Goal: Task Accomplishment & Management: Use online tool/utility

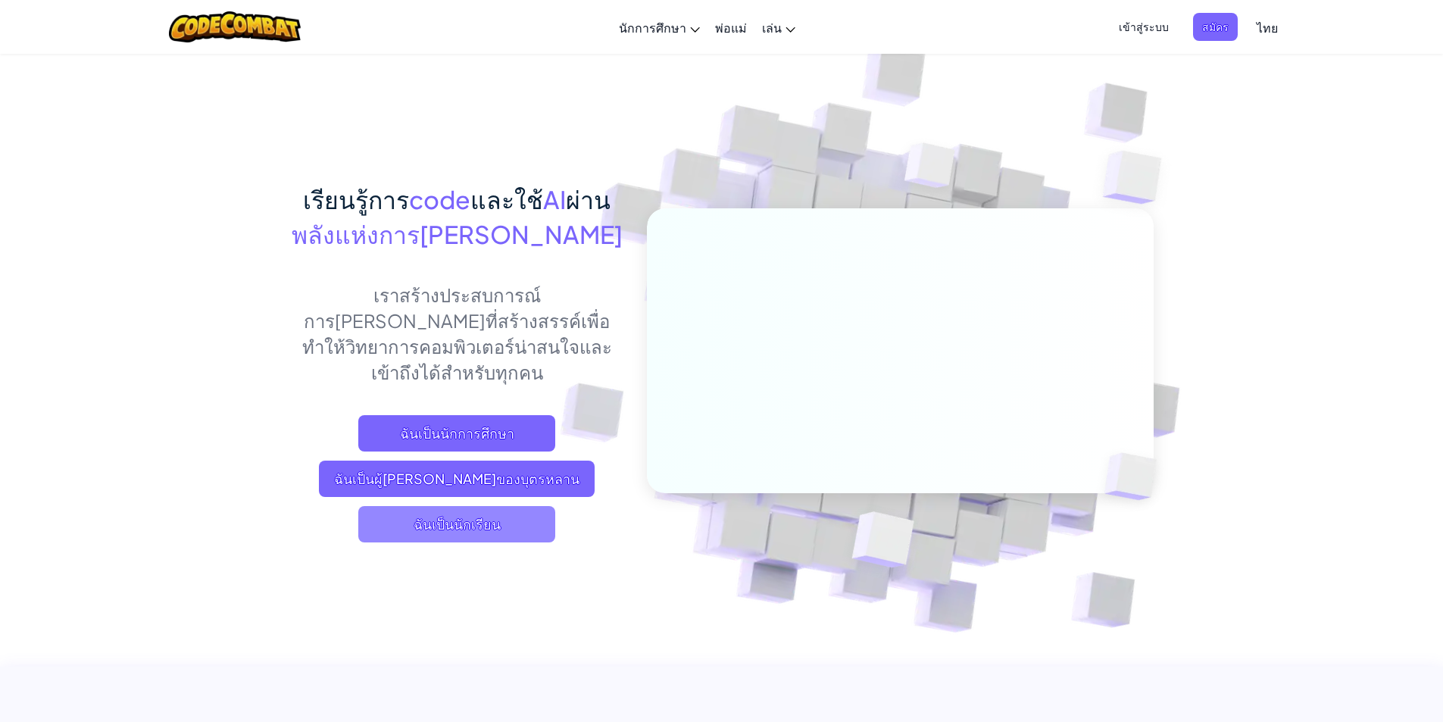
click at [483, 506] on span "ฉันเป็นนักเรียน" at bounding box center [456, 524] width 197 height 36
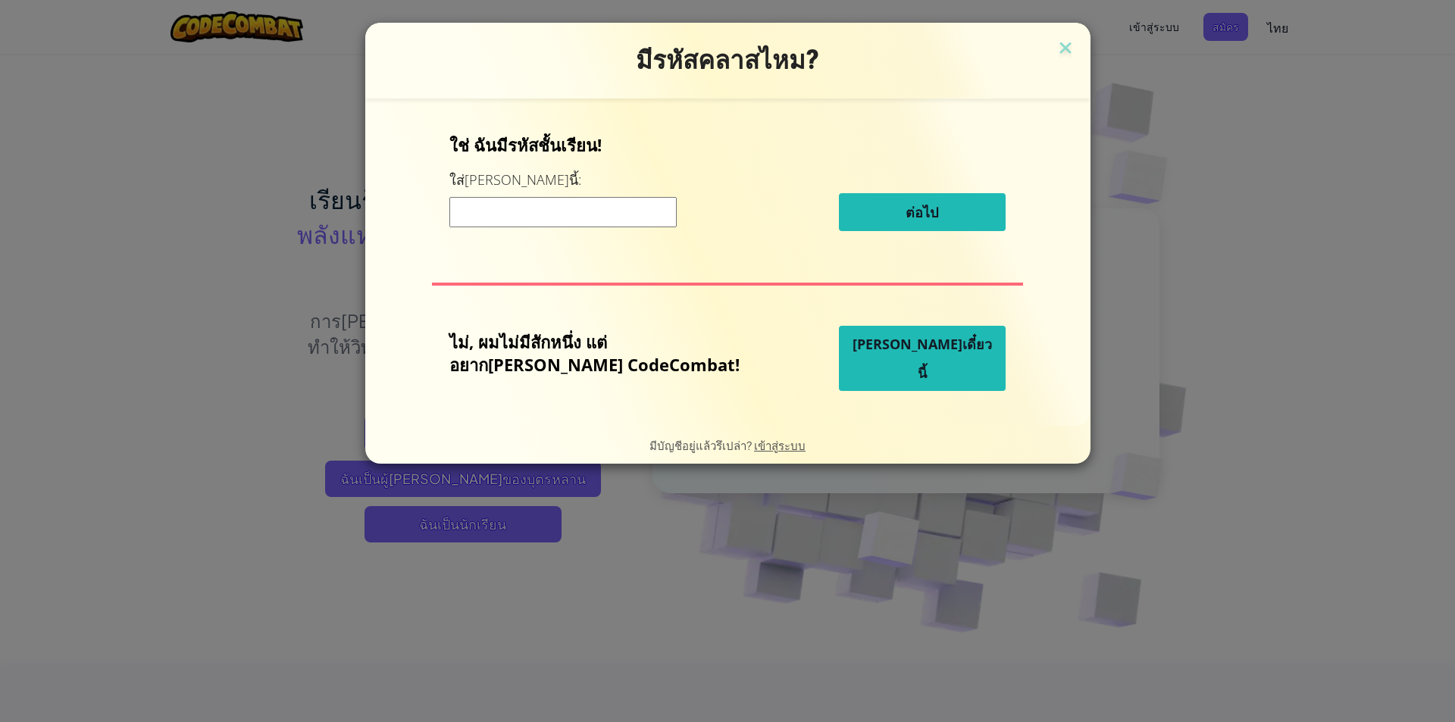
click at [858, 364] on span "[PERSON_NAME]เดี๋ยวนี้" at bounding box center [921, 358] width 139 height 47
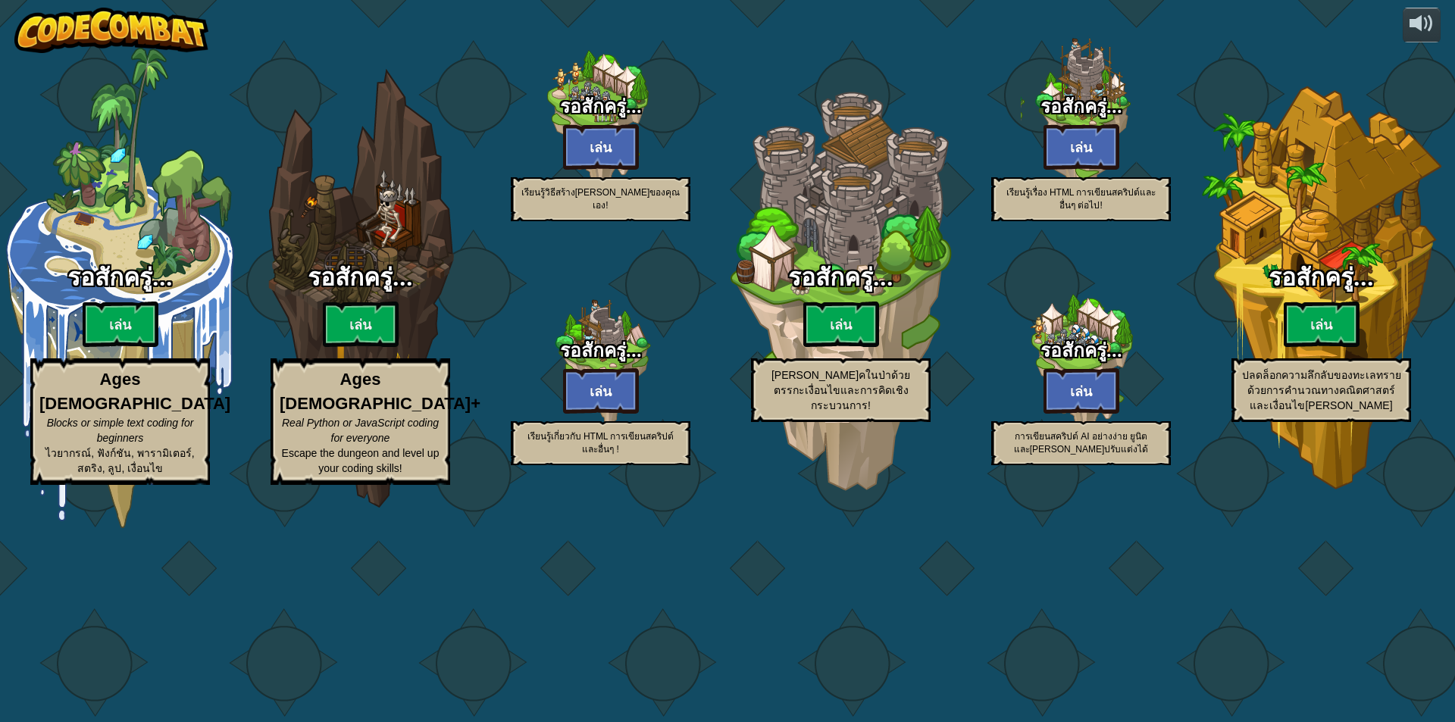
select select "th"
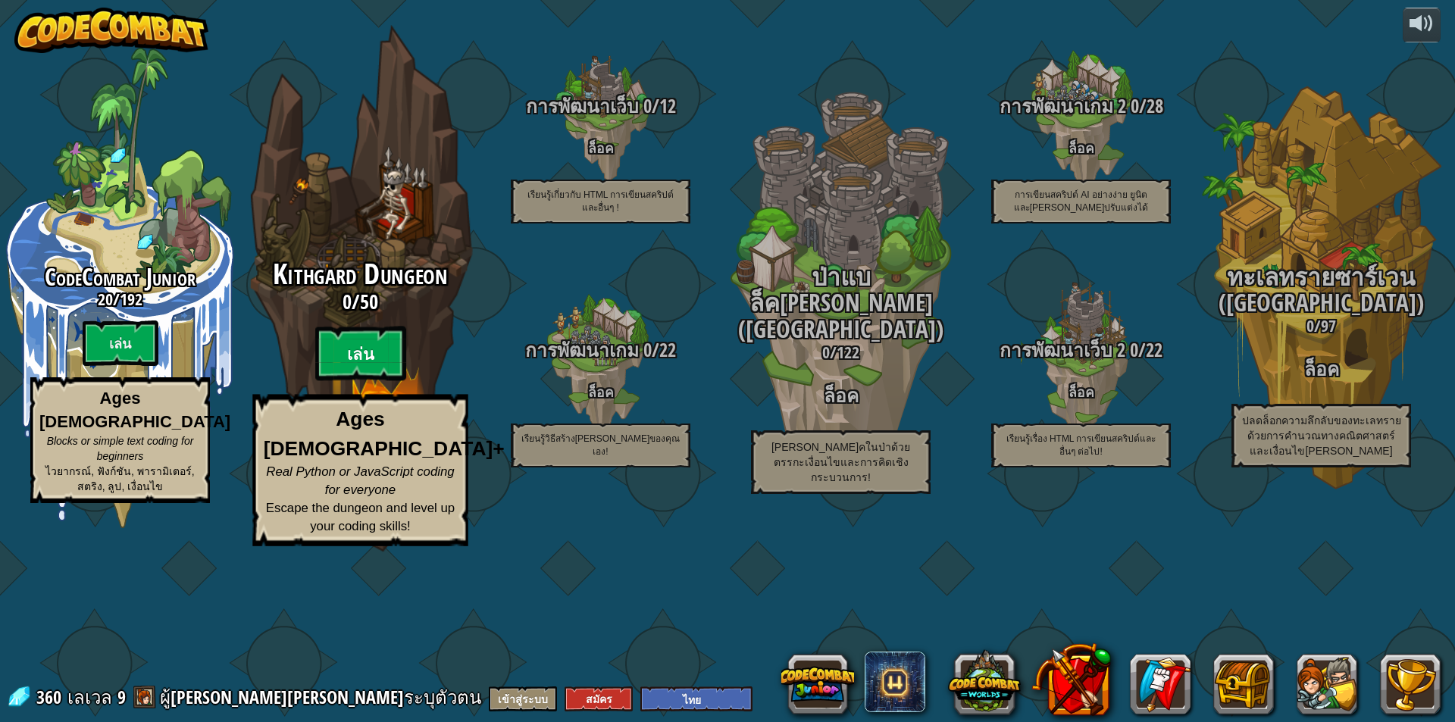
click at [352, 381] on btn "เล่น" at bounding box center [360, 354] width 91 height 55
select select "th"
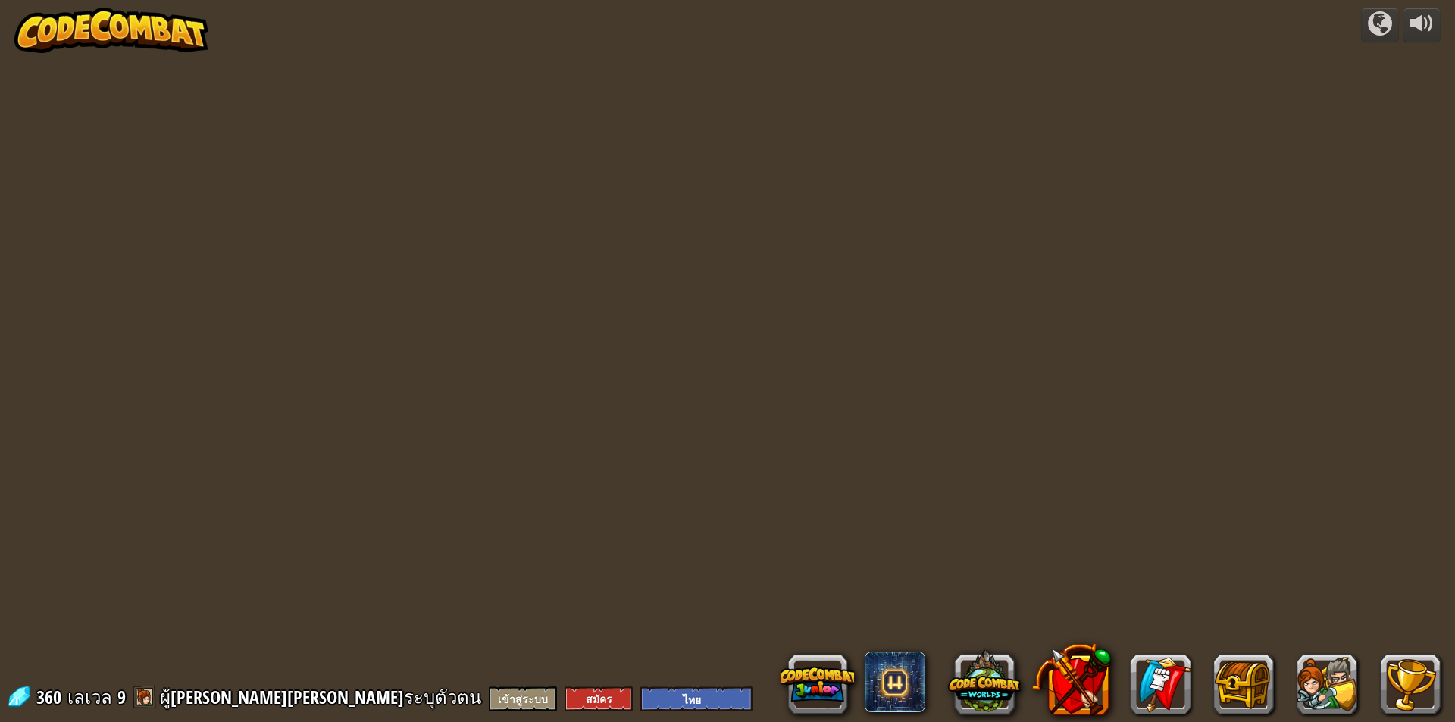
select select "th"
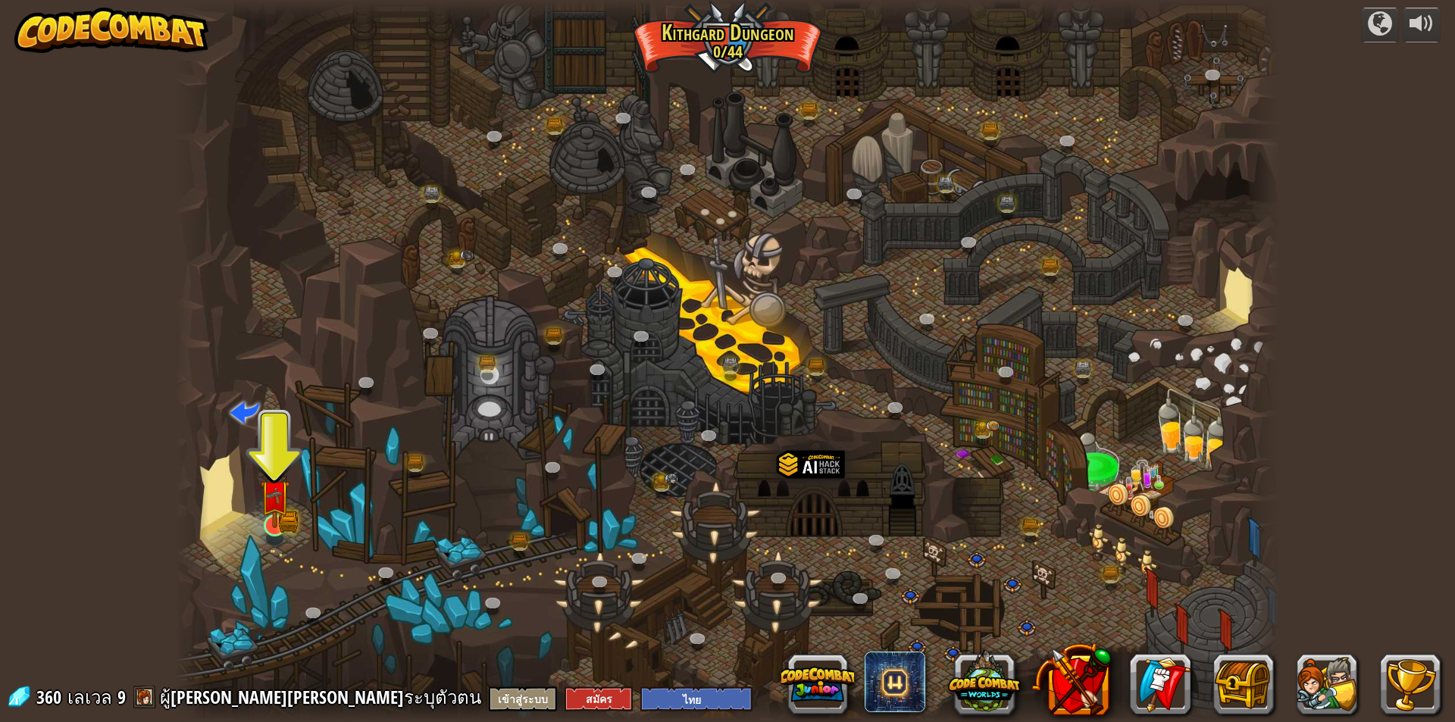
click at [288, 533] on img at bounding box center [288, 522] width 20 height 22
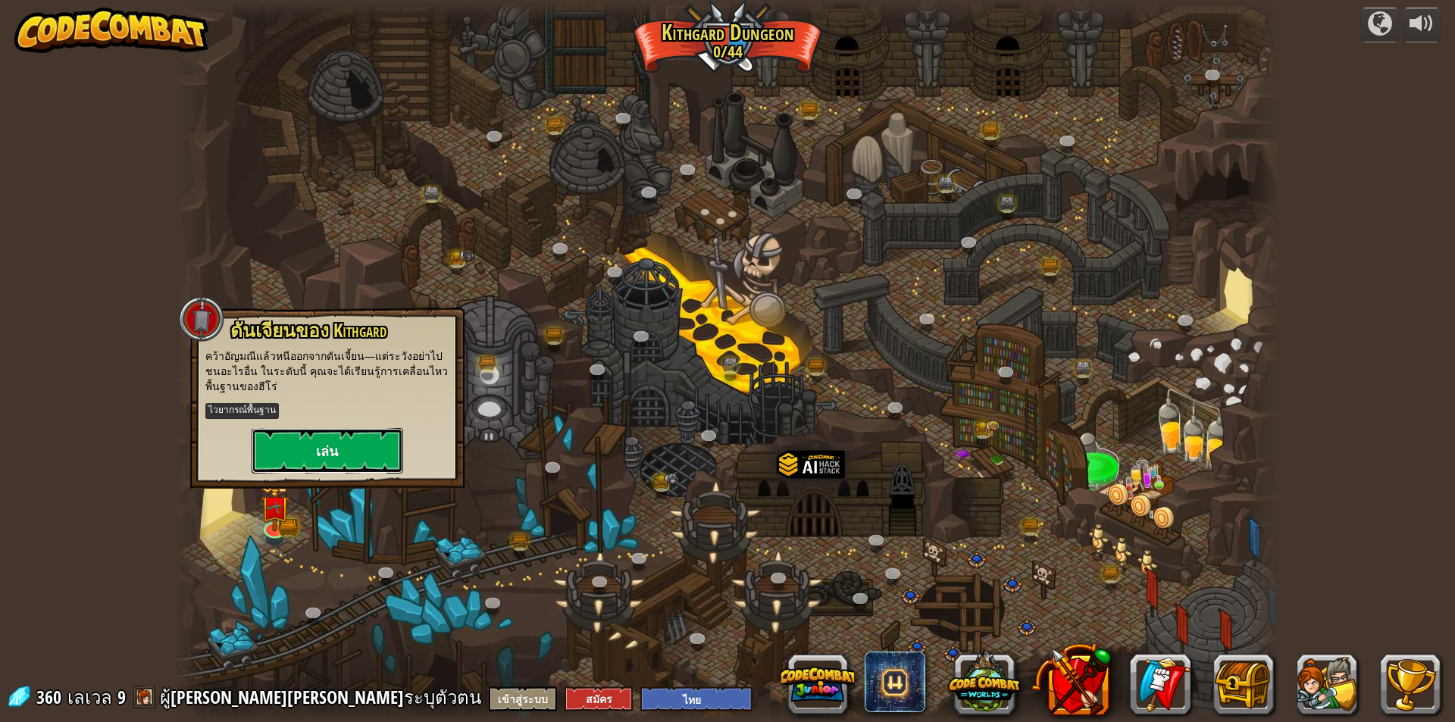
click at [327, 447] on button "เล่น" at bounding box center [328, 450] width 152 height 45
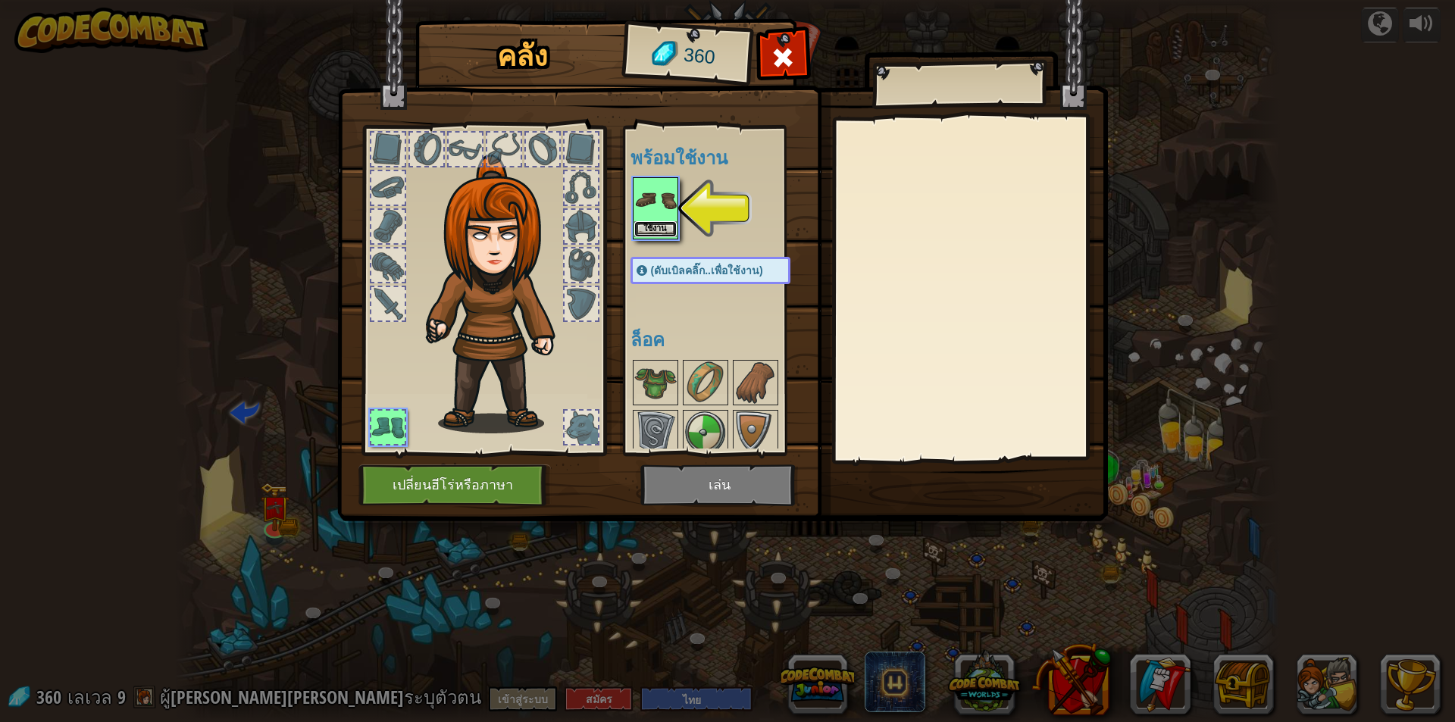
click at [657, 237] on button "ใช้งาน" at bounding box center [655, 229] width 42 height 16
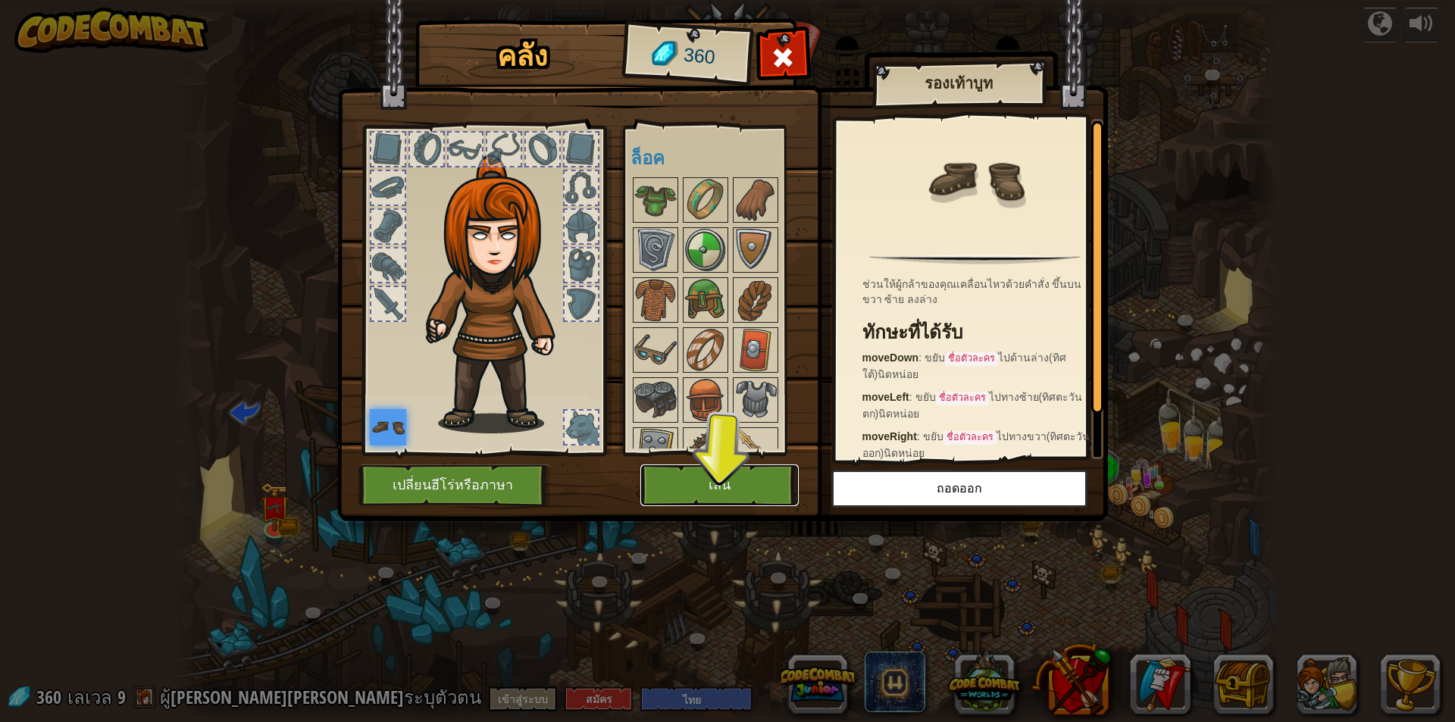
click at [728, 481] on button "เล่น" at bounding box center [719, 485] width 158 height 42
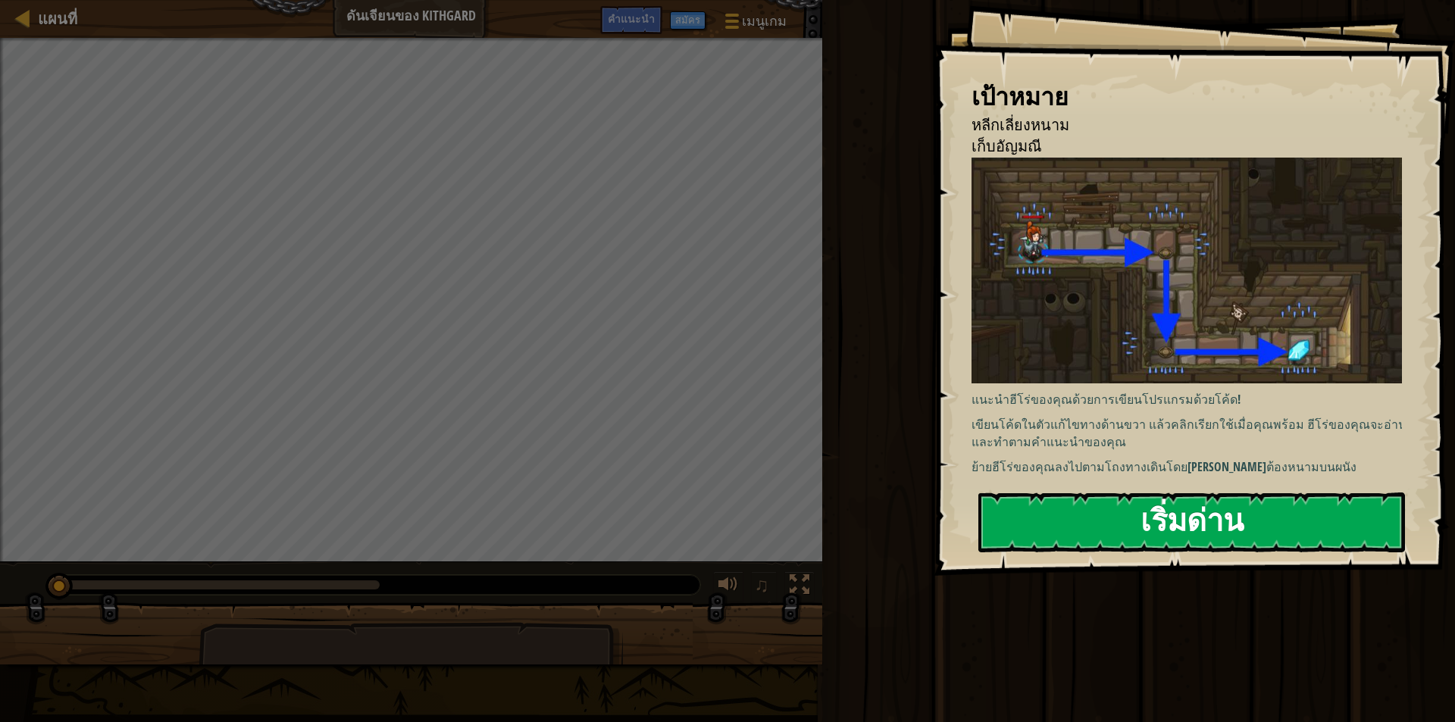
click at [1057, 492] on button "เริ่มด่าน" at bounding box center [1191, 522] width 427 height 60
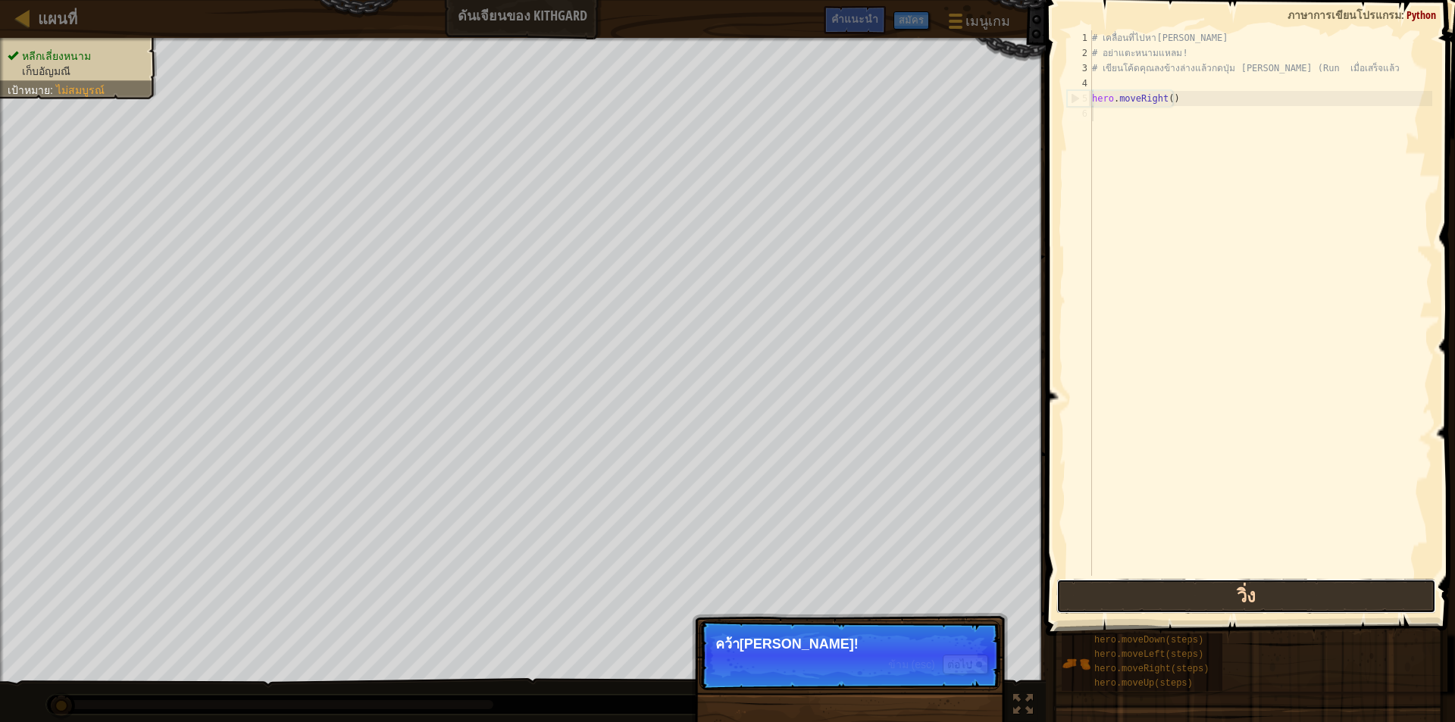
click at [1183, 605] on button "วิ่ง" at bounding box center [1246, 596] width 380 height 35
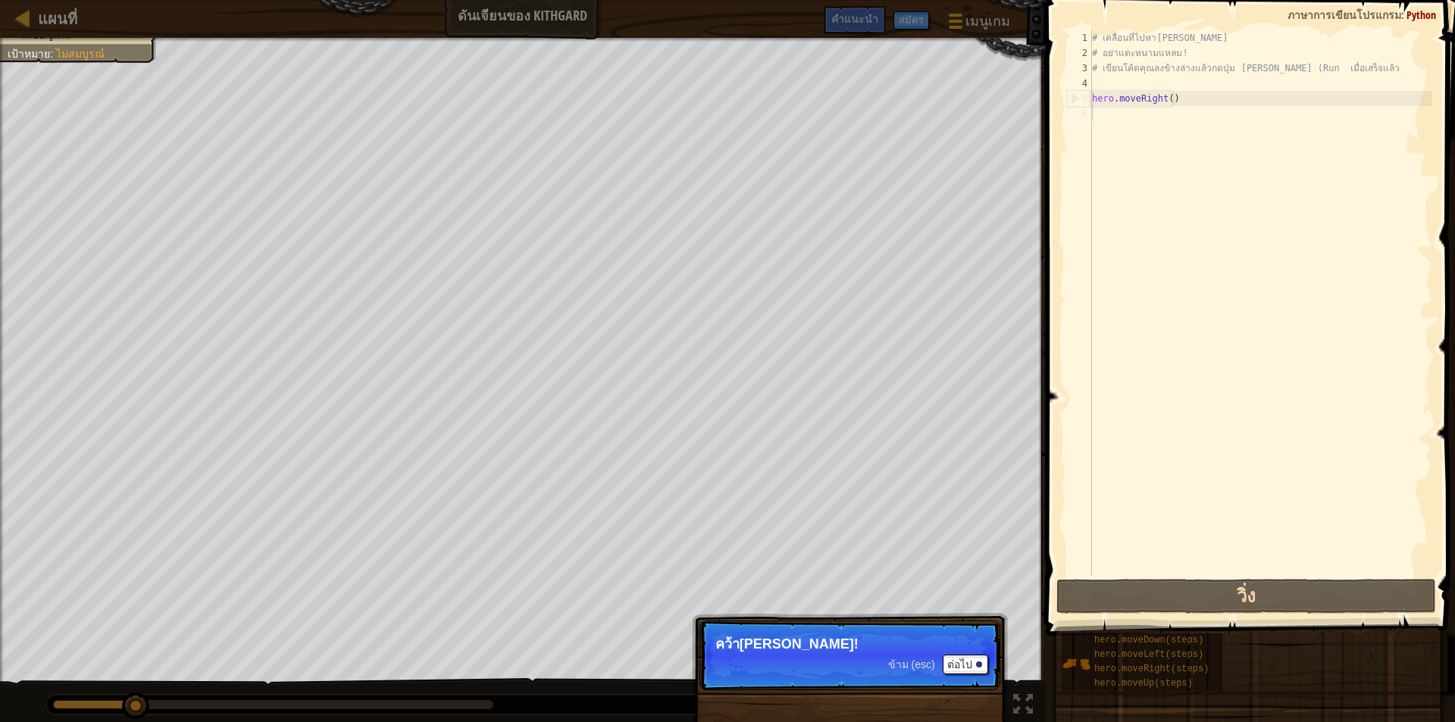
click at [987, 655] on div "ข้าม (esc) ต่อไป" at bounding box center [938, 665] width 100 height 20
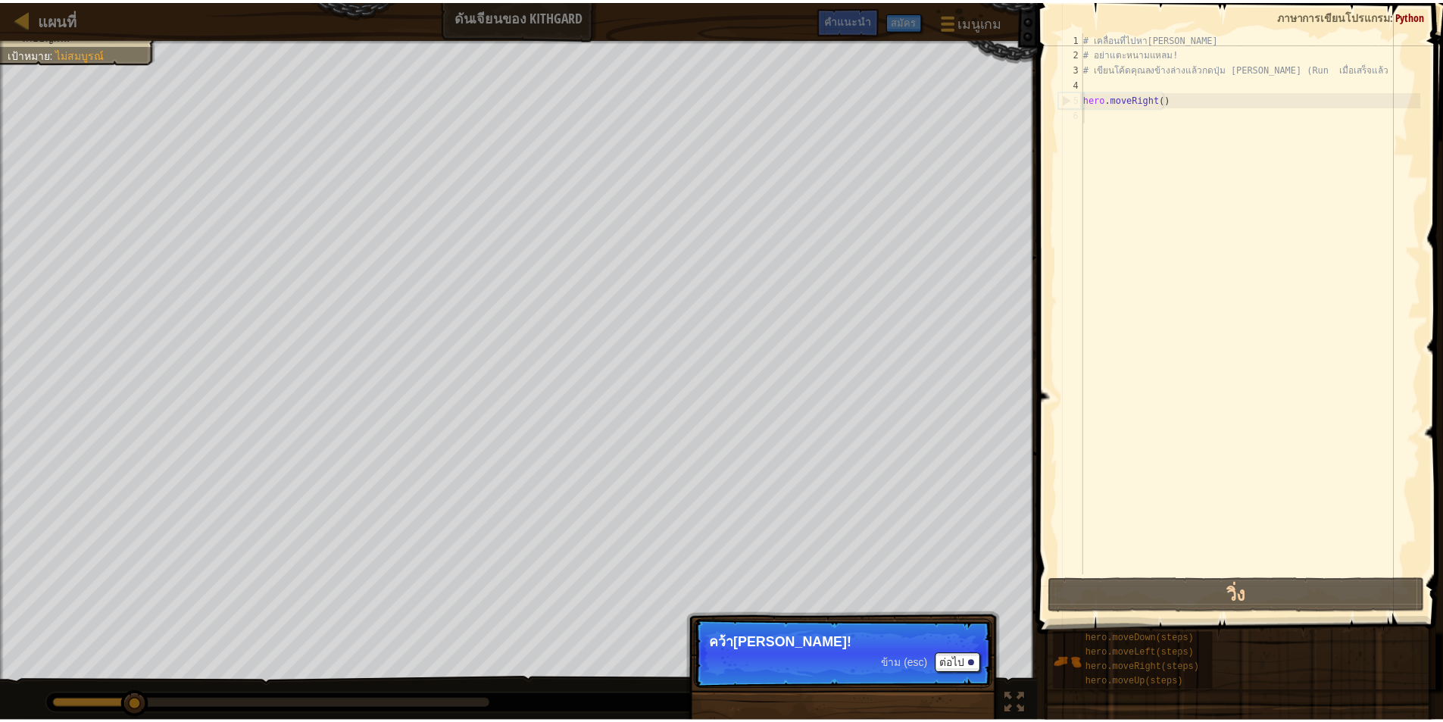
scroll to position [7, 0]
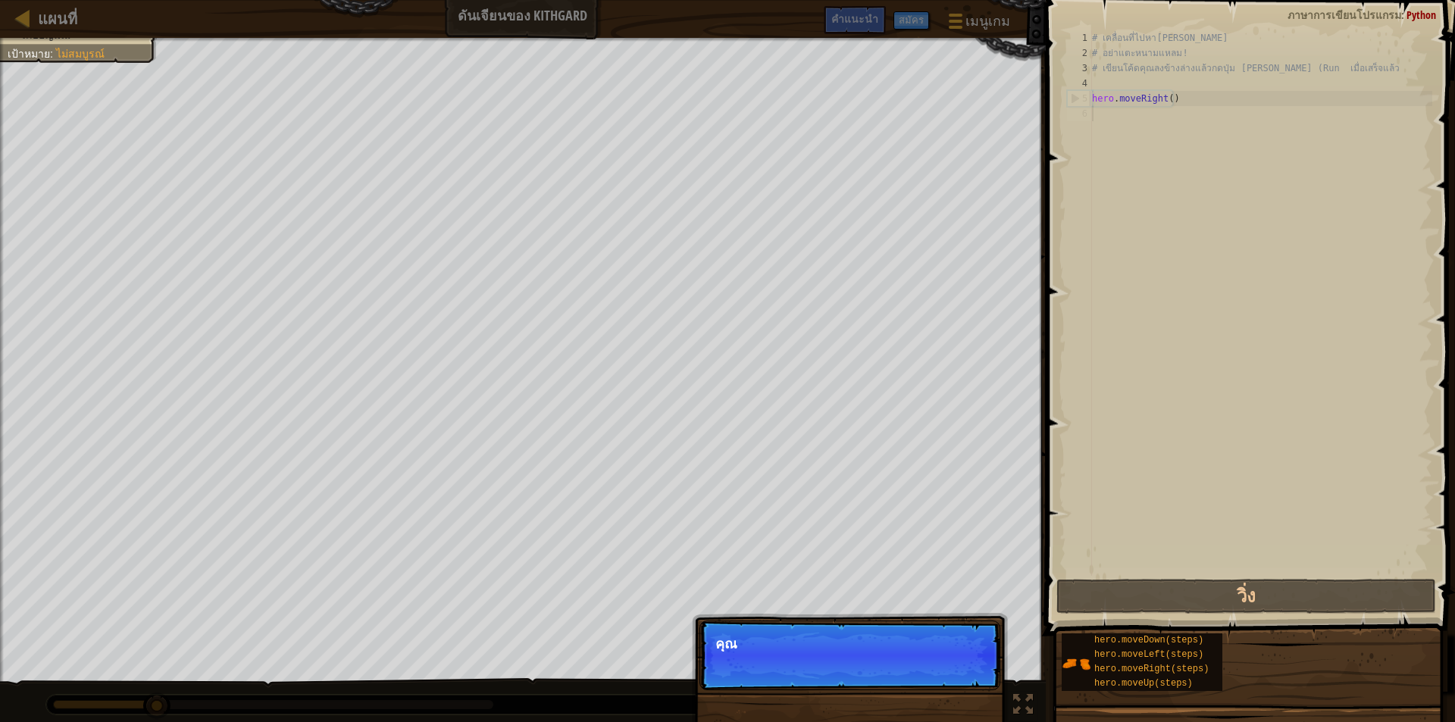
click at [978, 665] on p "ข้าม (esc) ต่อไป คุณ" at bounding box center [849, 655] width 301 height 70
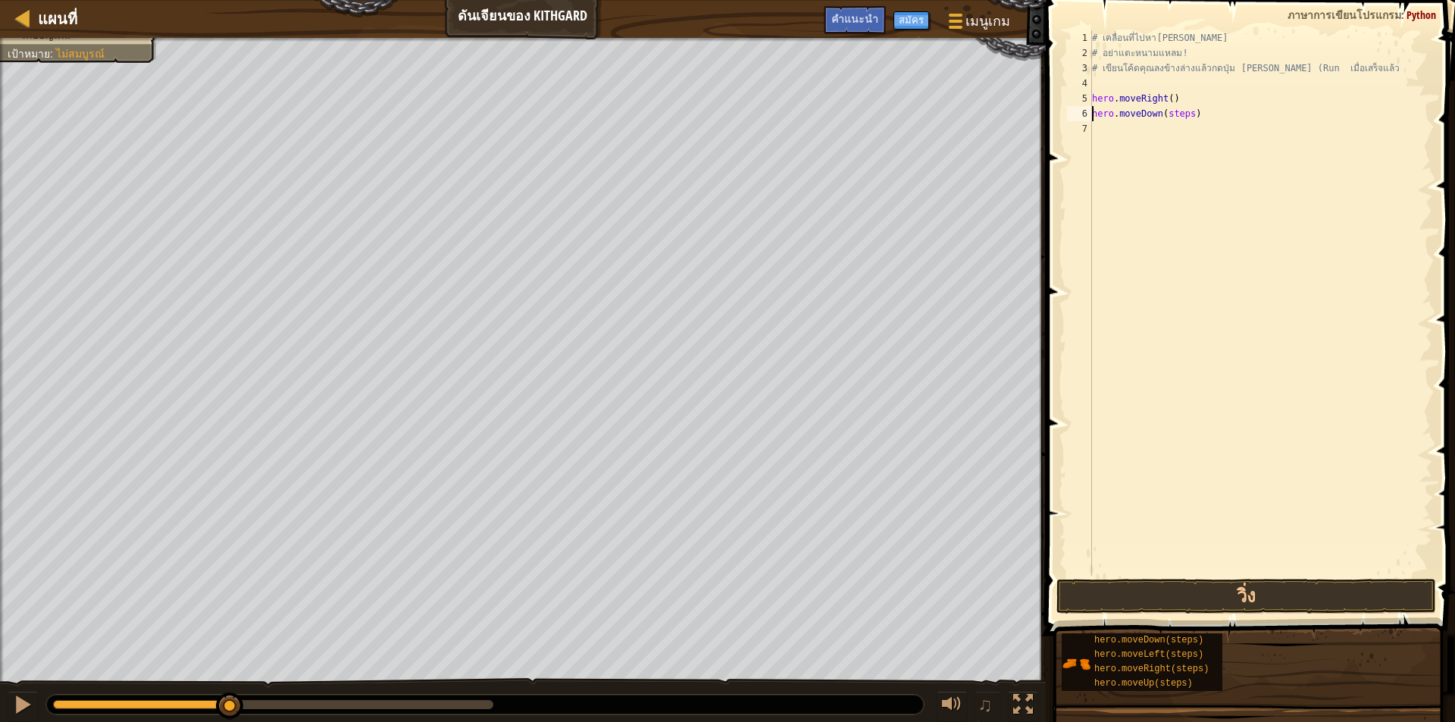
click at [1187, 119] on div "# เคลื่อนที่ไปหา[PERSON_NAME] # อย่าแตะหนามแหลม! # เขียนโค้ดคุณลงข้างล่างแล้วกด…" at bounding box center [1260, 318] width 343 height 576
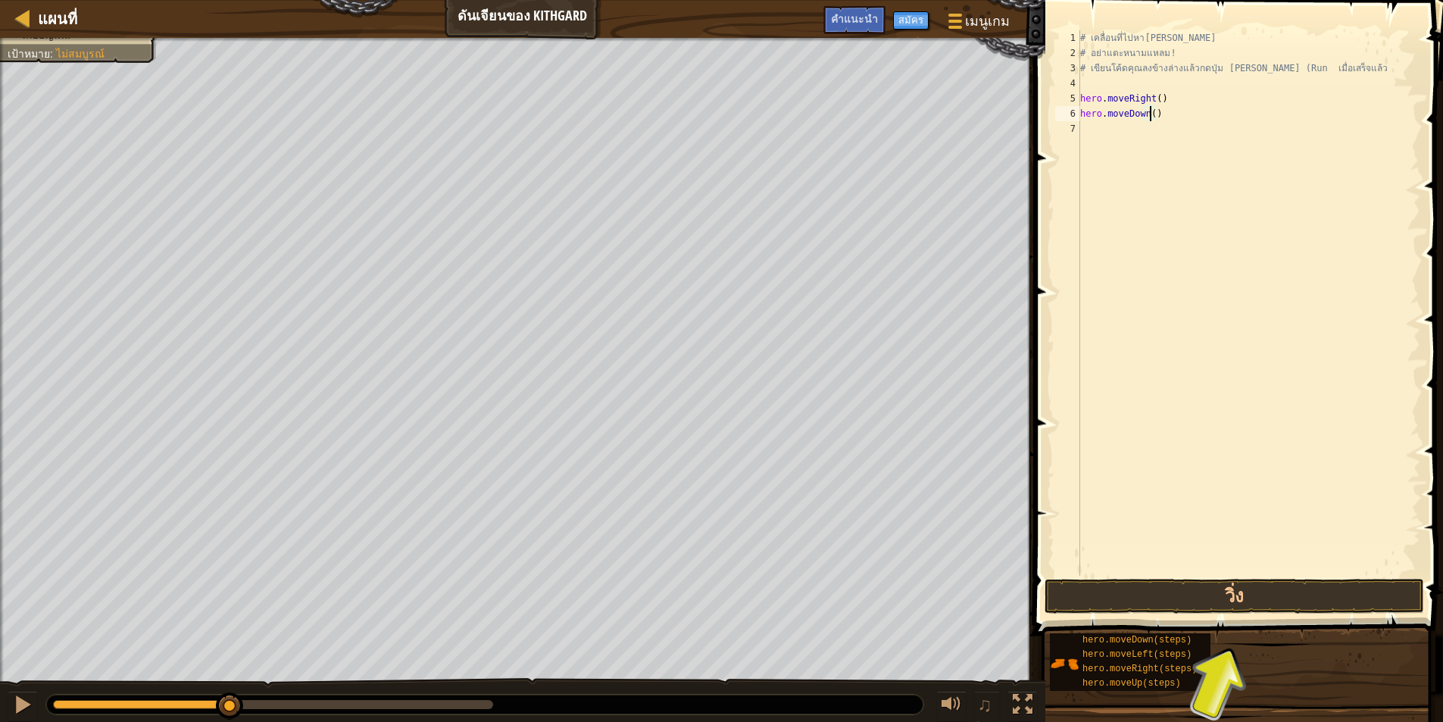
type textarea "hero.moveDown(1)"
click at [1113, 126] on div "# เคลื่อนที่ไปหา[PERSON_NAME] # อย่าแตะหนามแหลม! # เขียนโค้ดคุณลงข้างล่างแล้วกด…" at bounding box center [1248, 318] width 343 height 576
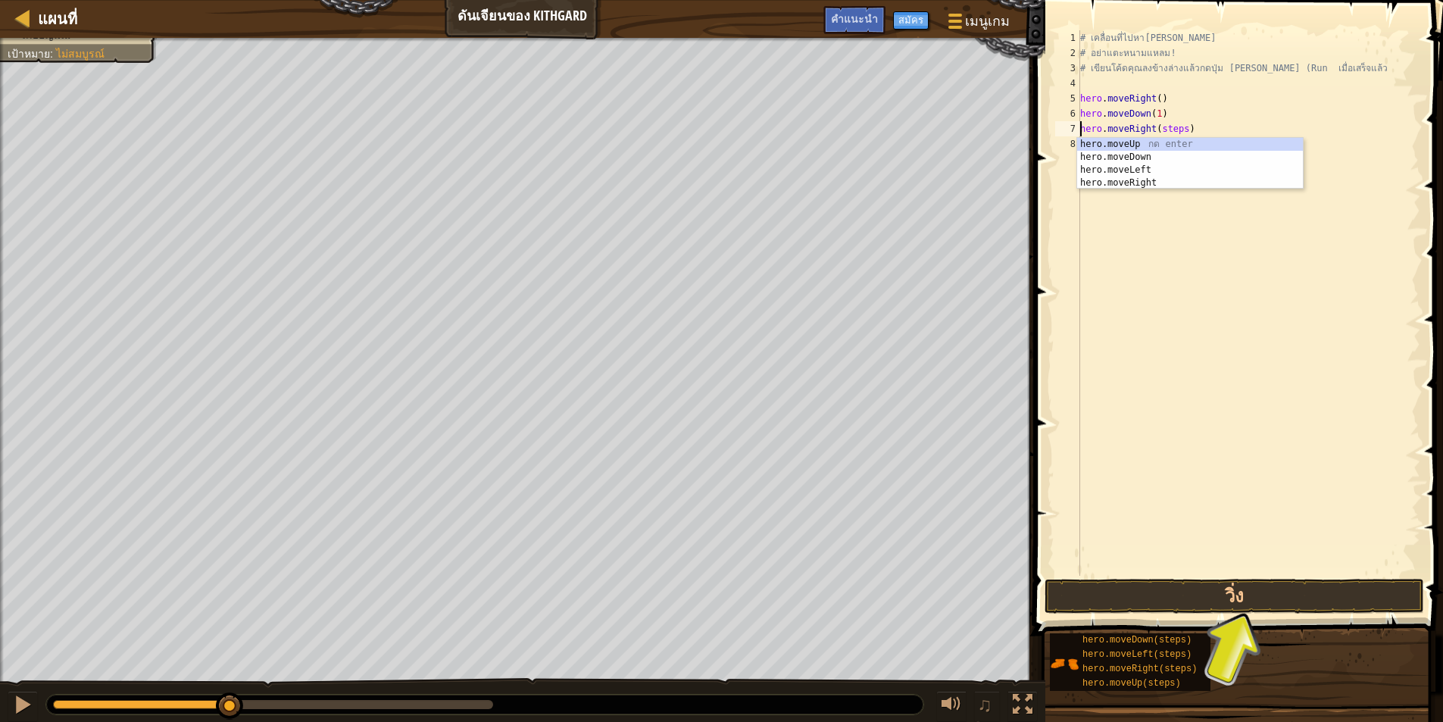
click at [1180, 129] on div "# เคลื่อนที่ไปหา[PERSON_NAME] # อย่าแตะหนามแหลม! # เขียนโค้ดคุณลงข้างล่างแล้วกด…" at bounding box center [1248, 318] width 343 height 576
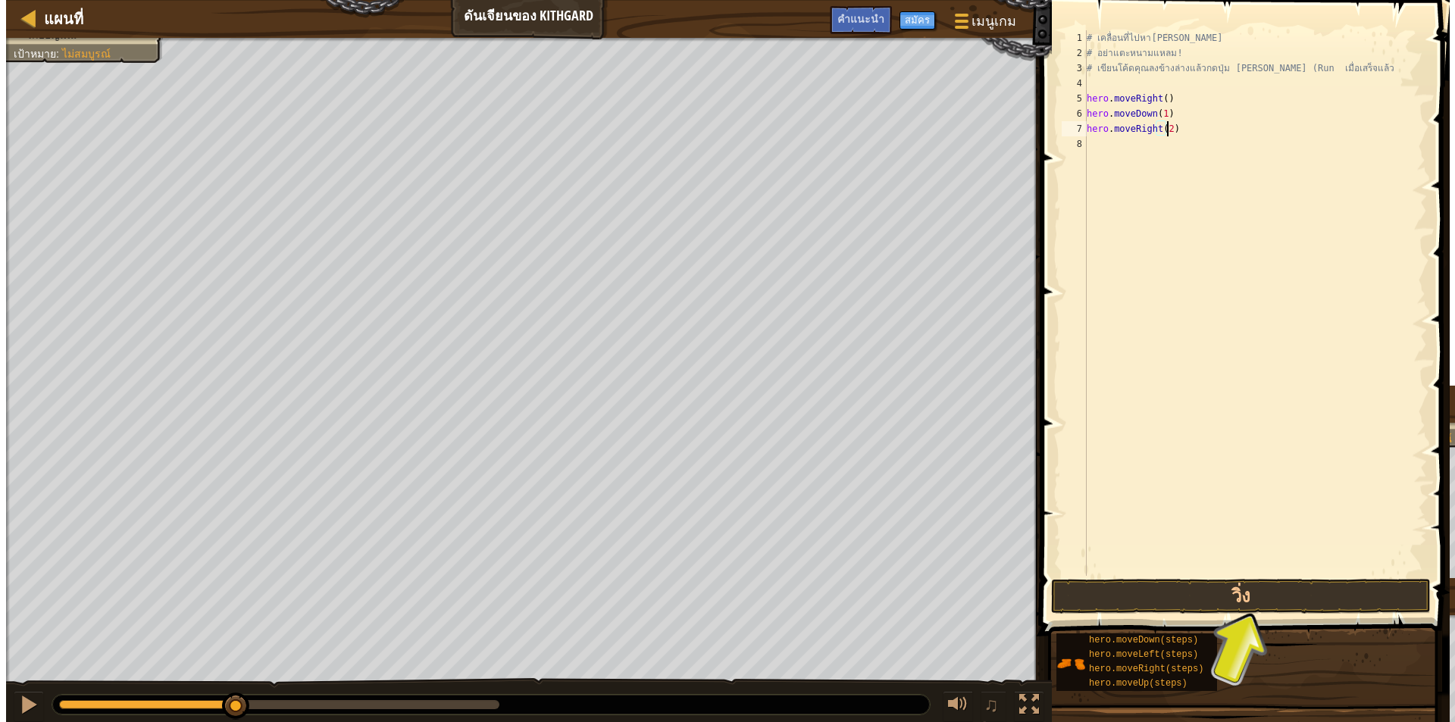
scroll to position [7, 6]
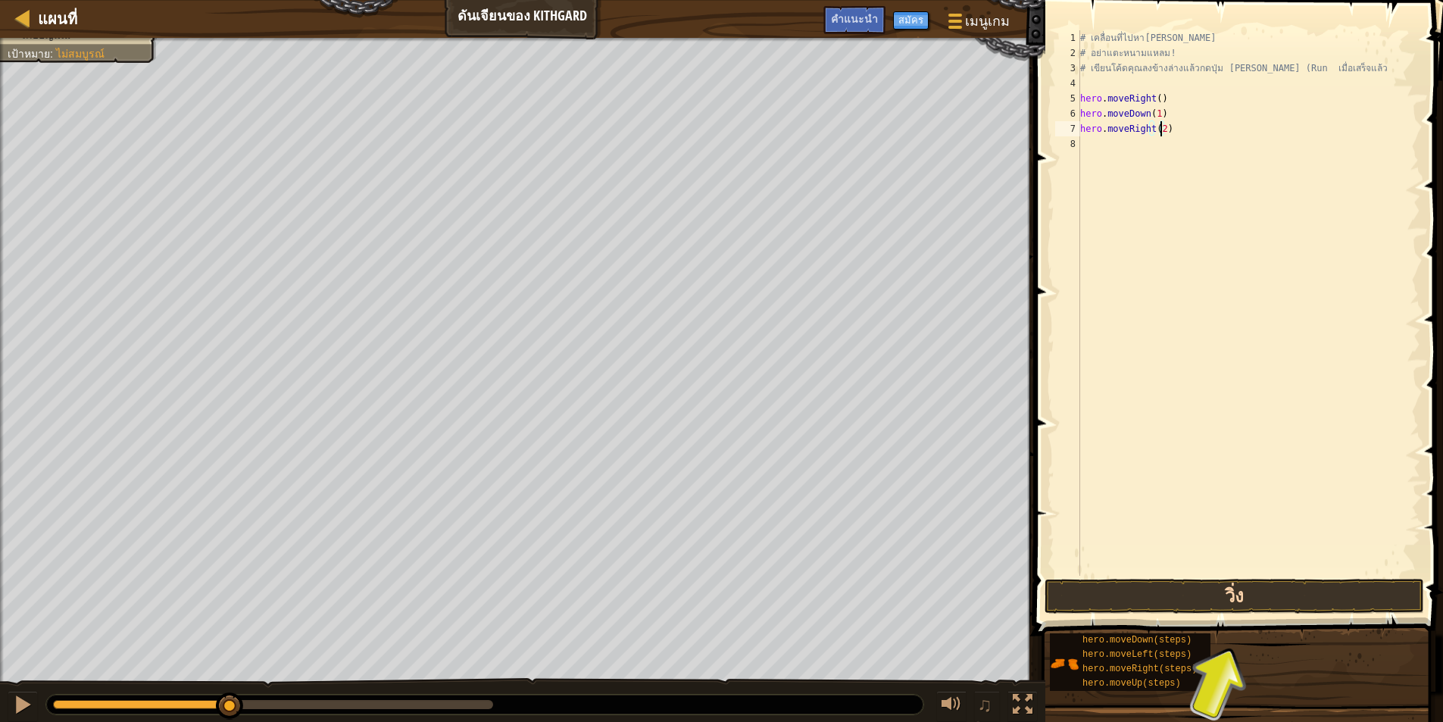
type textarea "hero.moveRight(2)"
click at [1146, 605] on button "วิ่ง" at bounding box center [1235, 596] width 380 height 35
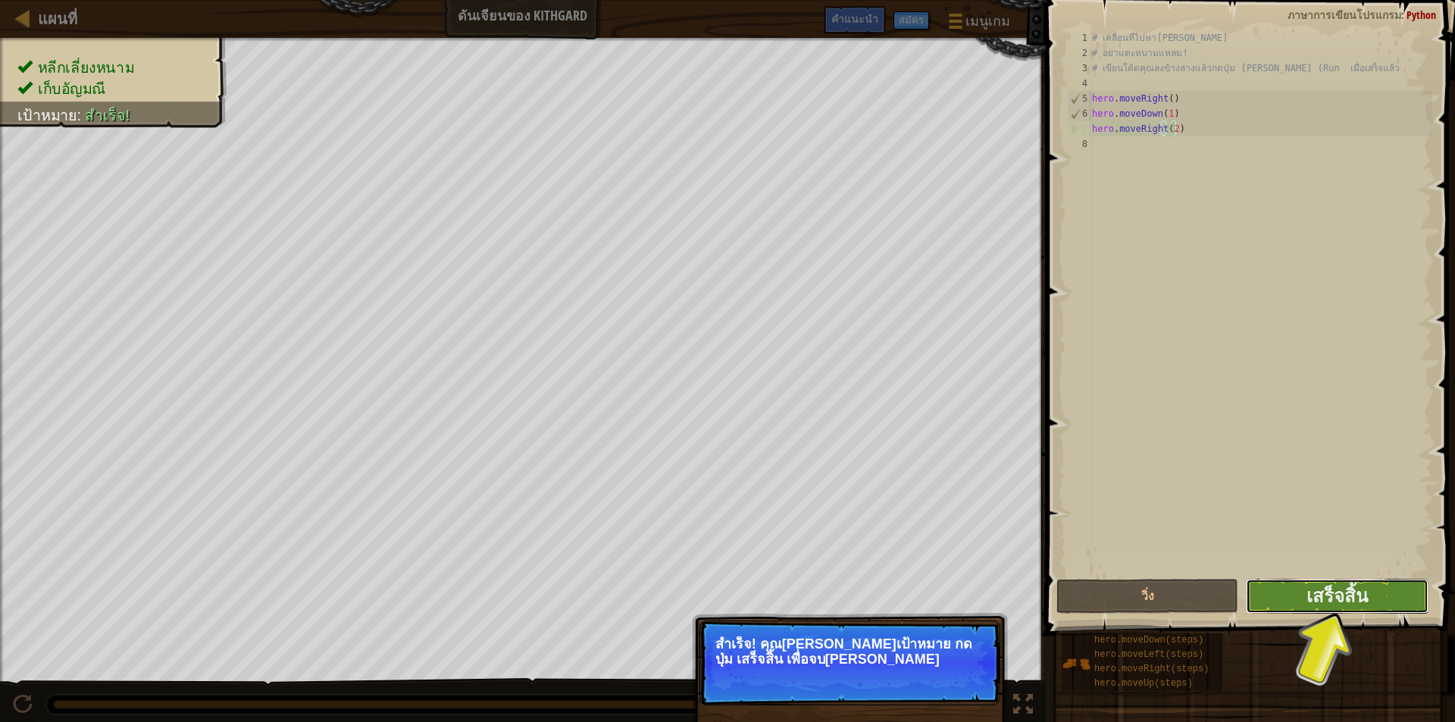
click at [1279, 600] on button "เสร็จสิ้น" at bounding box center [1336, 596] width 182 height 35
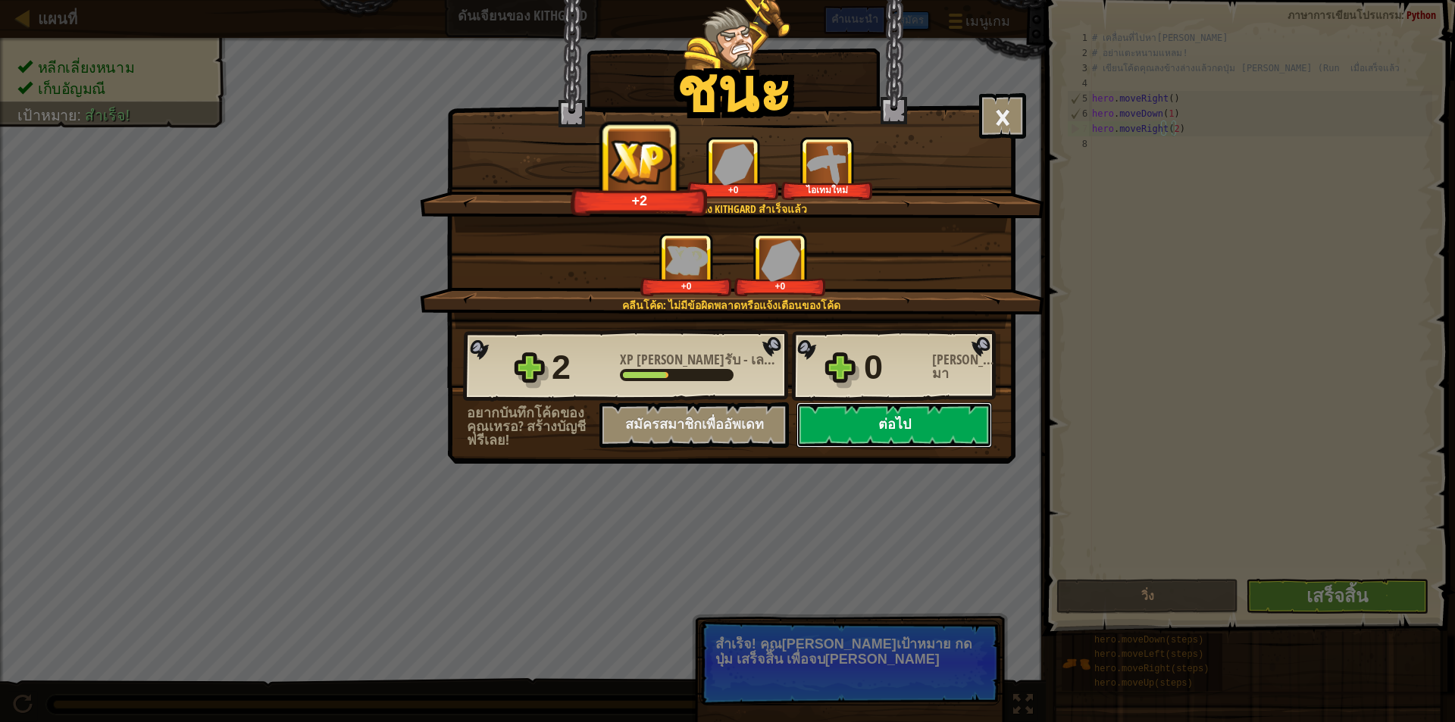
click at [981, 439] on button "ต่อไป" at bounding box center [893, 424] width 195 height 45
select select "th"
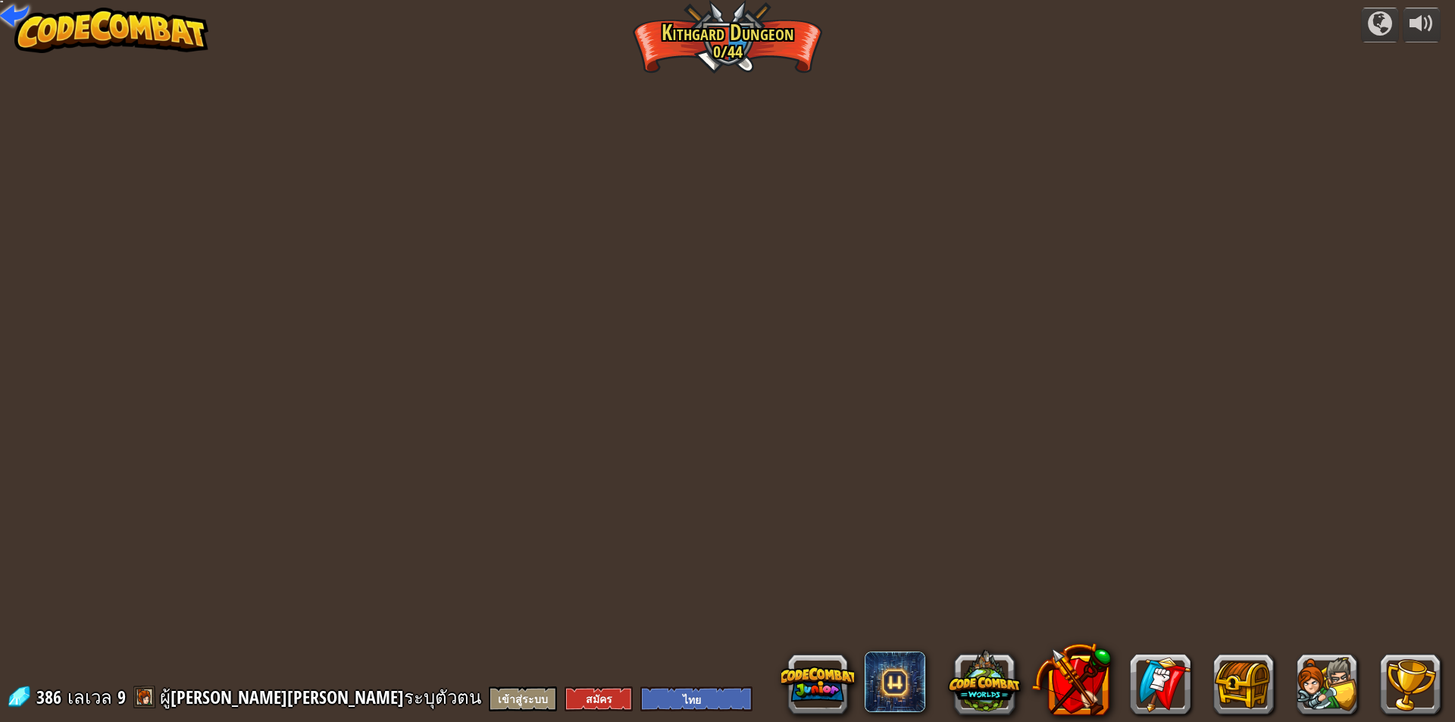
select select "th"
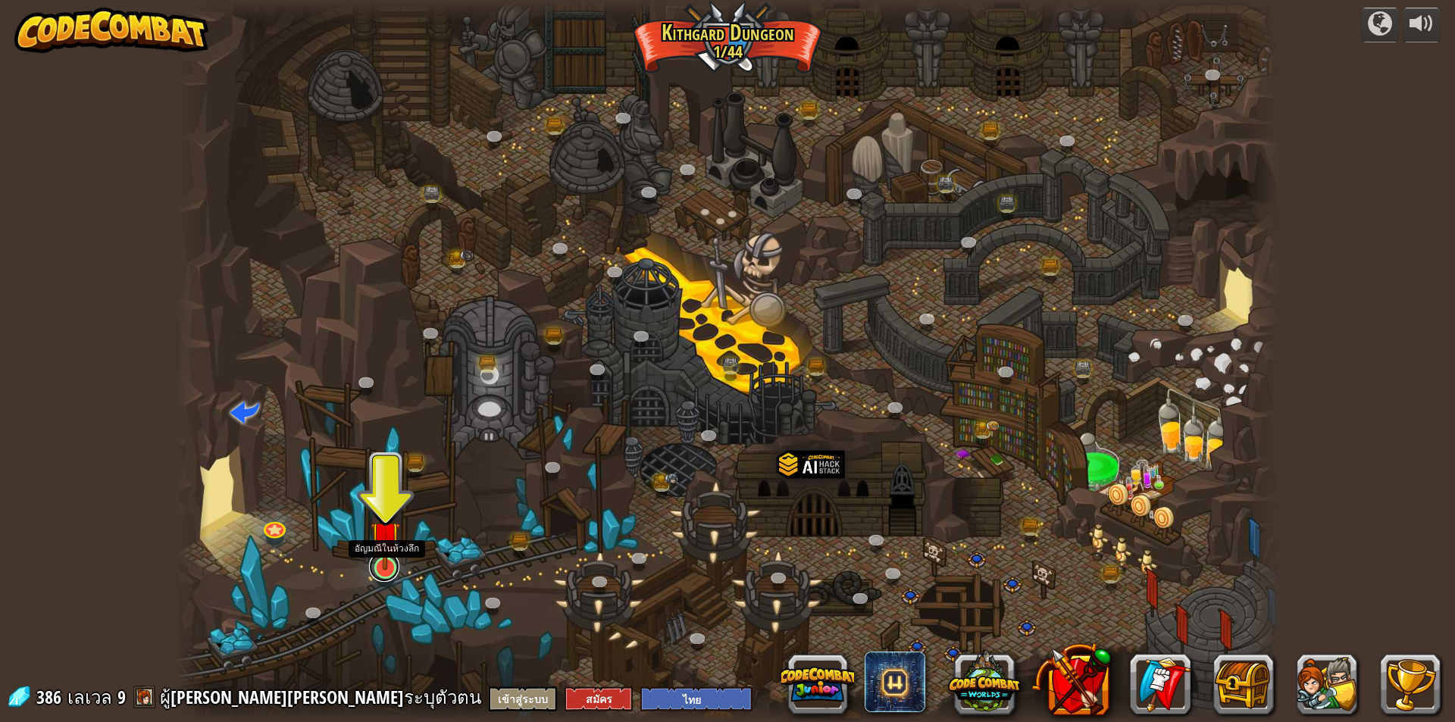
click at [386, 575] on link at bounding box center [384, 567] width 30 height 30
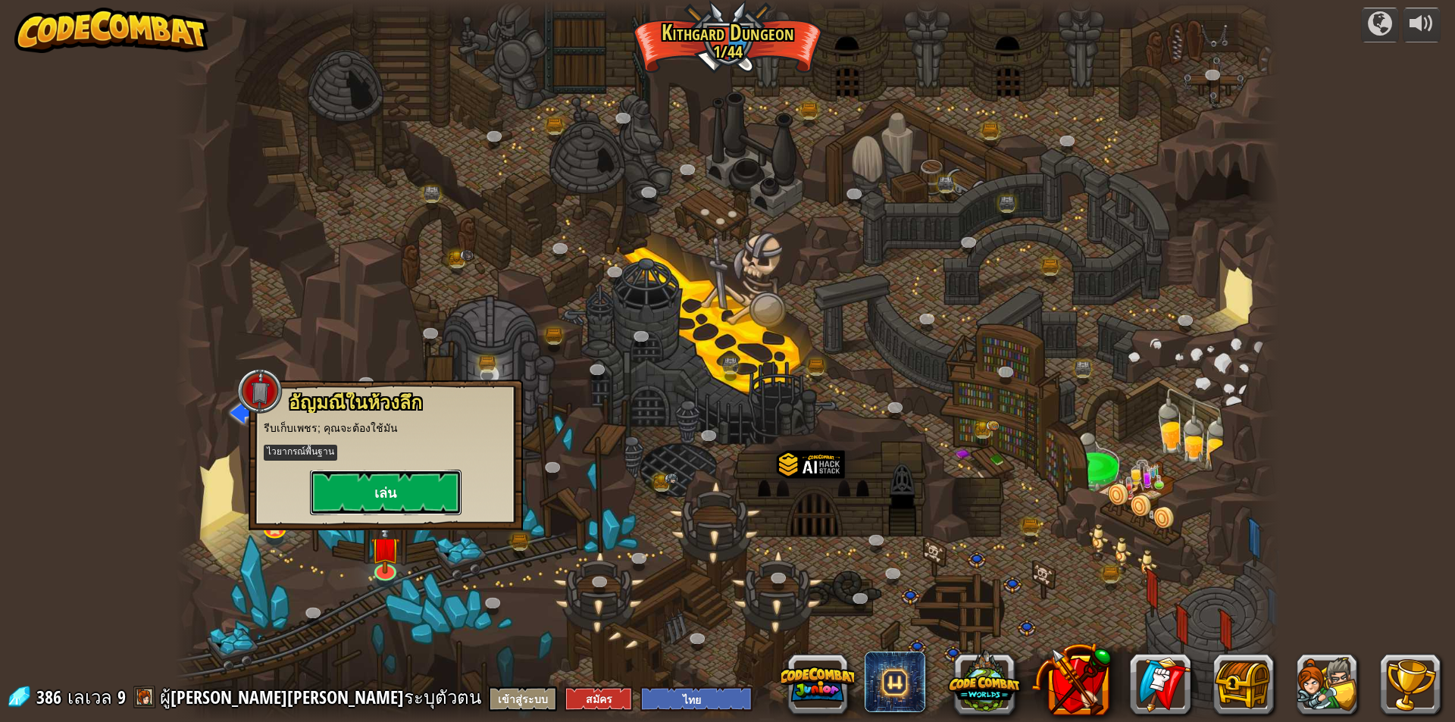
click at [446, 511] on button "เล่น" at bounding box center [386, 492] width 152 height 45
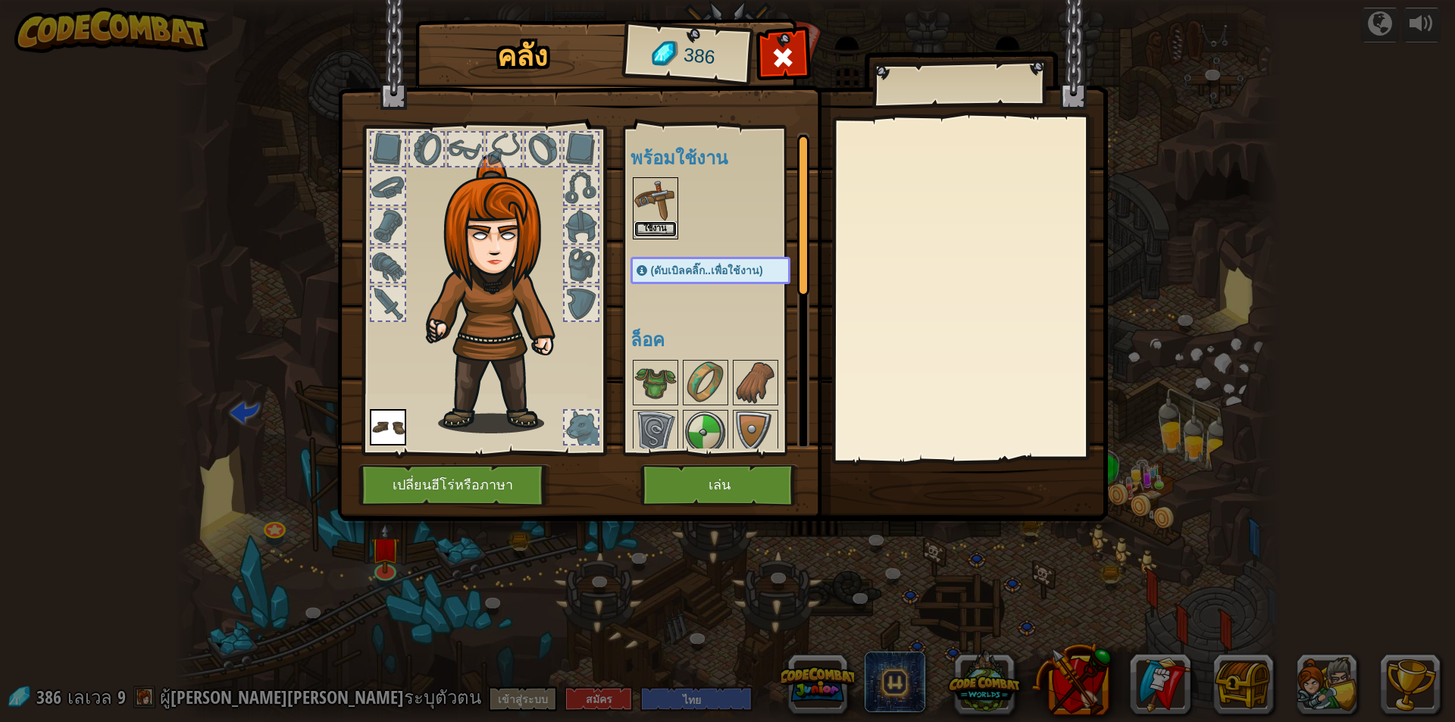
click at [661, 235] on button "ใช้งาน" at bounding box center [655, 229] width 42 height 16
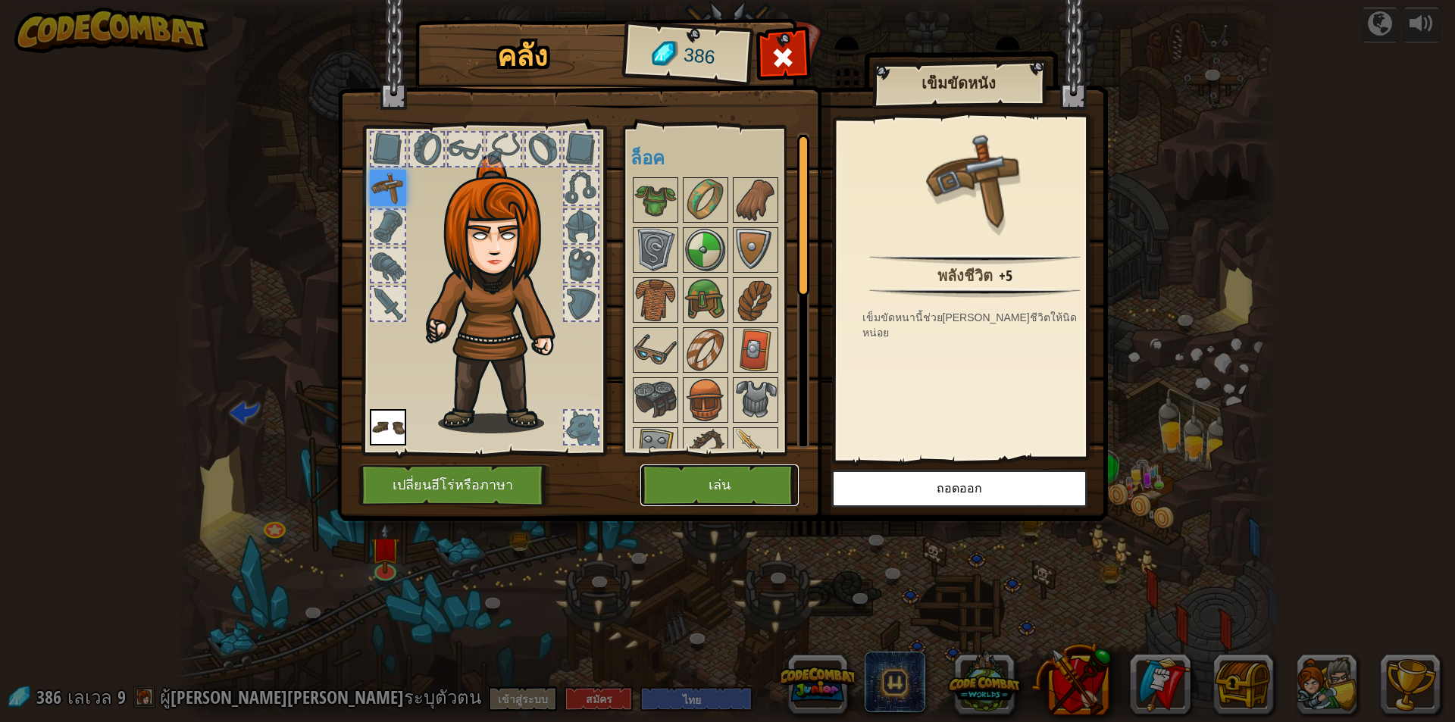
click at [755, 487] on button "เล่น" at bounding box center [719, 485] width 158 height 42
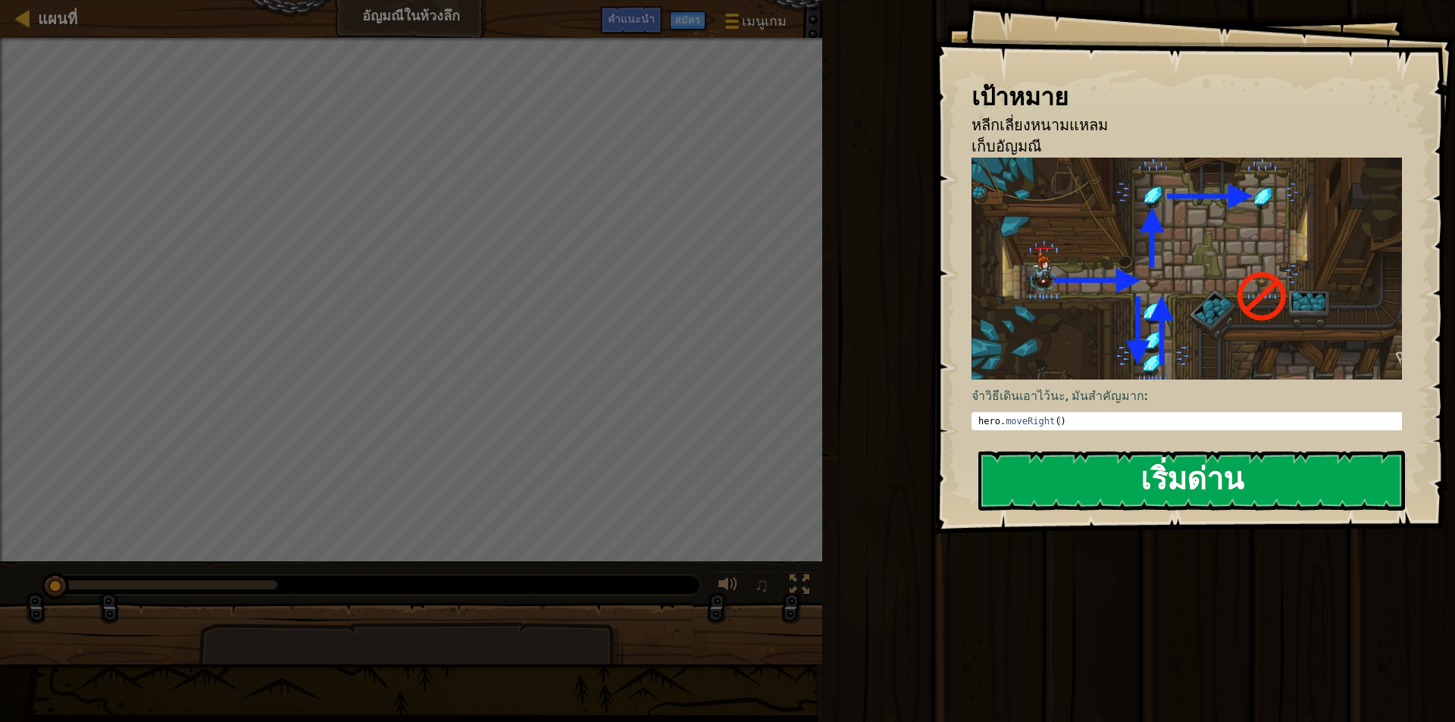
click at [1134, 287] on img at bounding box center [1192, 269] width 442 height 222
click at [1133, 486] on button "เริ่มด่าน" at bounding box center [1191, 481] width 427 height 60
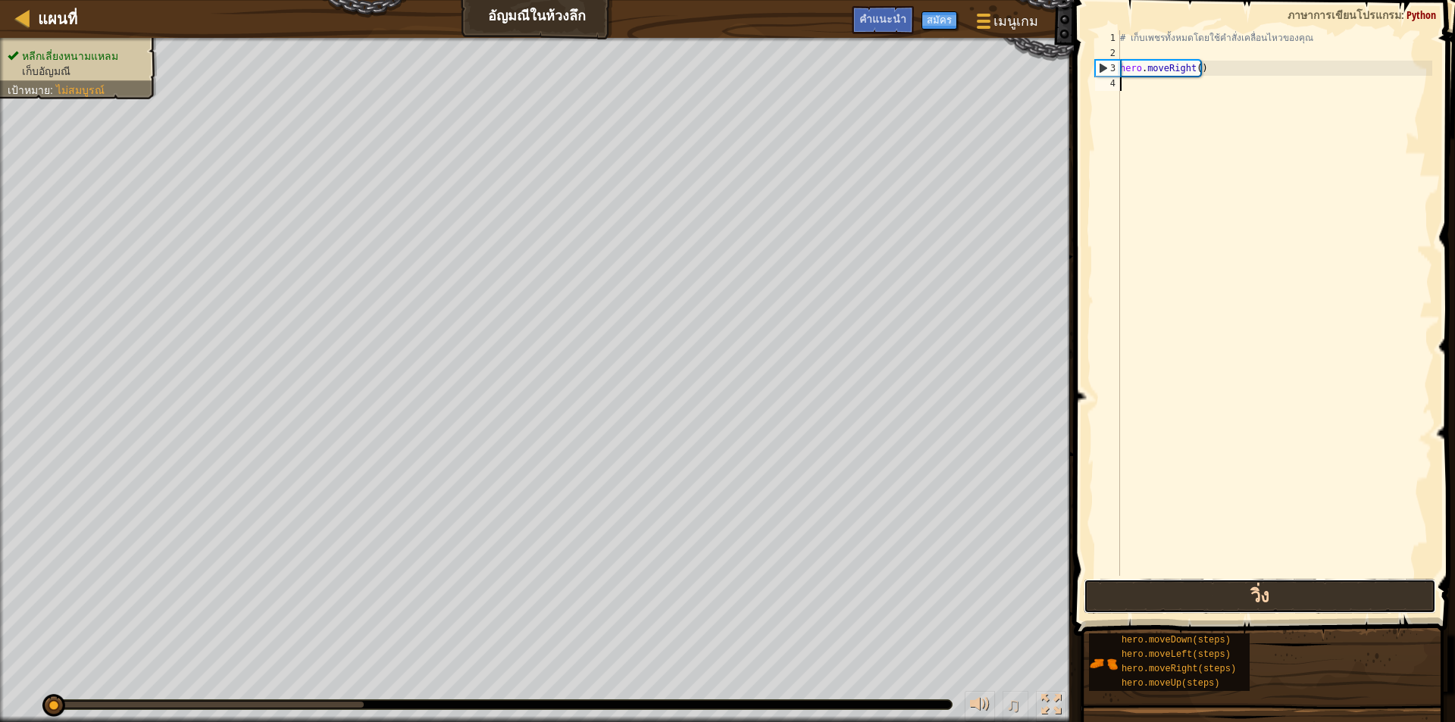
click at [1198, 607] on button "วิ่ง" at bounding box center [1259, 596] width 352 height 35
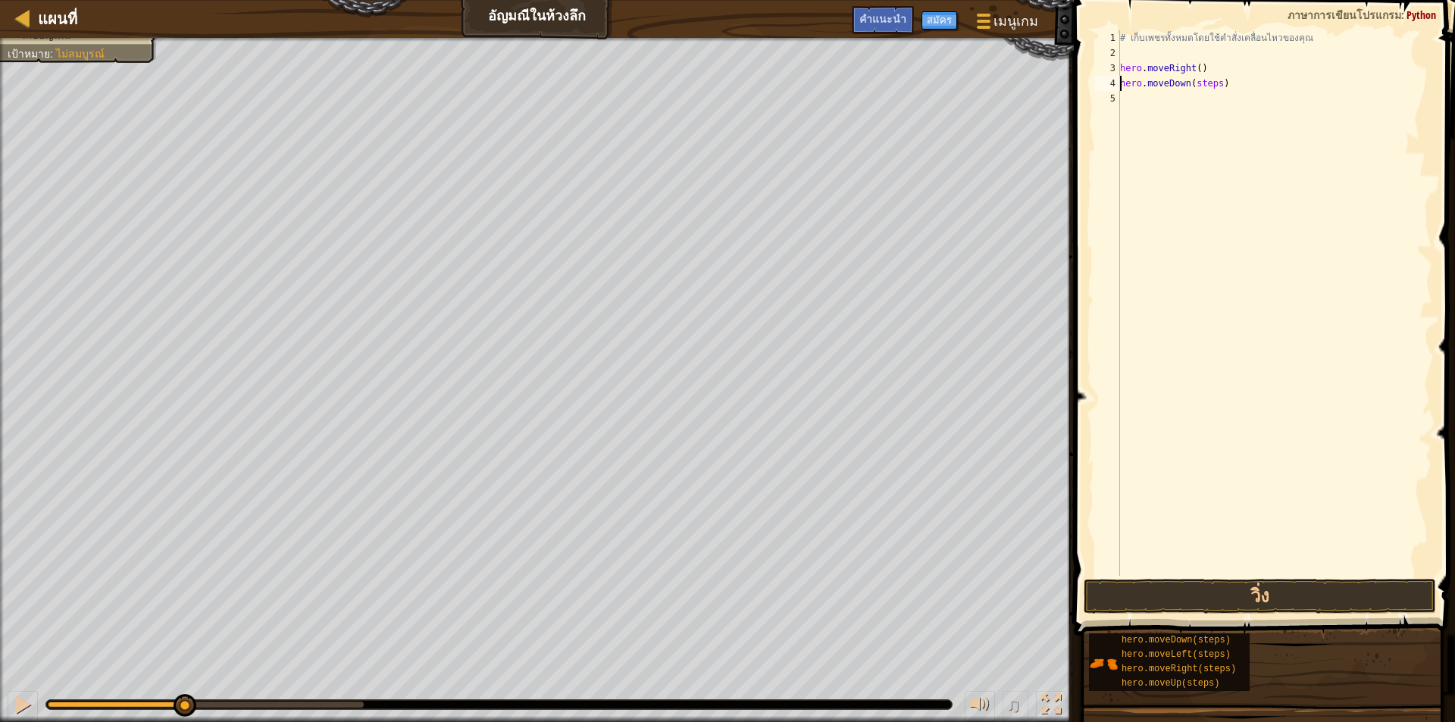
click at [1214, 88] on div "# เก็บเพชรทั้งหมดโดยใช้คำสั่งเคลื่อนไหวของคุณ hero . moveRight ( ) hero . moveD…" at bounding box center [1274, 318] width 315 height 576
type textarea "hero.moveDown(1)"
click at [1145, 102] on div "# เก็บเพชรทั้งหมดโดยใช้คำสั่งเคลื่อนไหวของคุณ hero . moveRight ( ) hero . moveD…" at bounding box center [1274, 318] width 315 height 576
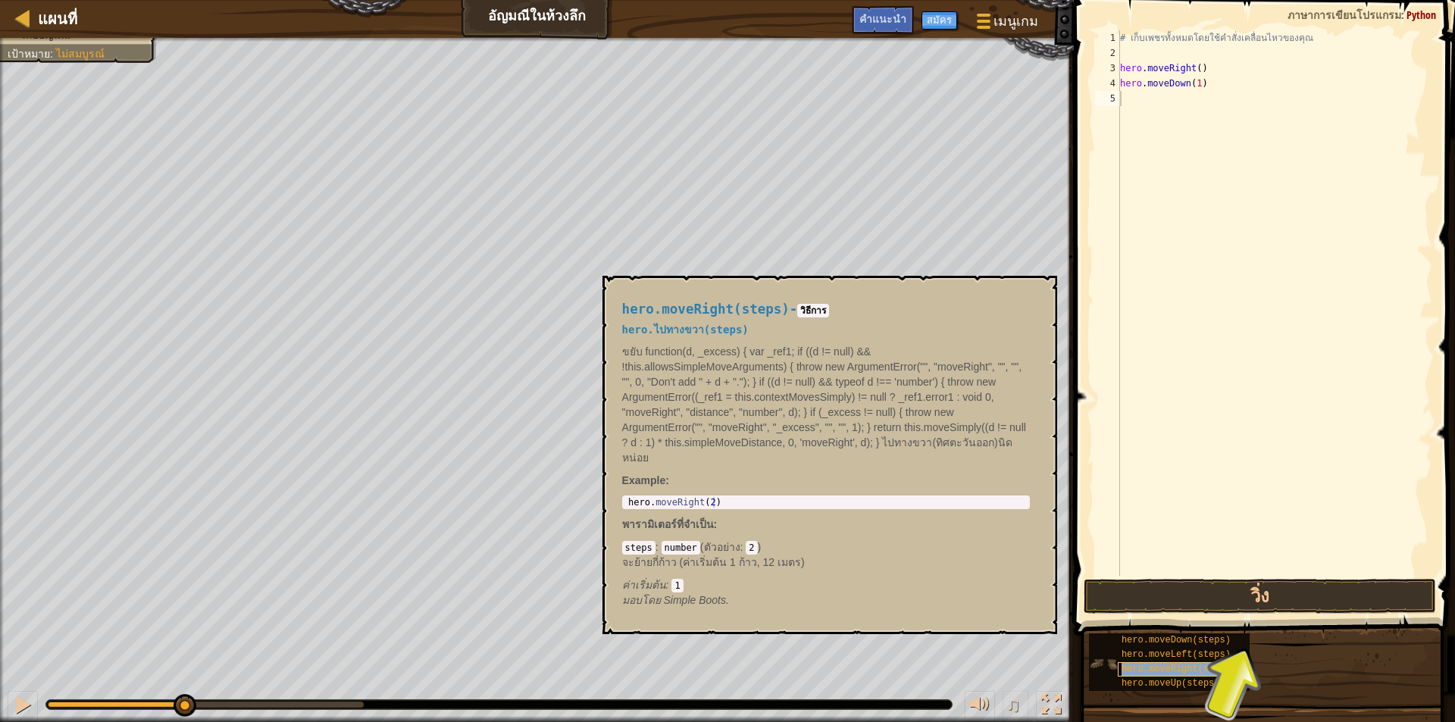
click at [1211, 675] on div "hero.moveRight(steps)" at bounding box center [1189, 669] width 145 height 14
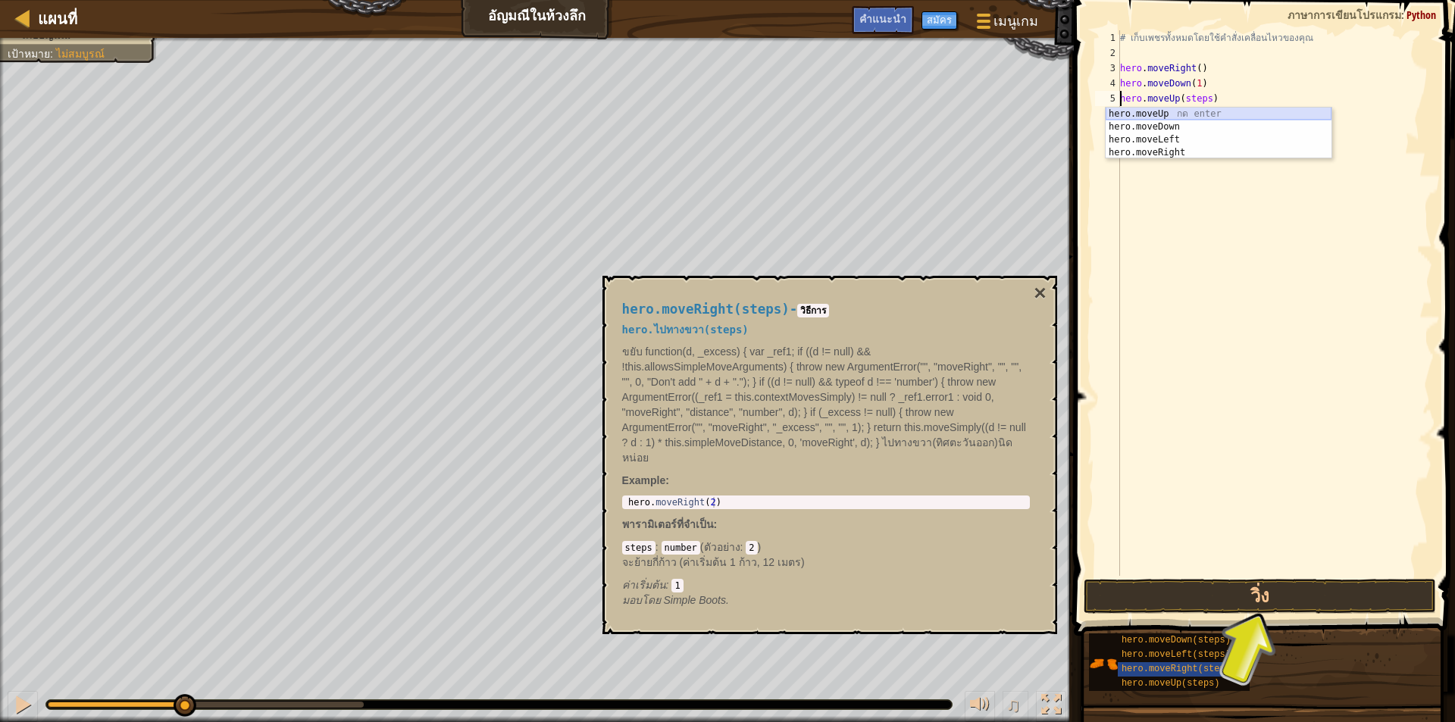
click at [1189, 108] on div "hero.moveUp กด enter hero.moveDown กด enter hero.moveLeft กด enter hero.moveRig…" at bounding box center [1218, 146] width 226 height 77
type textarea "hero.moveUp().moveUp(steps)"
select select "th"
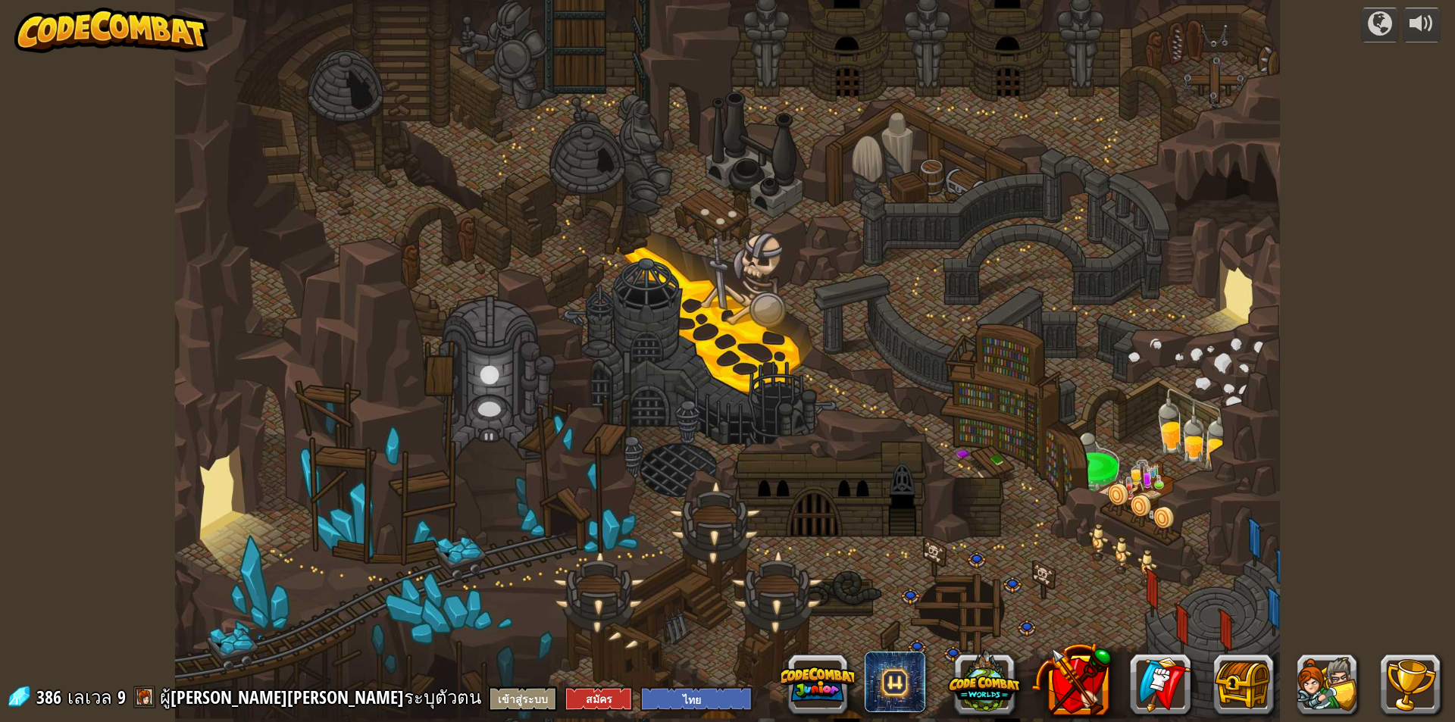
select select "th"
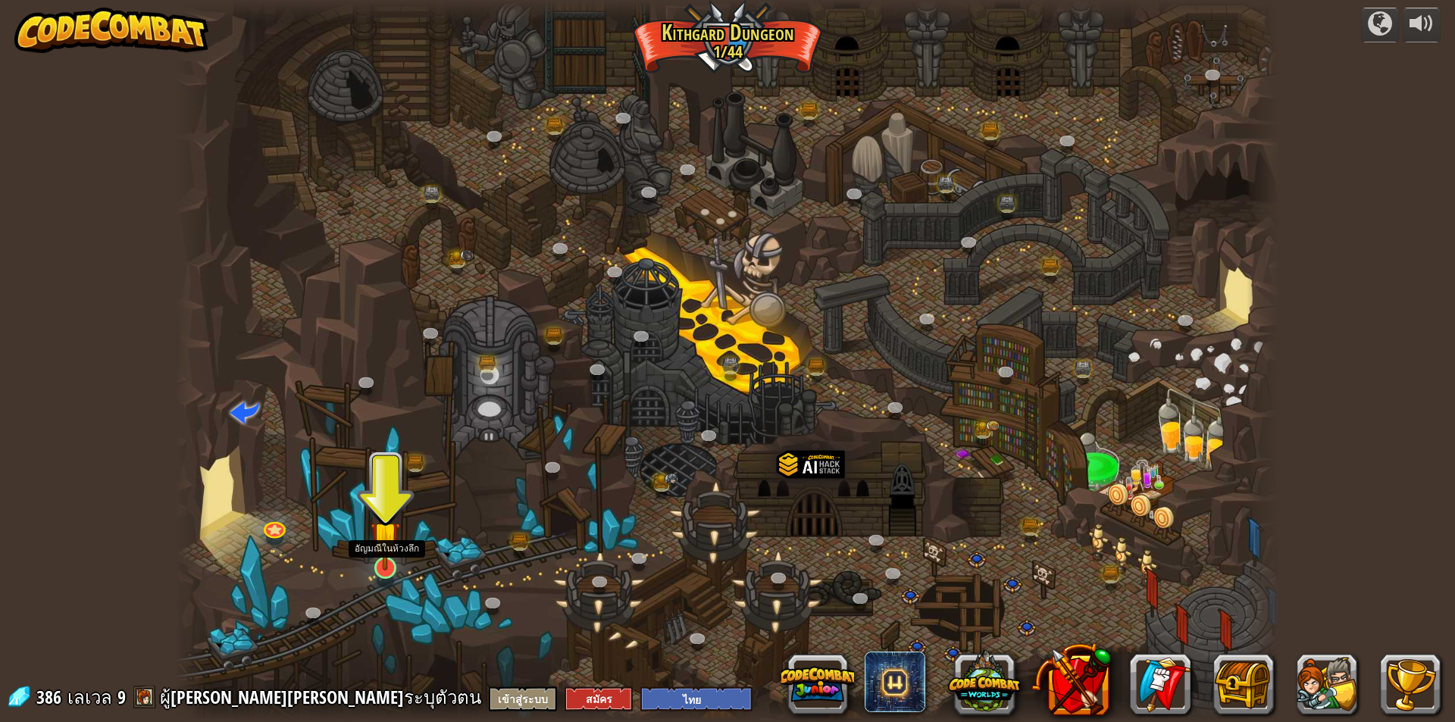
click at [380, 555] on img at bounding box center [385, 536] width 30 height 68
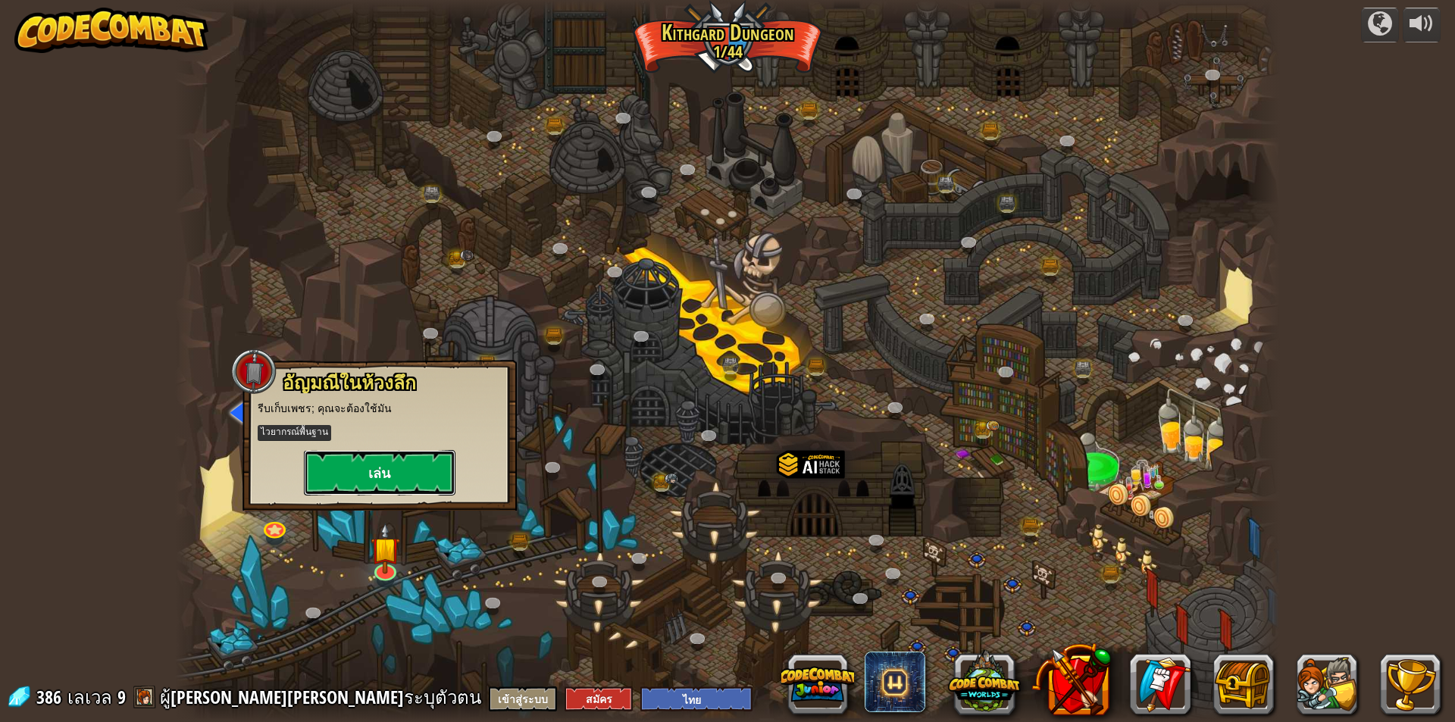
click at [422, 474] on button "เล่น" at bounding box center [380, 472] width 152 height 45
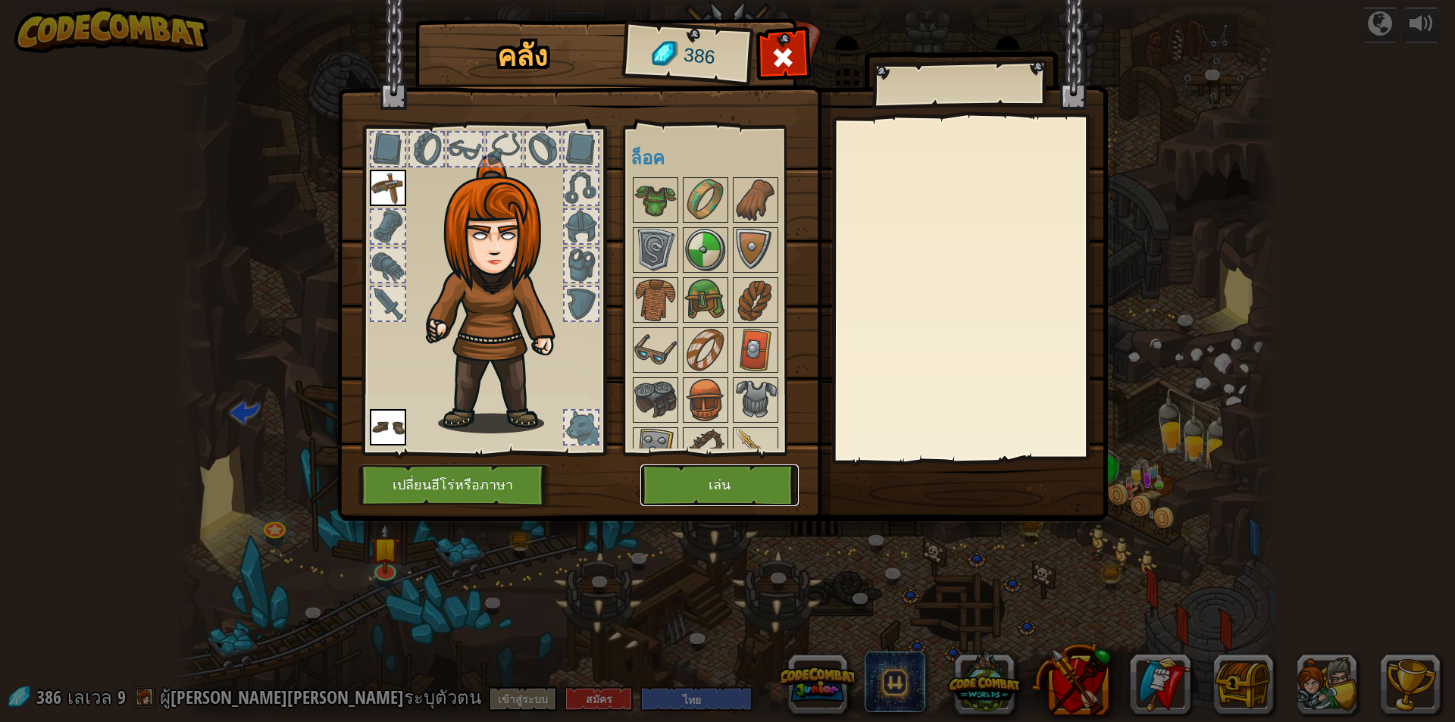
click at [739, 505] on button "เล่น" at bounding box center [719, 485] width 158 height 42
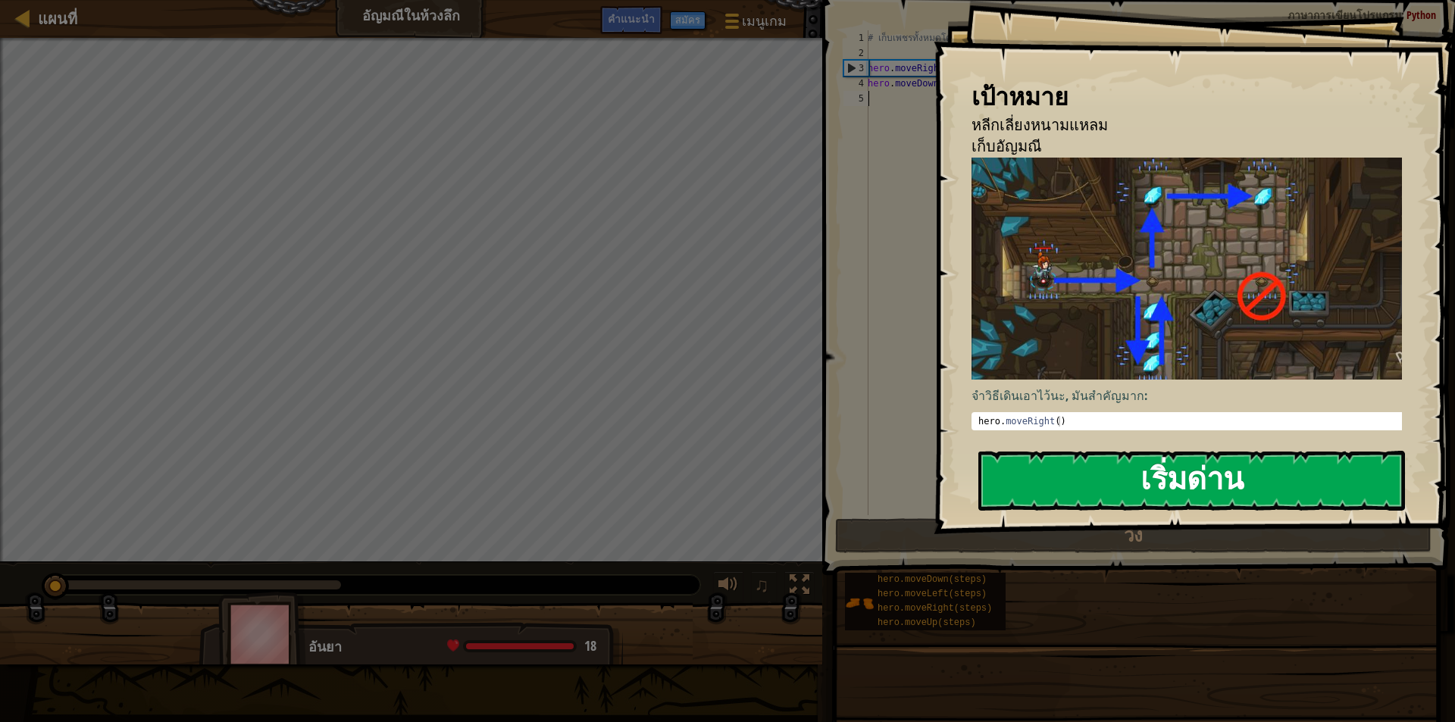
click at [1057, 464] on button "เริ่มด่าน" at bounding box center [1191, 481] width 427 height 60
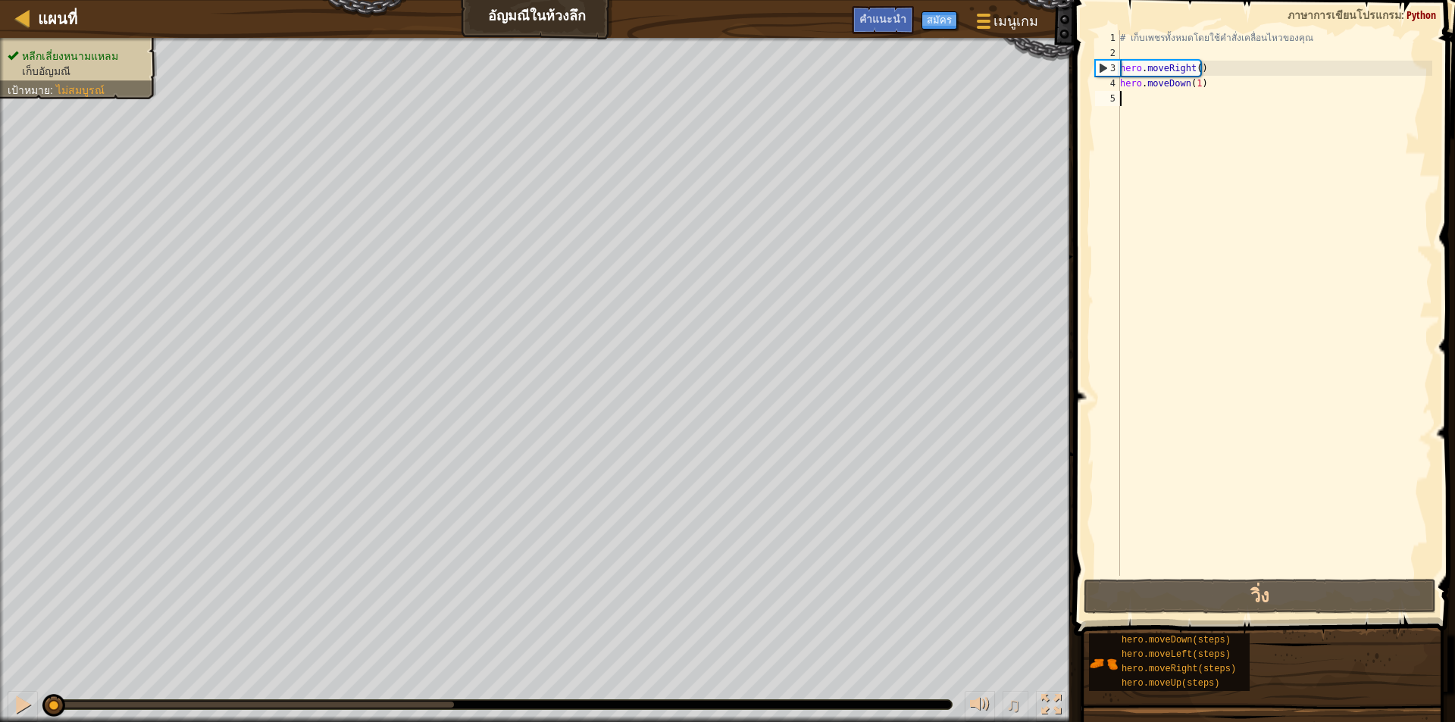
click at [1141, 106] on div "# เก็บเพชรทั้งหมดโดยใช้คำสั่งเคลื่อนไหวของคุณ hero . moveRight ( ) hero . moveD…" at bounding box center [1274, 318] width 315 height 576
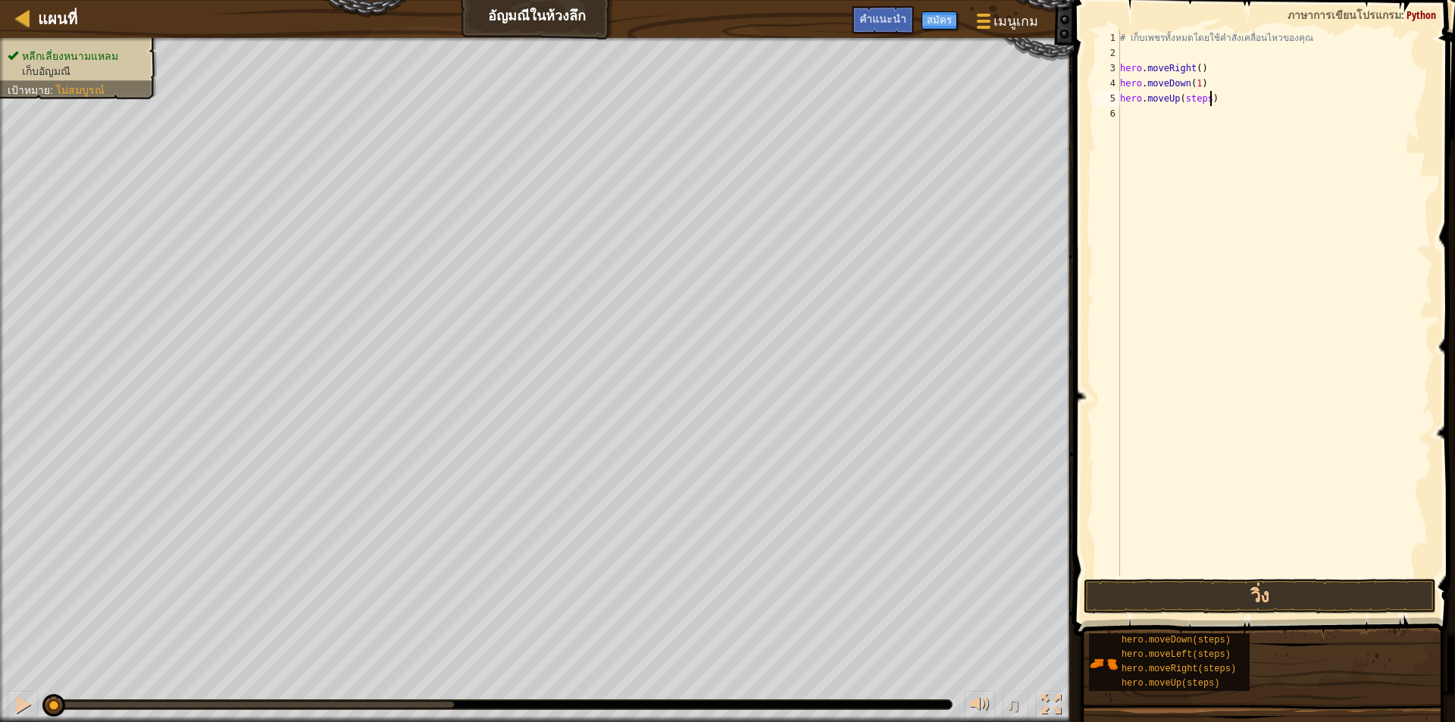
click at [1208, 101] on div "# เก็บเพชรทั้งหมดโดยใช้คำสั่งเคลื่อนไหวของคุณ hero . moveRight ( ) hero . moveD…" at bounding box center [1274, 318] width 315 height 576
click at [1206, 102] on div "# เก็บเพชรทั้งหมดโดยใช้คำสั่งเคลื่อนไหวของคุณ hero . moveRight ( ) hero . moveD…" at bounding box center [1274, 318] width 315 height 576
type textarea "hero.moveUp(2)"
click at [1161, 119] on div "# เก็บเพชรทั้งหมดโดยใช้คำสั่งเคลื่อนไหวของคุณ hero . moveRight ( ) hero . moveD…" at bounding box center [1274, 318] width 315 height 576
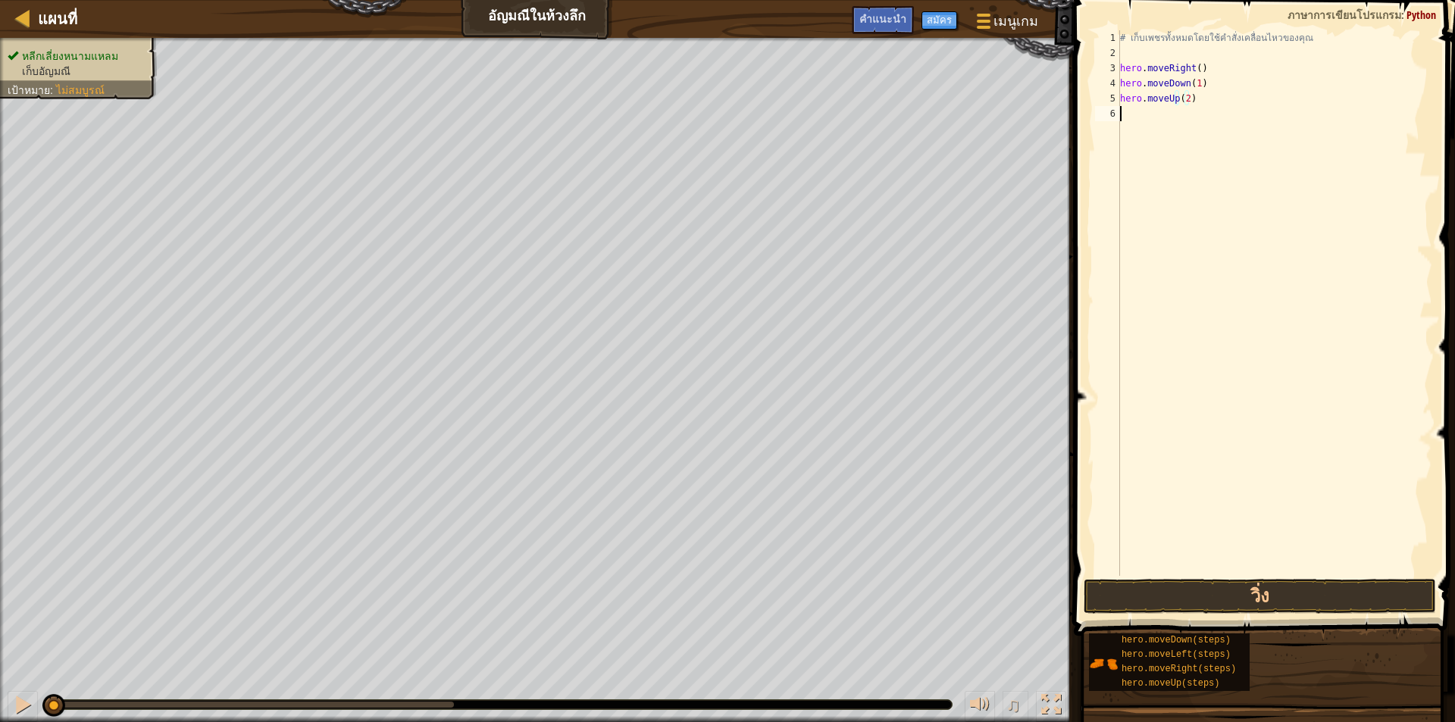
scroll to position [7, 0]
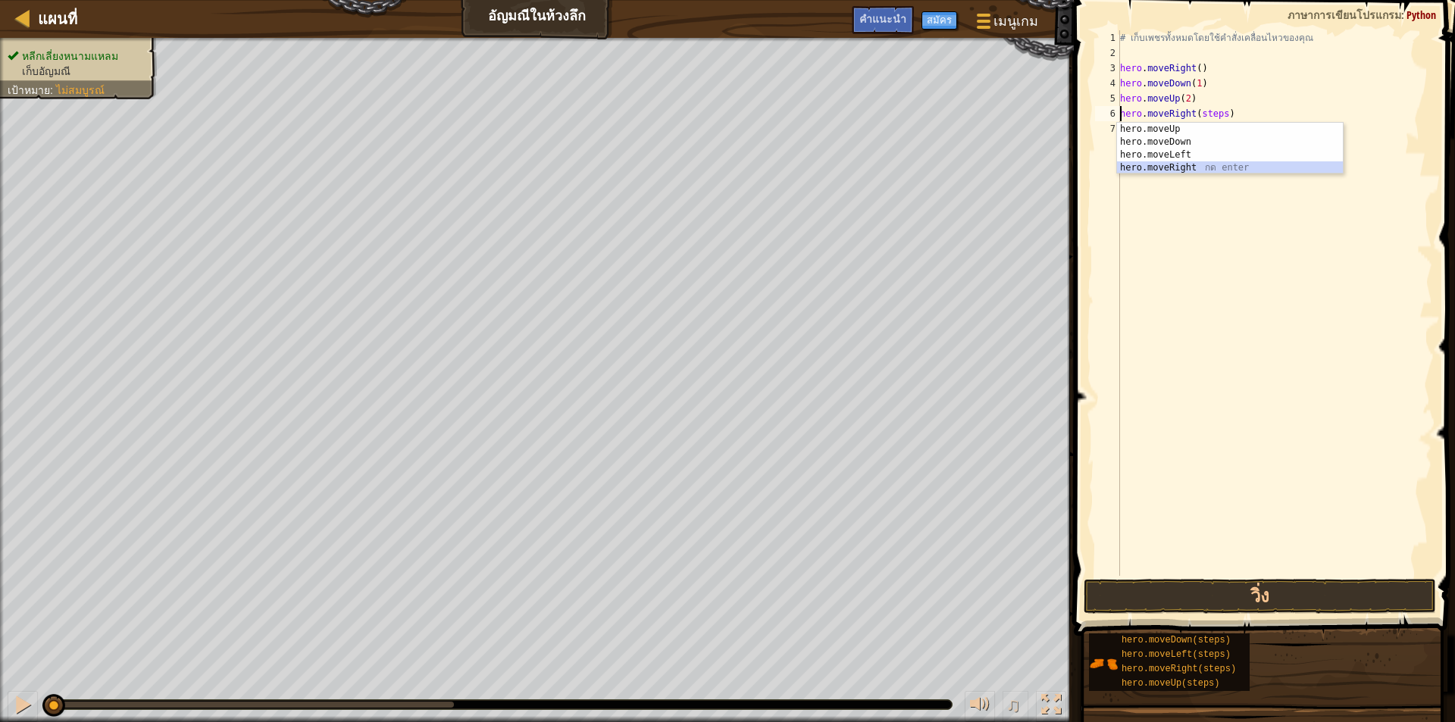
click at [1199, 164] on div "hero.moveUp กด enter hero.moveDown กด enter hero.moveLeft กด enter hero.moveRig…" at bounding box center [1230, 161] width 226 height 77
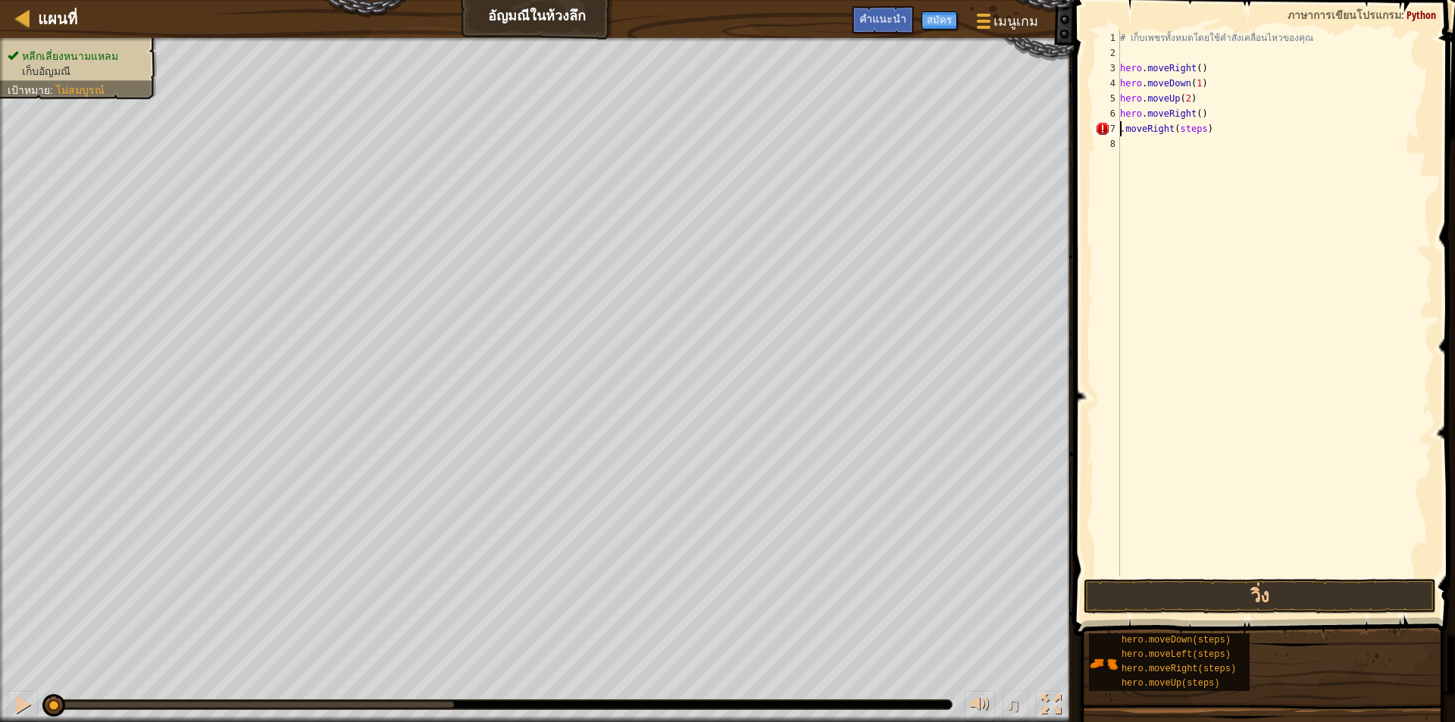
click at [1128, 132] on div "# เก็บเพชรทั้งหมดโดยใช้คำสั่งเคลื่อนไหวของคุณ hero . moveRight ( ) hero . moveD…" at bounding box center [1274, 318] width 315 height 576
click at [1126, 132] on div "# เก็บเพชรทั้งหมดโดยใช้คำสั่งเคลื่อนไหวของคุณ hero . moveRight ( ) hero . moveD…" at bounding box center [1274, 318] width 315 height 576
click at [1196, 130] on div "# เก็บเพชรทั้งหมดโดยใช้คำสั่งเคลื่อนไหวของคุณ hero . moveRight ( ) hero . moveD…" at bounding box center [1274, 318] width 315 height 576
click at [1199, 116] on div "# เก็บเพชรทั้งหมดโดยใช้คำสั่งเคลื่อนไหวของคุณ hero . moveRight ( ) hero . moveD…" at bounding box center [1274, 318] width 315 height 576
click at [1195, 116] on div "# เก็บเพชรทั้งหมดโดยใช้คำสั่งเคลื่อนไหวของคุณ hero . moveRight ( ) hero . moveD…" at bounding box center [1274, 318] width 315 height 576
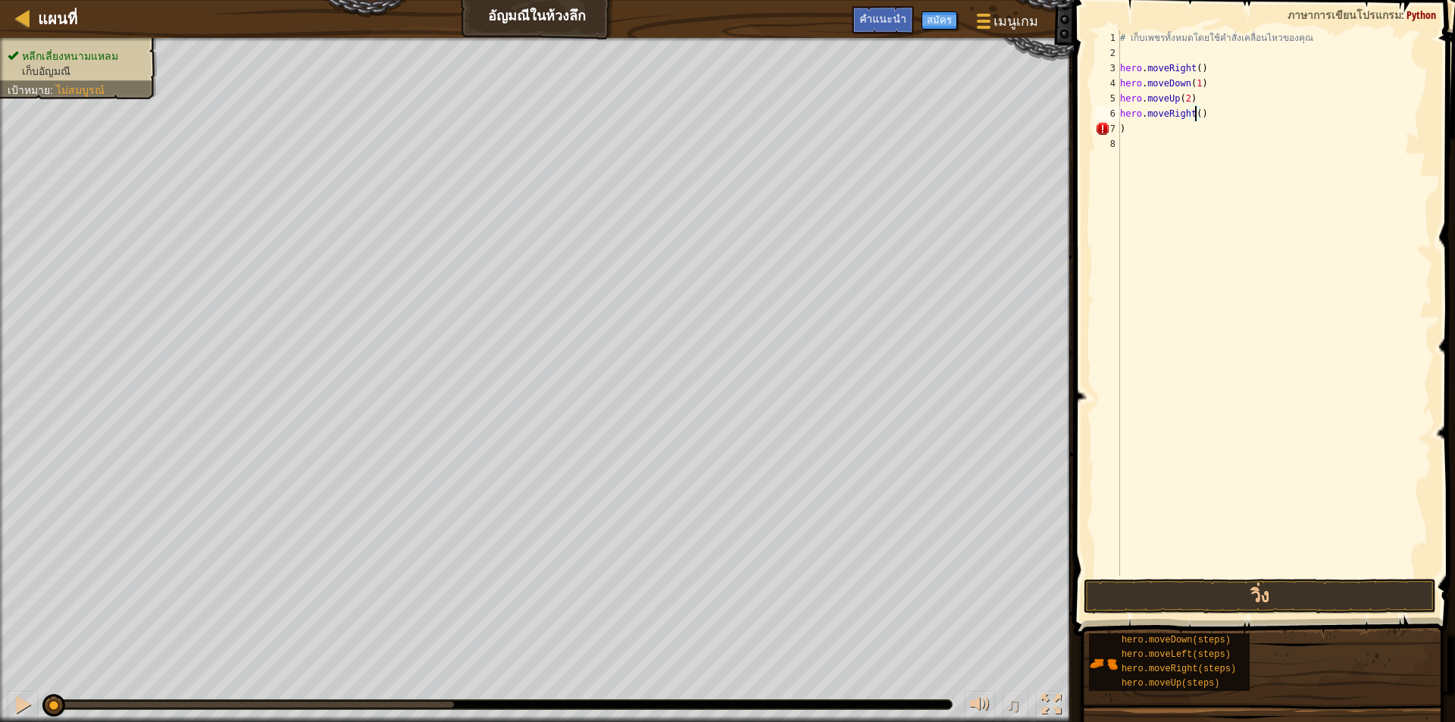
type textarea "hero.moveRight(1)"
click at [1139, 136] on div "# เก็บเพชรทั้งหมดโดยใช้คำสั่งเคลื่อนไหวของคุณ hero . moveRight ( ) hero . moveD…" at bounding box center [1274, 318] width 315 height 576
click at [1130, 127] on div "# เก็บเพชรทั้งหมดโดยใช้คำสั่งเคลื่อนไหวของคุณ hero . moveRight ( ) hero . moveD…" at bounding box center [1274, 318] width 315 height 576
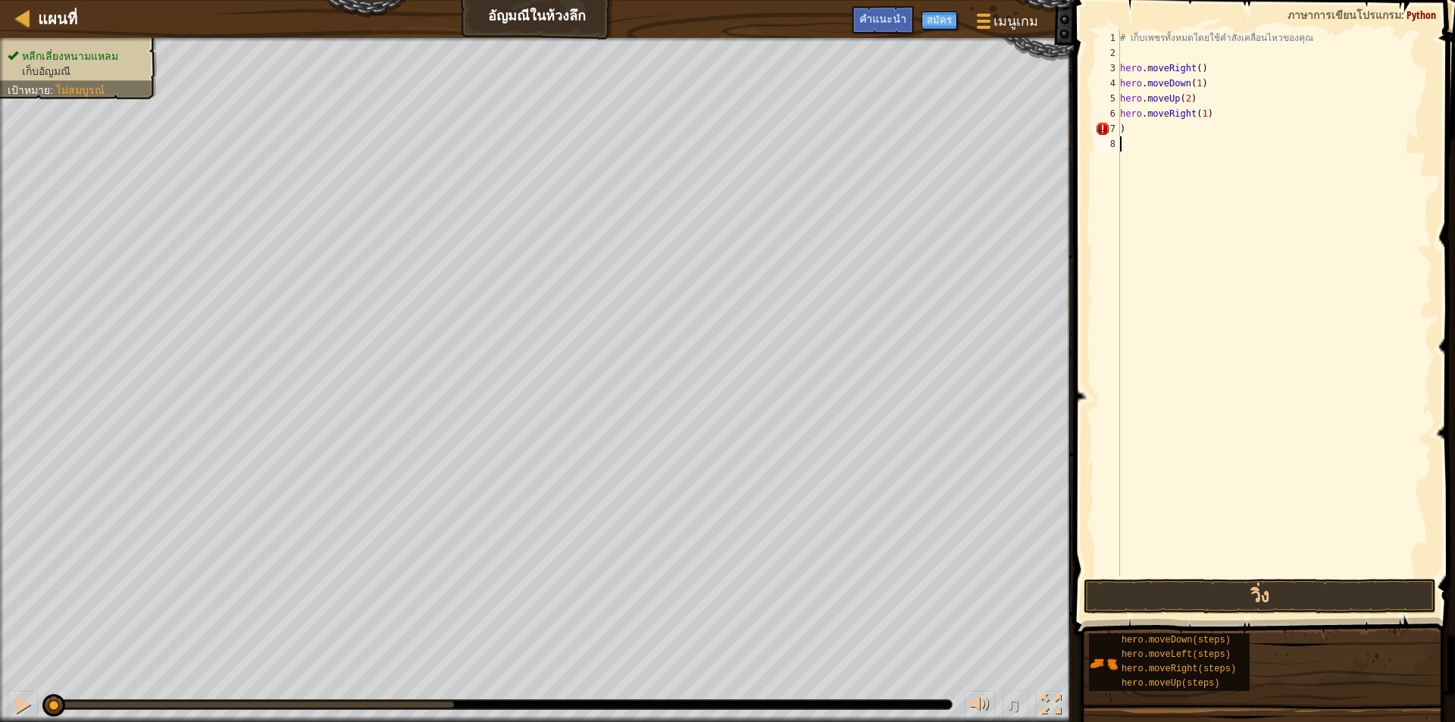
type textarea ")"
click at [1214, 134] on div "# เก็บเพชรทั้งหมดโดยใช้คำสั่งเคลื่อนไหวของคุณ hero . moveRight ( ) hero . moveD…" at bounding box center [1274, 302] width 315 height 545
type textarea ")"
click at [1155, 123] on div "# เก็บเพชรทั้งหมดโดยใช้คำสั่งเคลื่อนไหวของคุณ hero . moveRight ( ) hero . moveD…" at bounding box center [1274, 318] width 315 height 576
type textarea ")"
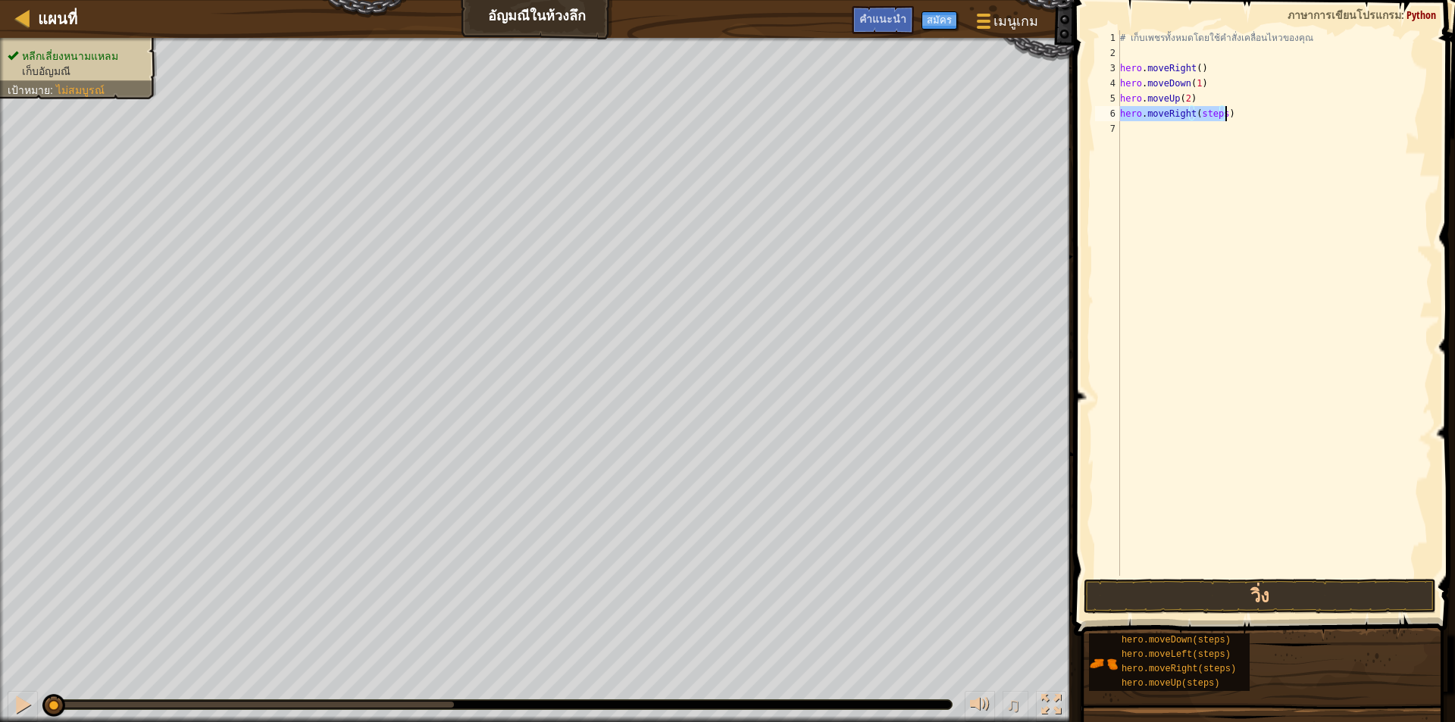
click at [1214, 117] on div "# เก็บเพชรทั้งหมดโดยใช้คำสั่งเคลื่อนไหวของคุณ hero . moveRight ( ) hero . moveD…" at bounding box center [1274, 302] width 315 height 545
click at [1217, 111] on div "# เก็บเพชรทั้งหมดโดยใช้คำสั่งเคลื่อนไหวของคุณ hero . moveRight ( ) hero . moveD…" at bounding box center [1274, 318] width 315 height 576
click at [1219, 116] on div "# เก็บเพชรทั้งหมดโดยใช้คำสั่งเคลื่อนไหวของคุณ hero . moveRight ( ) hero . moveD…" at bounding box center [1274, 318] width 315 height 576
type textarea "hero.moveRight(2)"
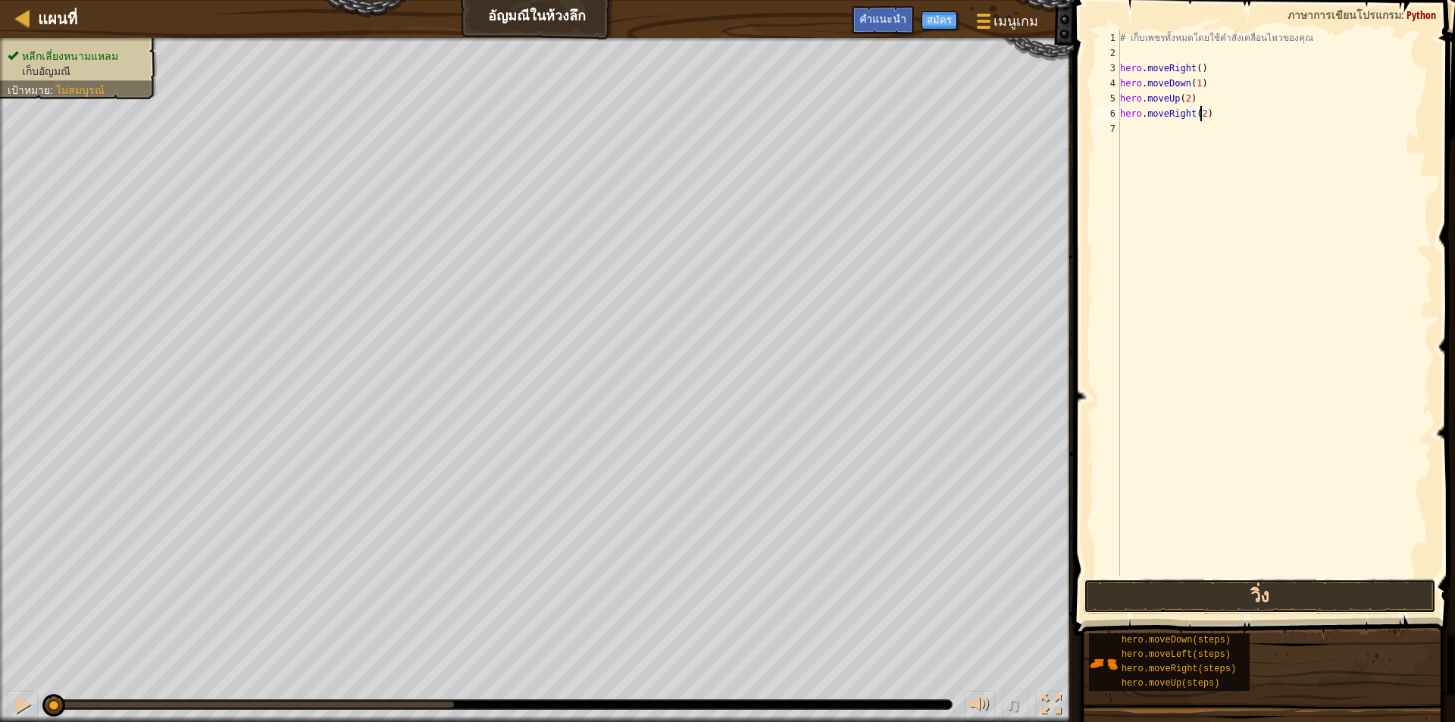
click at [1256, 603] on button "วิ่ง" at bounding box center [1259, 596] width 352 height 35
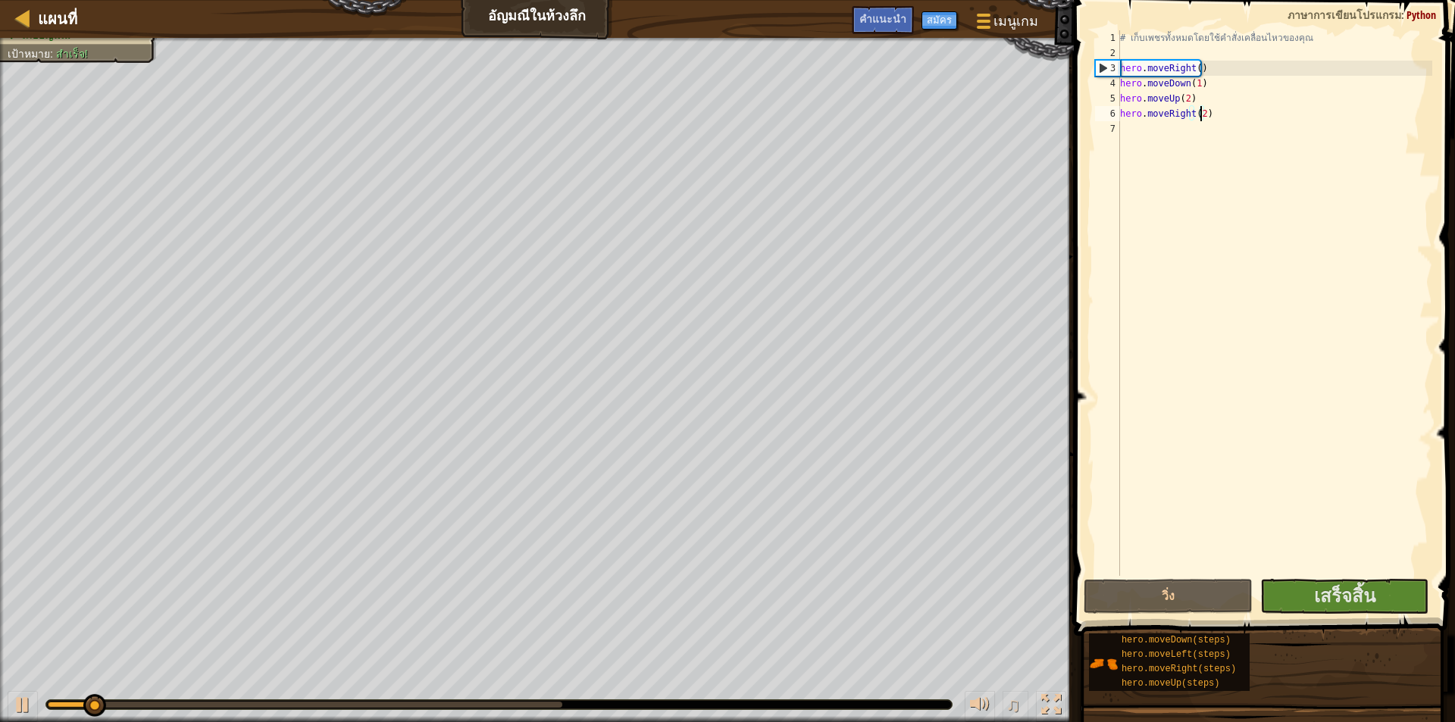
click at [552, 698] on div "♫" at bounding box center [536, 700] width 1073 height 45
drag, startPoint x: 560, startPoint y: 698, endPoint x: 573, endPoint y: 698, distance: 13.7
click at [573, 698] on div "♫" at bounding box center [536, 700] width 1073 height 45
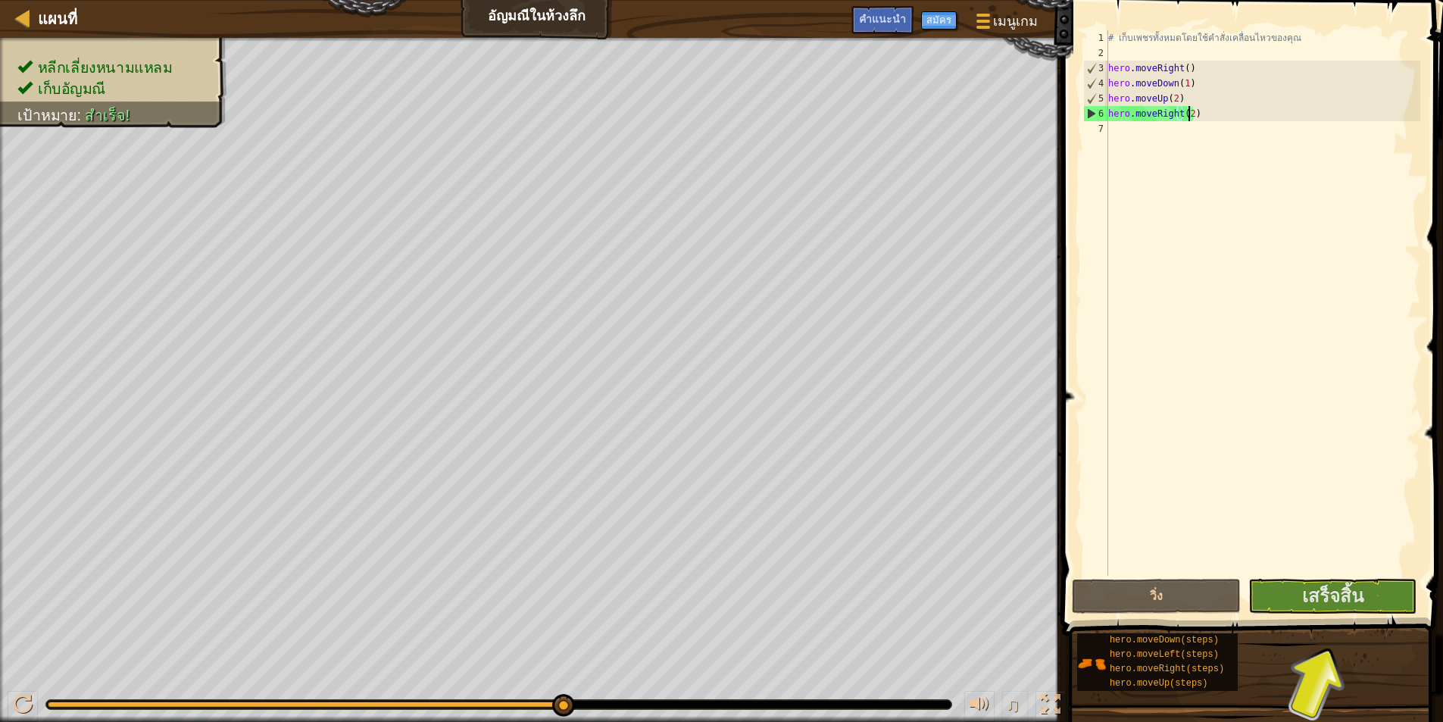
drag, startPoint x: 159, startPoint y: 704, endPoint x: 641, endPoint y: 686, distance: 482.2
click at [630, 692] on div "♫" at bounding box center [536, 700] width 1073 height 45
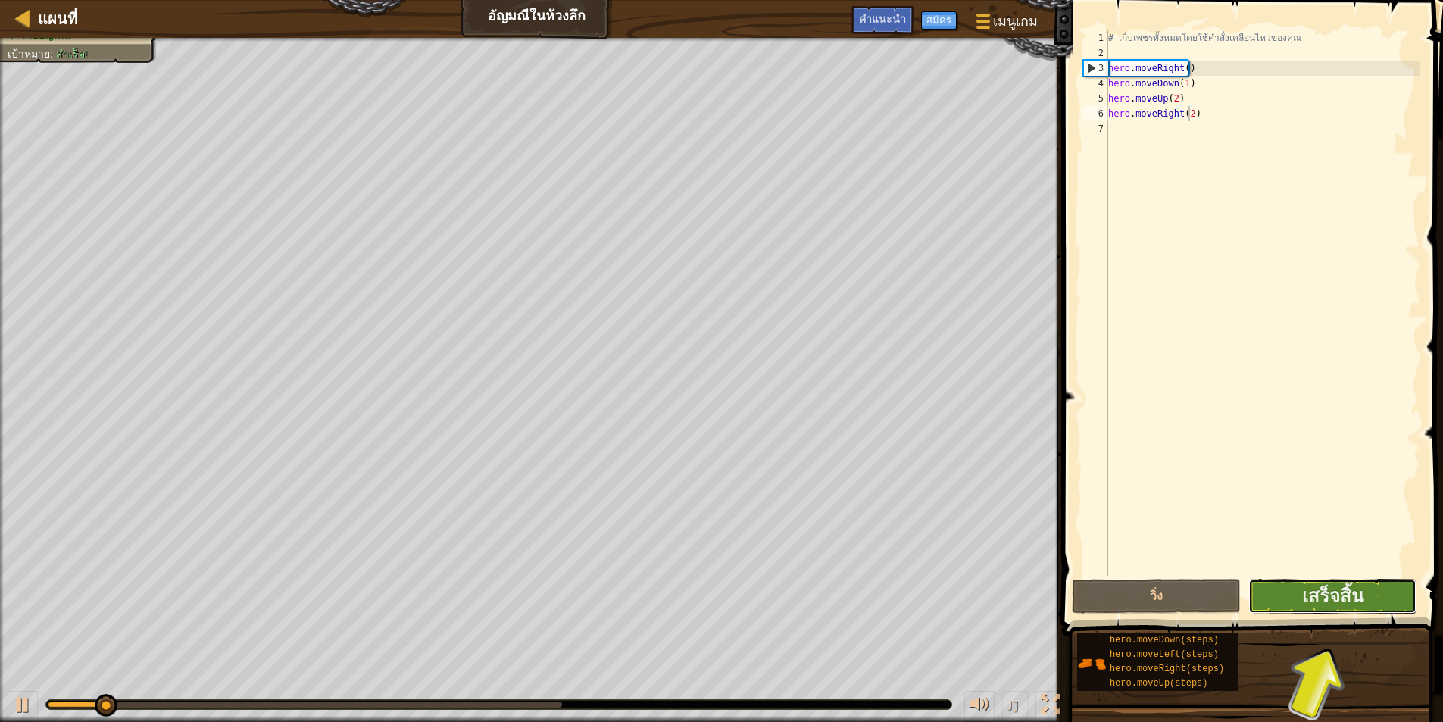
click at [1293, 597] on button "เสร็จสิ้น" at bounding box center [1332, 596] width 169 height 35
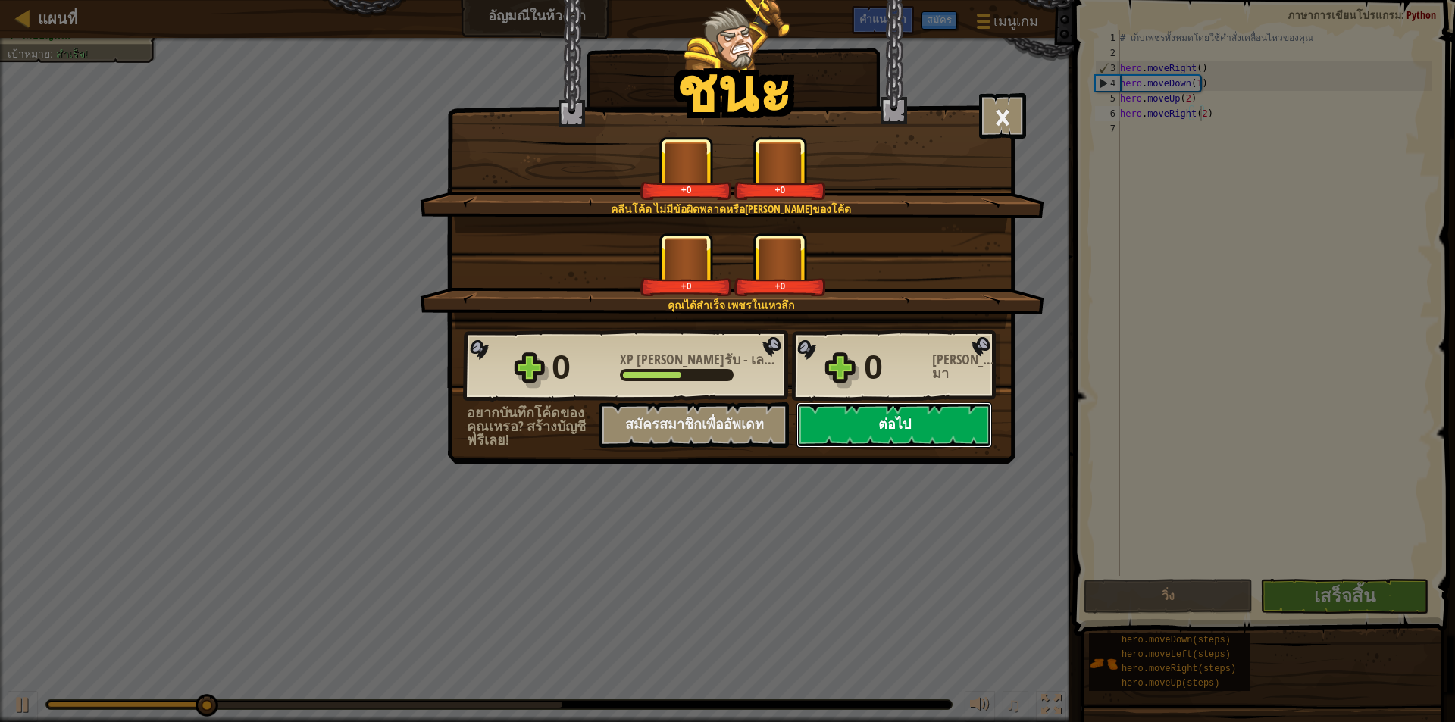
click at [868, 424] on button "ต่อไป" at bounding box center [893, 424] width 195 height 45
select select "th"
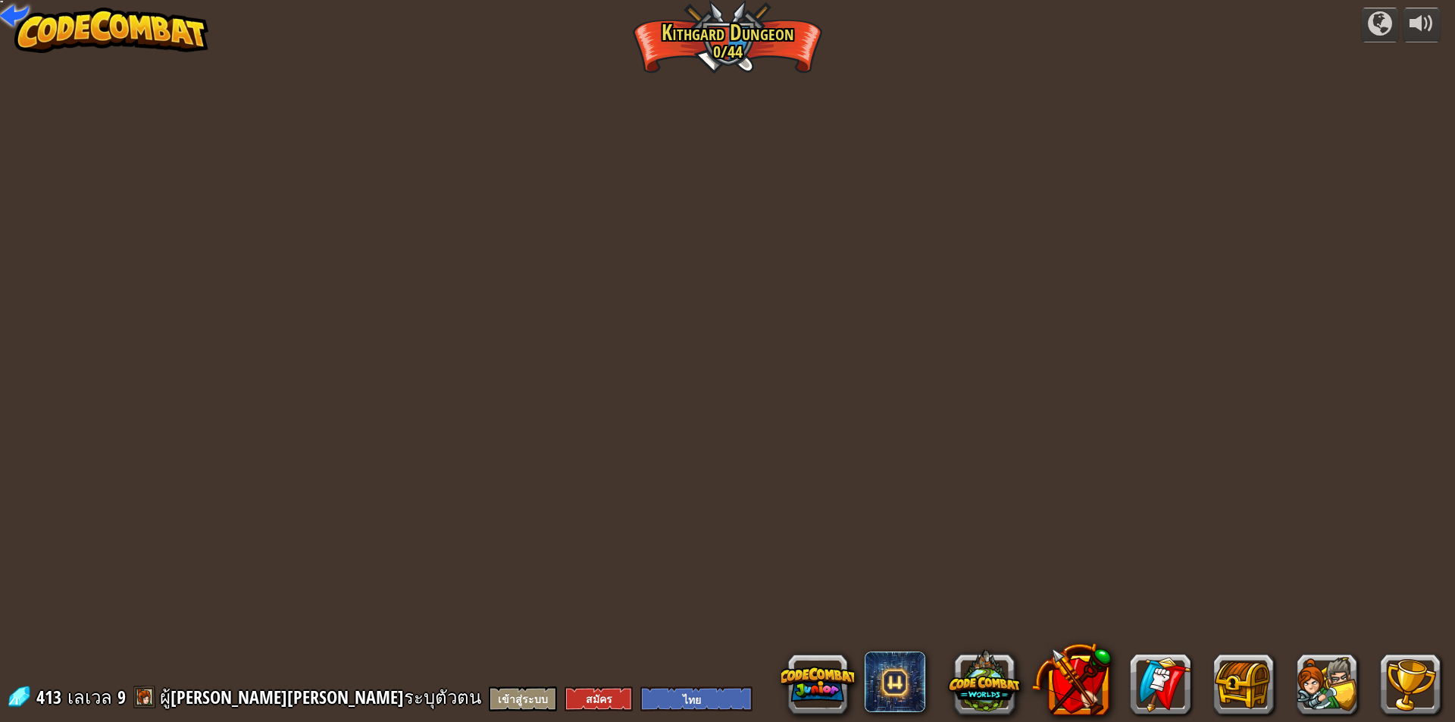
select select "th"
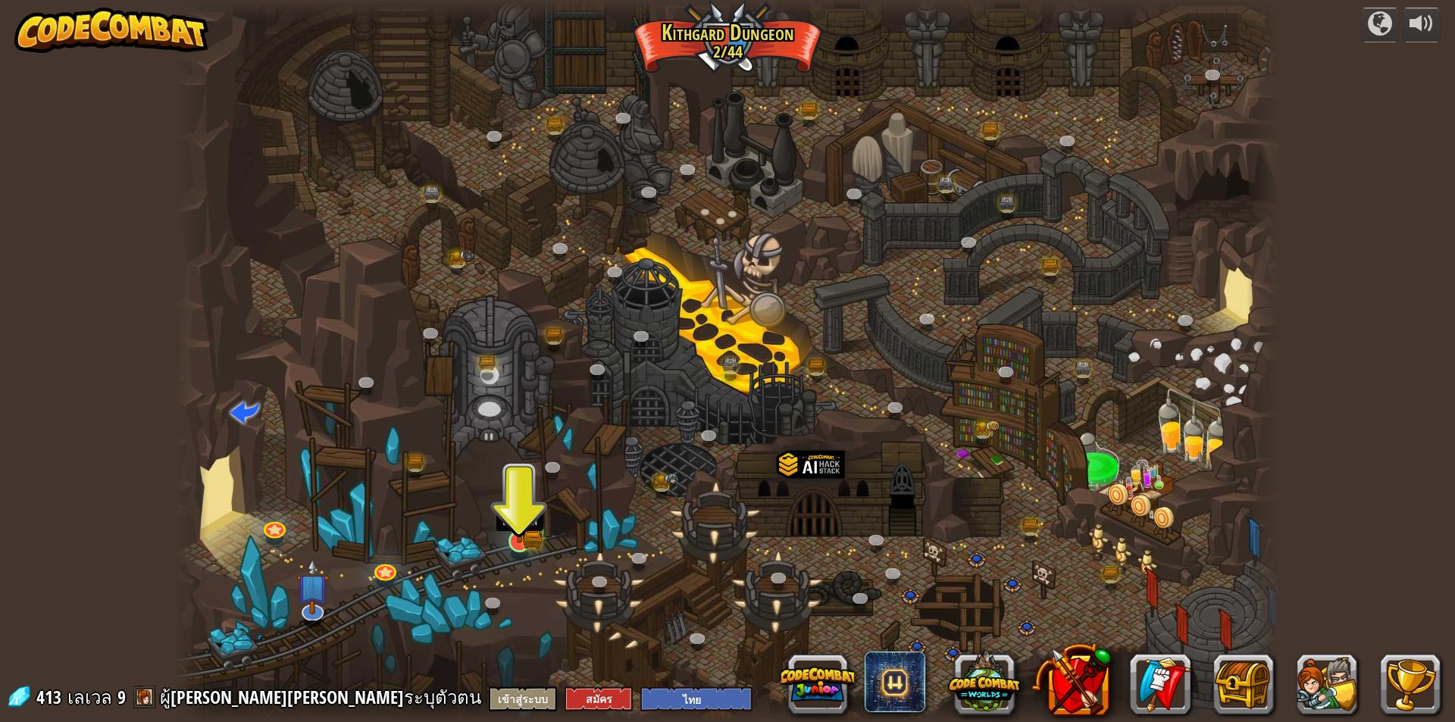
click at [536, 538] on img at bounding box center [533, 538] width 20 height 22
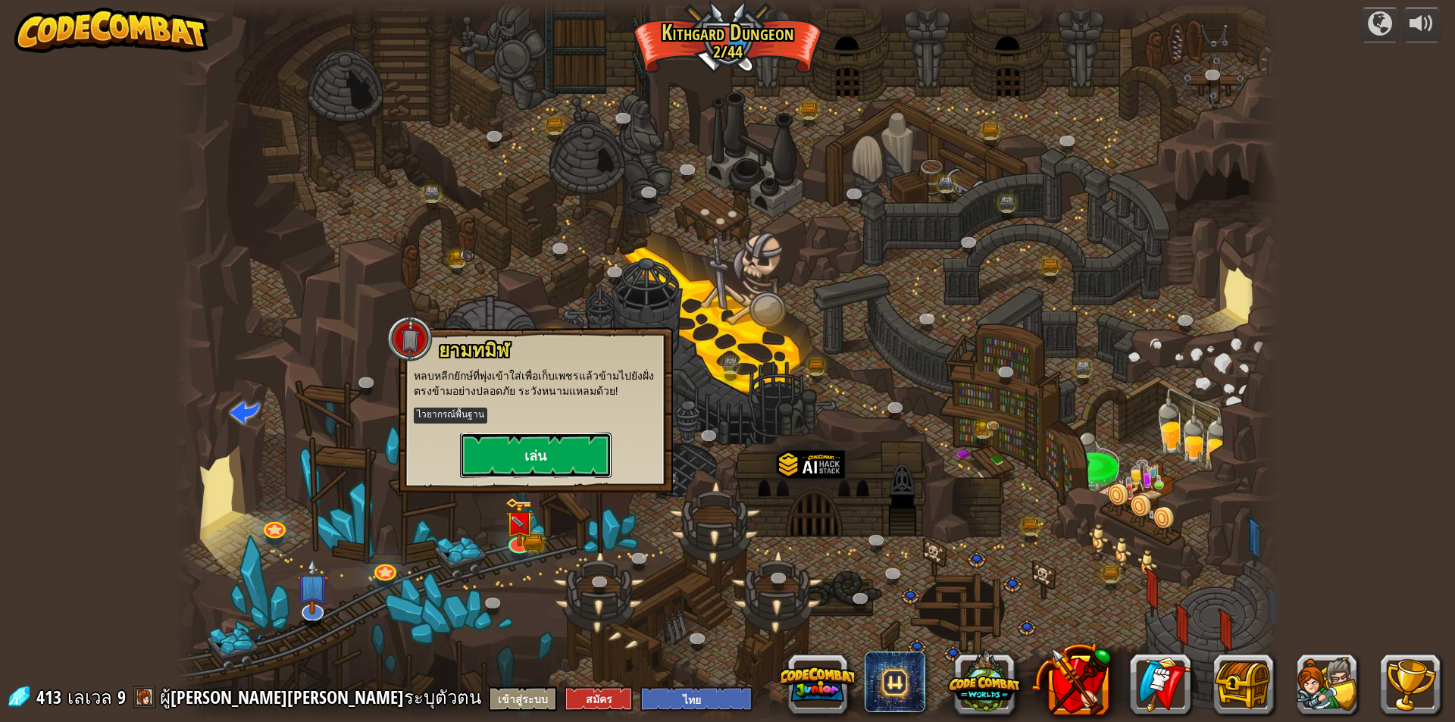
click at [553, 468] on button "เล่น" at bounding box center [536, 455] width 152 height 45
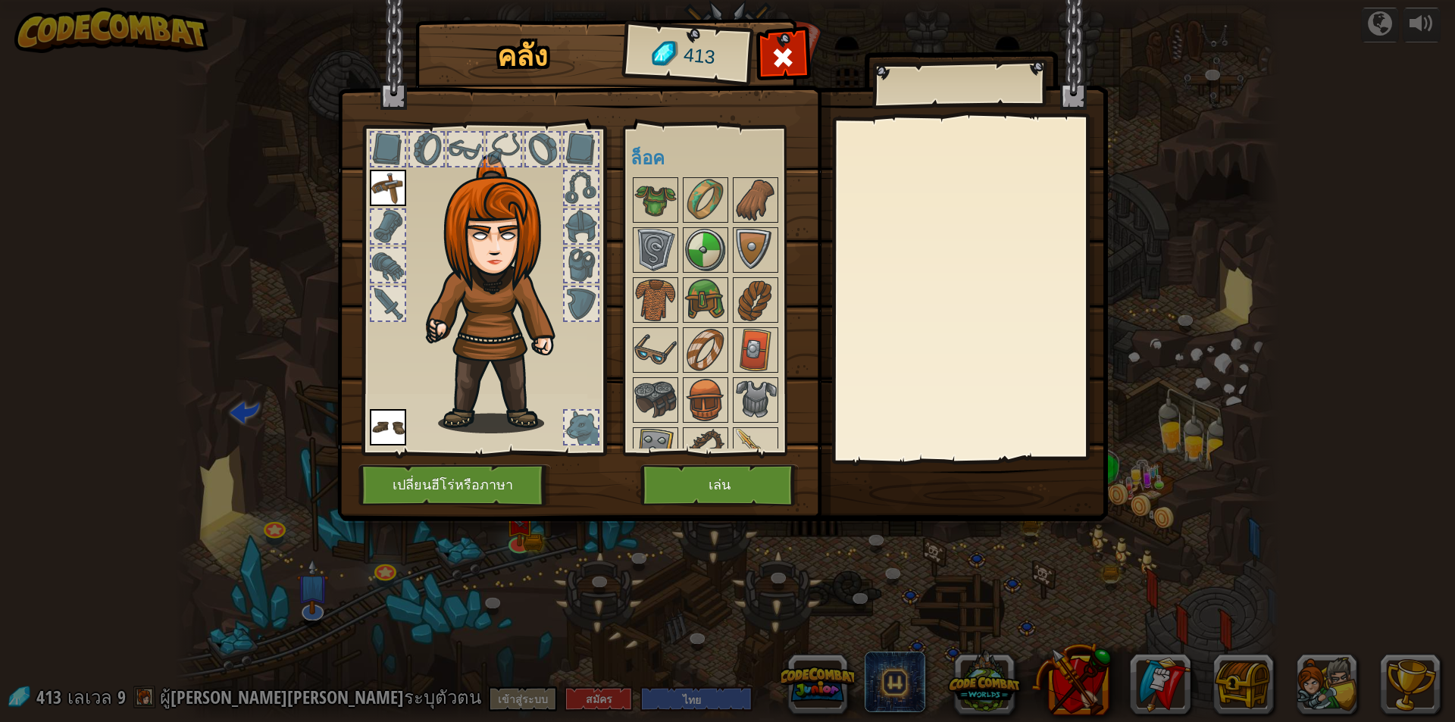
click at [709, 461] on img at bounding box center [722, 246] width 770 height 550
click at [721, 464] on button "เล่น" at bounding box center [719, 485] width 158 height 42
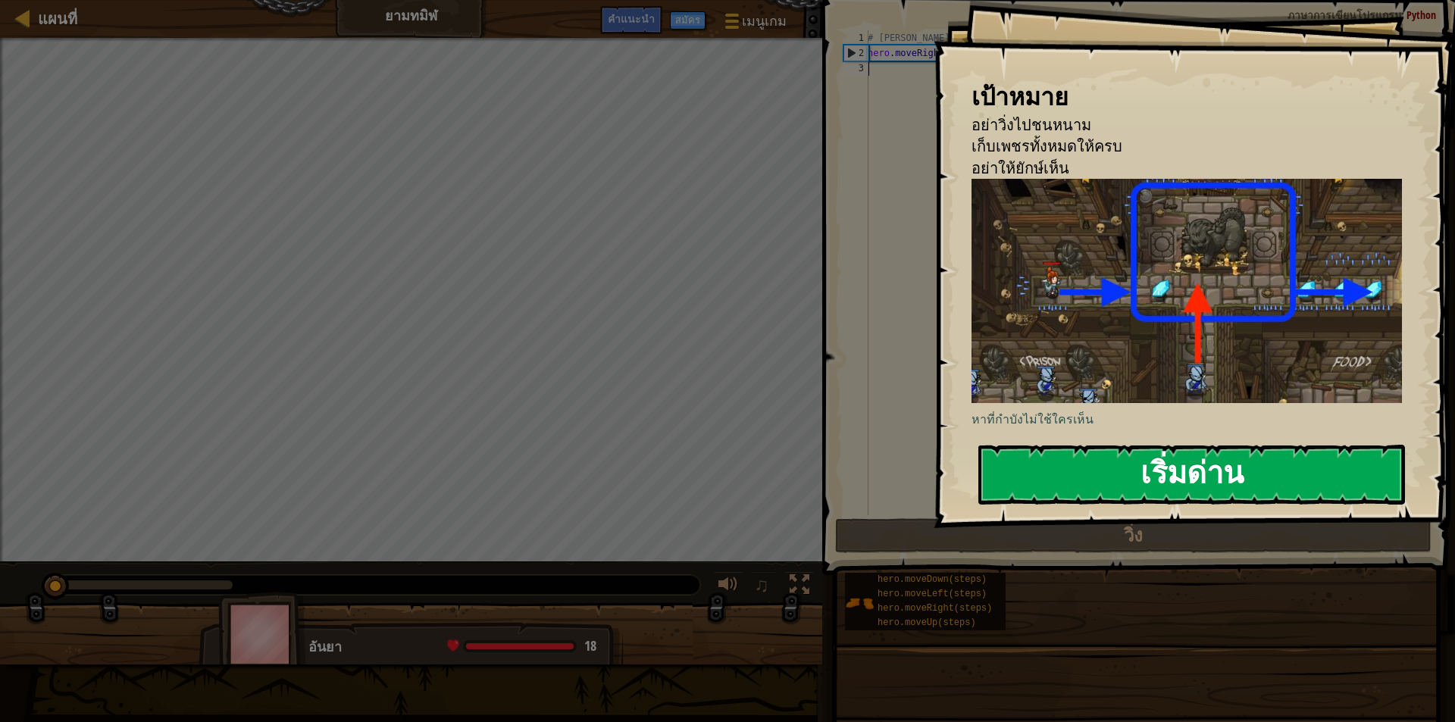
click at [1100, 459] on button "เริ่มด่าน" at bounding box center [1191, 475] width 427 height 60
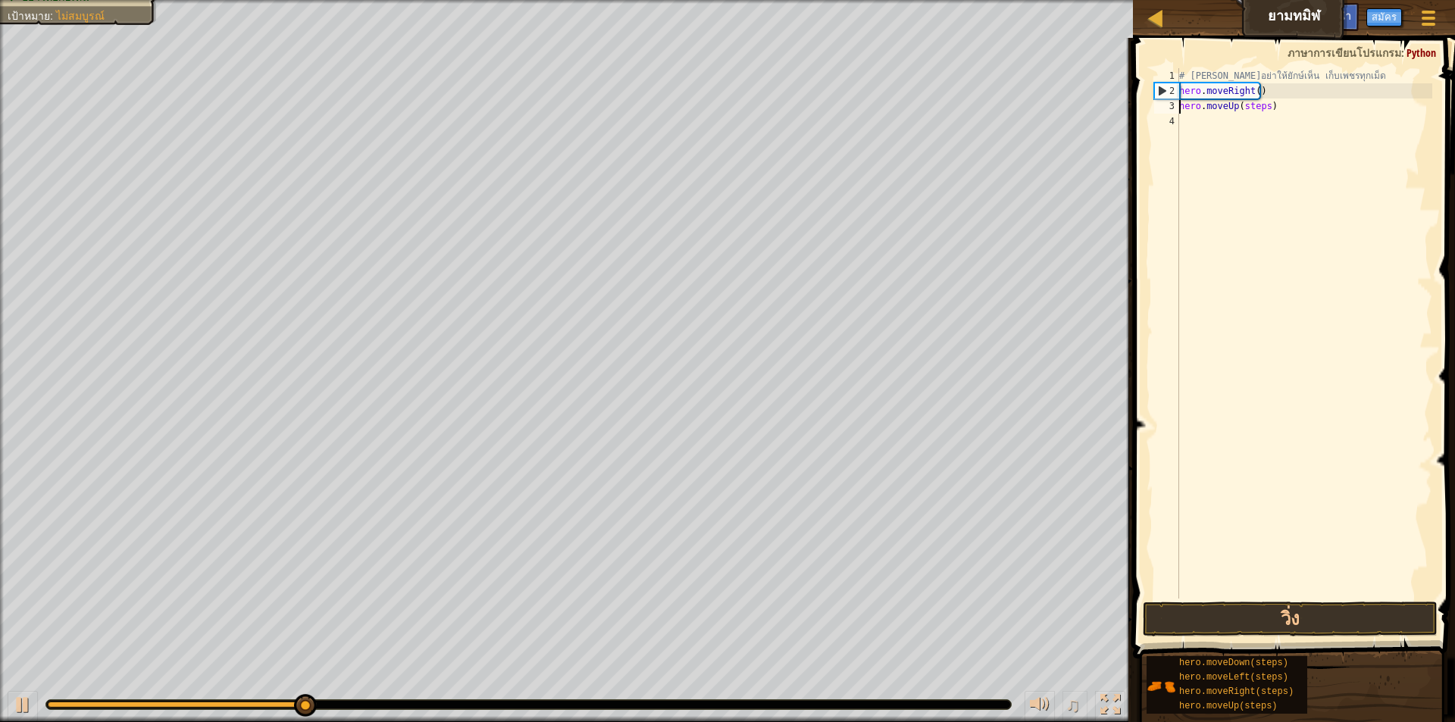
click at [1262, 105] on div "# [PERSON_NAME]อย่าให้ยักษ์เห็น เก็บเพชรทุกเม็ด hero . moveRight ( ) hero . mov…" at bounding box center [1304, 348] width 256 height 561
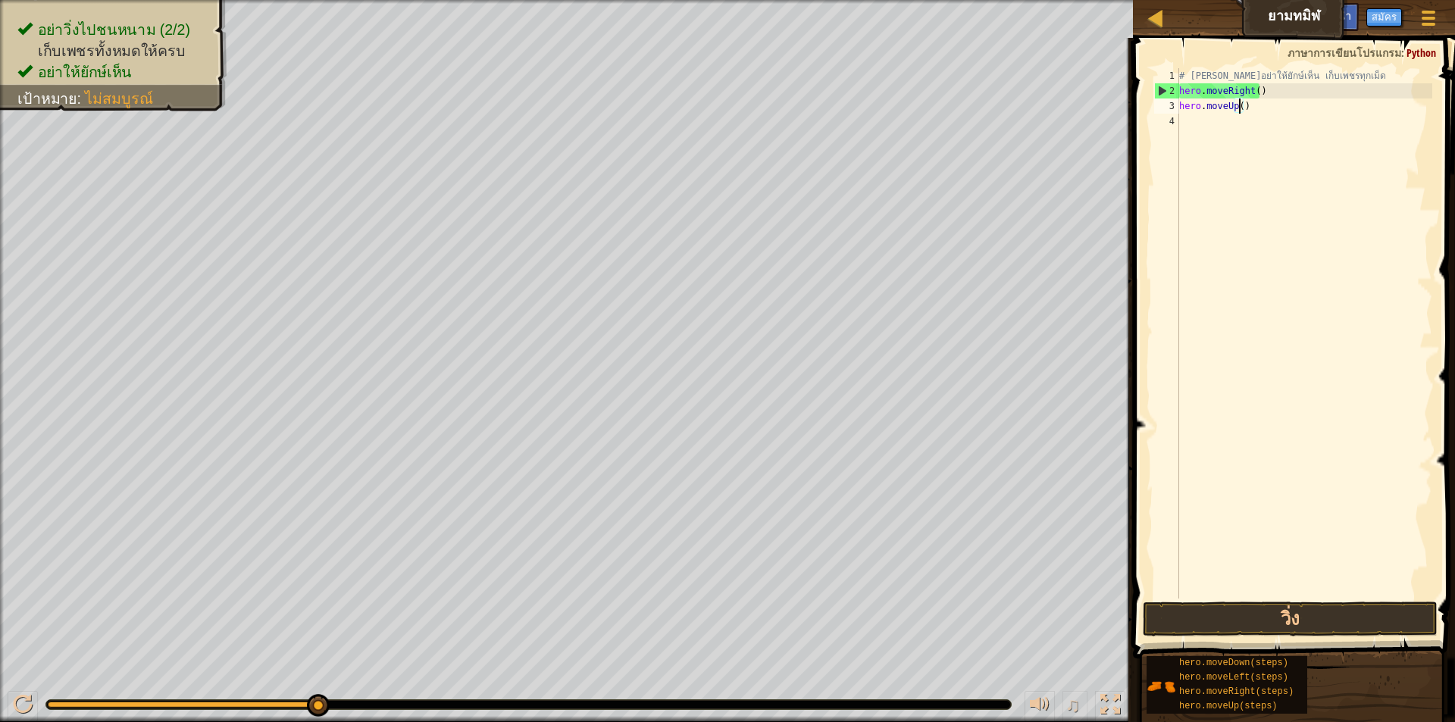
type textarea "hero.moveUp(1)"
click at [1192, 142] on div "# [PERSON_NAME]อย่าให้ยักษ์เห็น เก็บเพชรทุกเม็ด hero . moveRight ( ) hero . mov…" at bounding box center [1304, 348] width 256 height 561
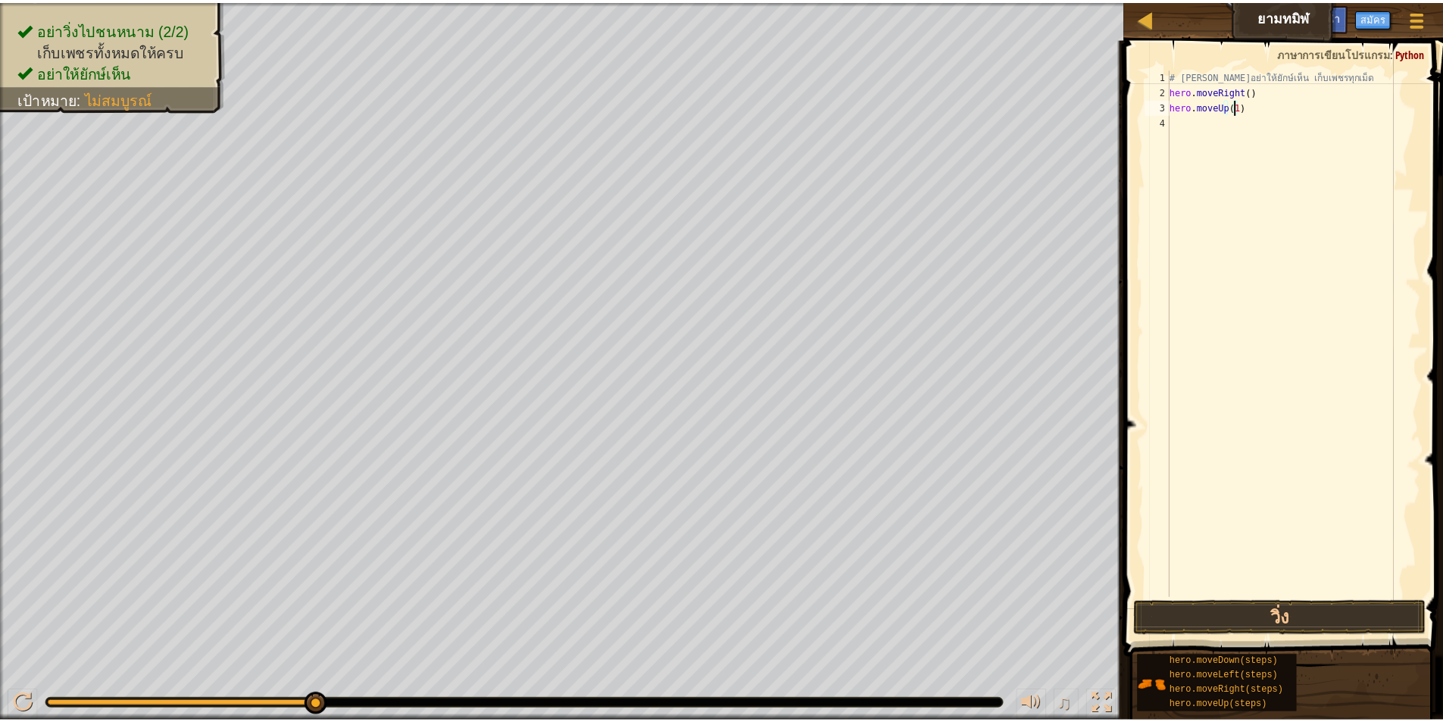
scroll to position [7, 0]
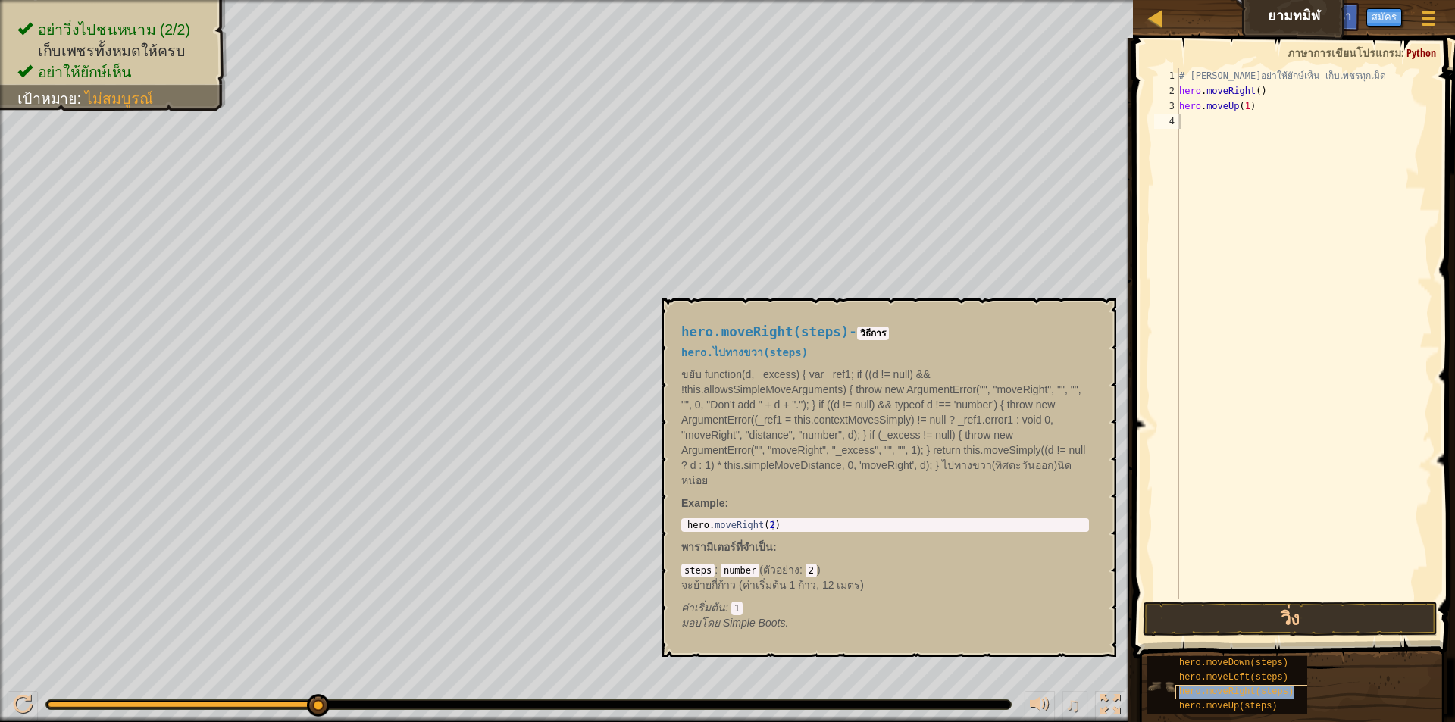
type textarea "hero.moveRight(steps)"
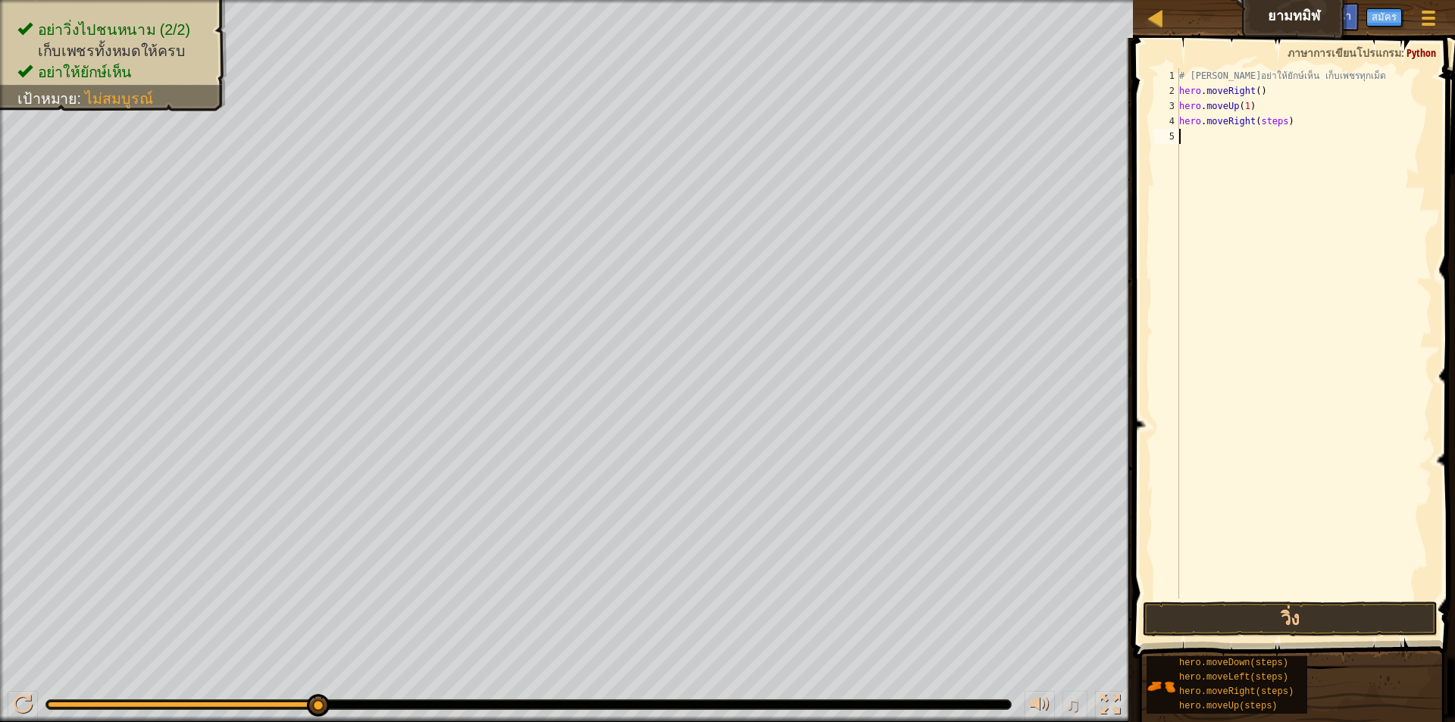
click at [1248, 219] on div "# [PERSON_NAME]อย่าให้ยักษ์เห็น เก็บเพชรทุกเม็ด hero . moveRight ( ) hero . mov…" at bounding box center [1304, 348] width 256 height 561
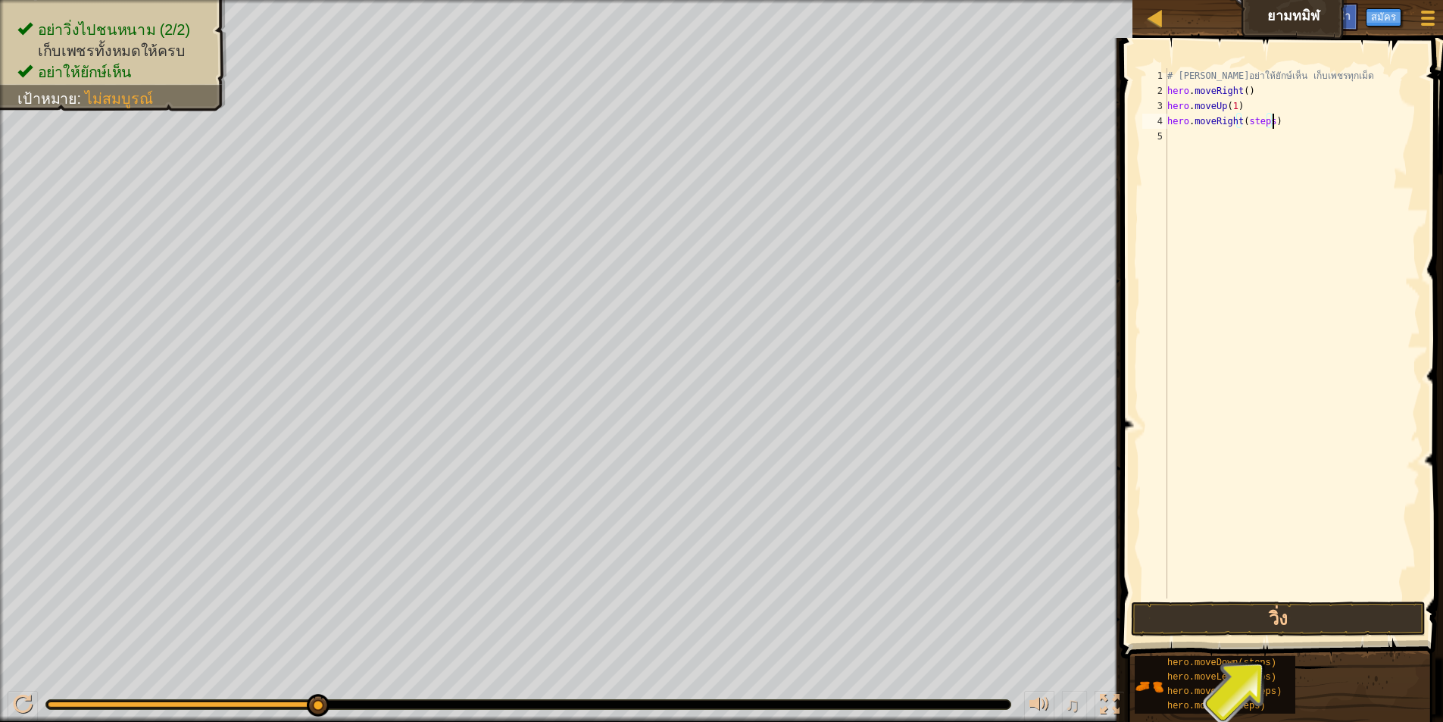
click at [1270, 123] on div "# [PERSON_NAME]อย่าให้ยักษ์เห็น เก็บเพชรทุกเม็ด hero . moveRight ( ) hero . mov…" at bounding box center [1292, 348] width 256 height 561
click at [1269, 123] on div "# [PERSON_NAME]อย่าให้ยักษ์เห็น เก็บเพชรทุกเม็ด hero . moveRight ( ) hero . mov…" at bounding box center [1292, 348] width 256 height 561
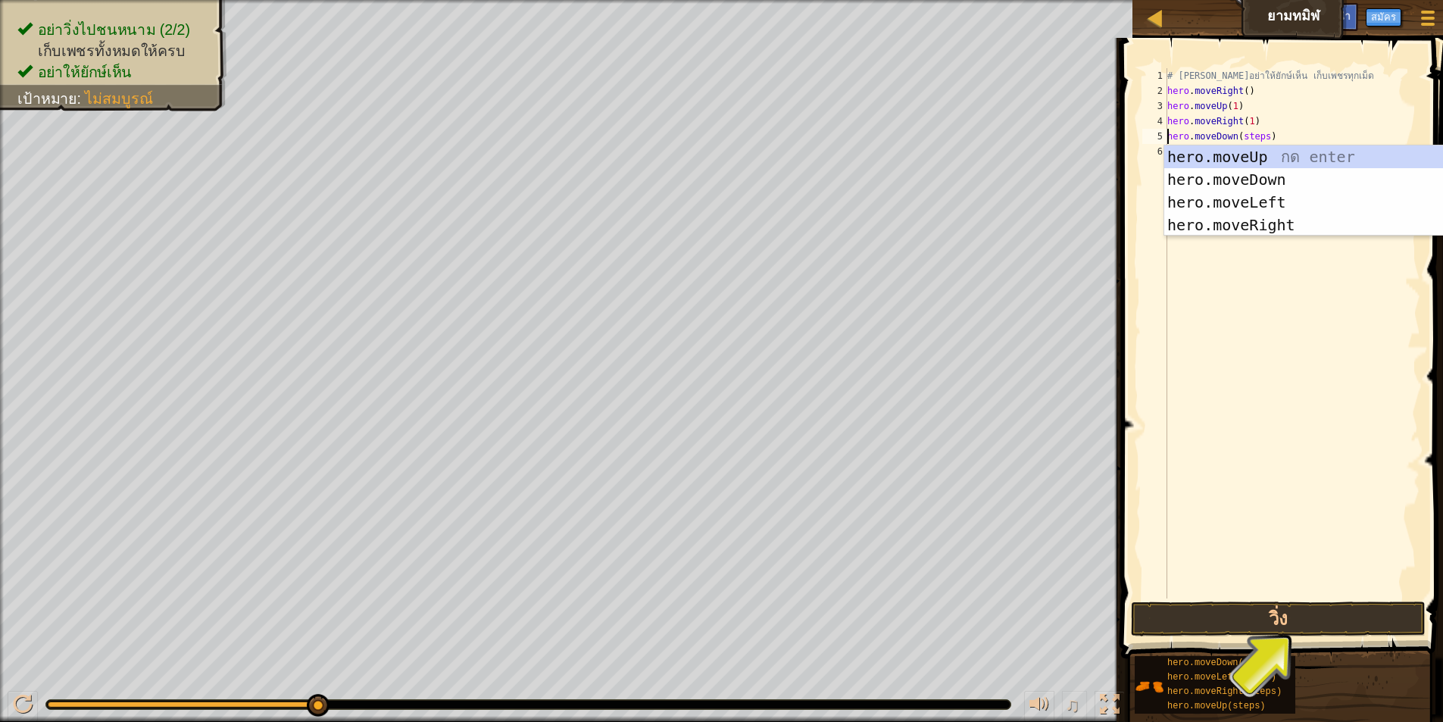
drag, startPoint x: 1267, startPoint y: 136, endPoint x: 1281, endPoint y: 134, distance: 13.7
click at [1268, 136] on div "# [PERSON_NAME]อย่าให้ยักษ์เห็น เก็บเพชรทุกเม็ด hero . moveRight ( ) hero . mov…" at bounding box center [1292, 348] width 256 height 561
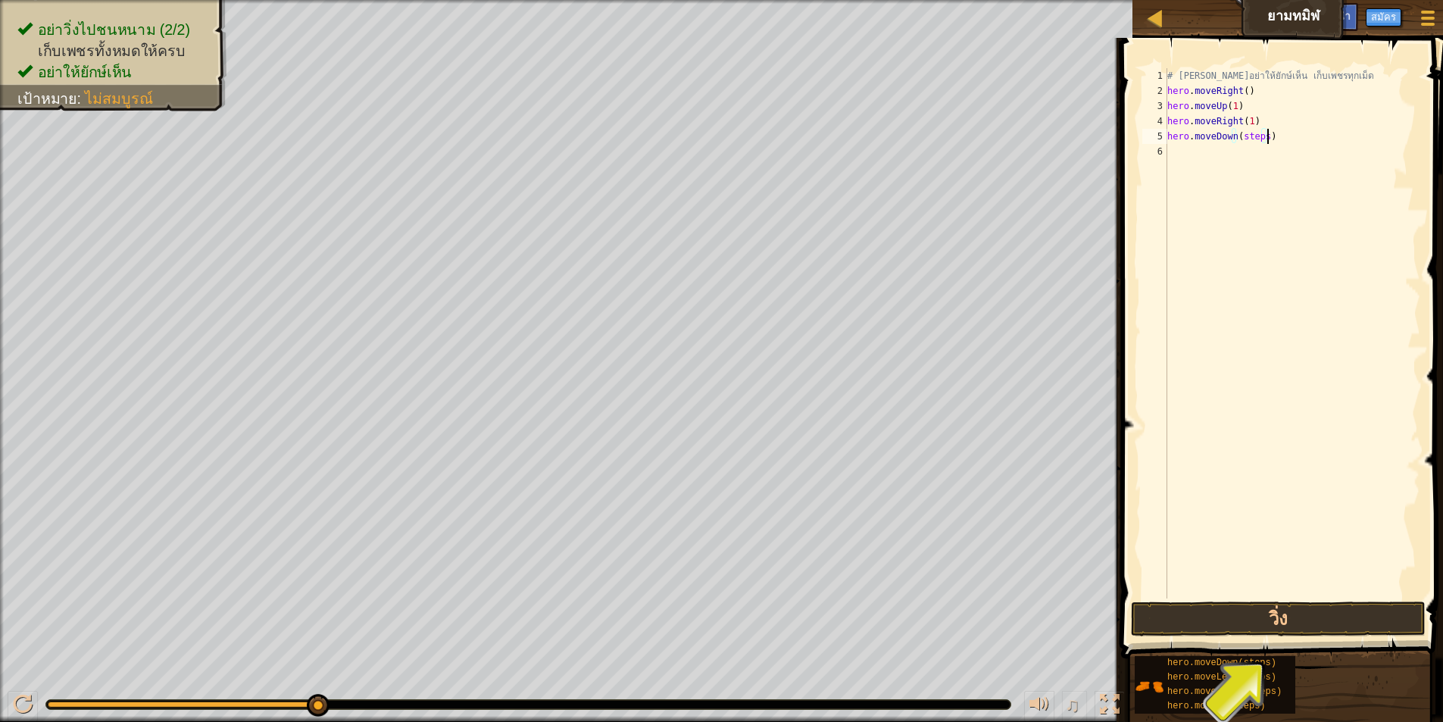
click at [1264, 139] on div "# [PERSON_NAME]อย่าให้ยักษ์เห็น เก็บเพชรทุกเม็ด hero . moveRight ( ) hero . mov…" at bounding box center [1292, 348] width 256 height 561
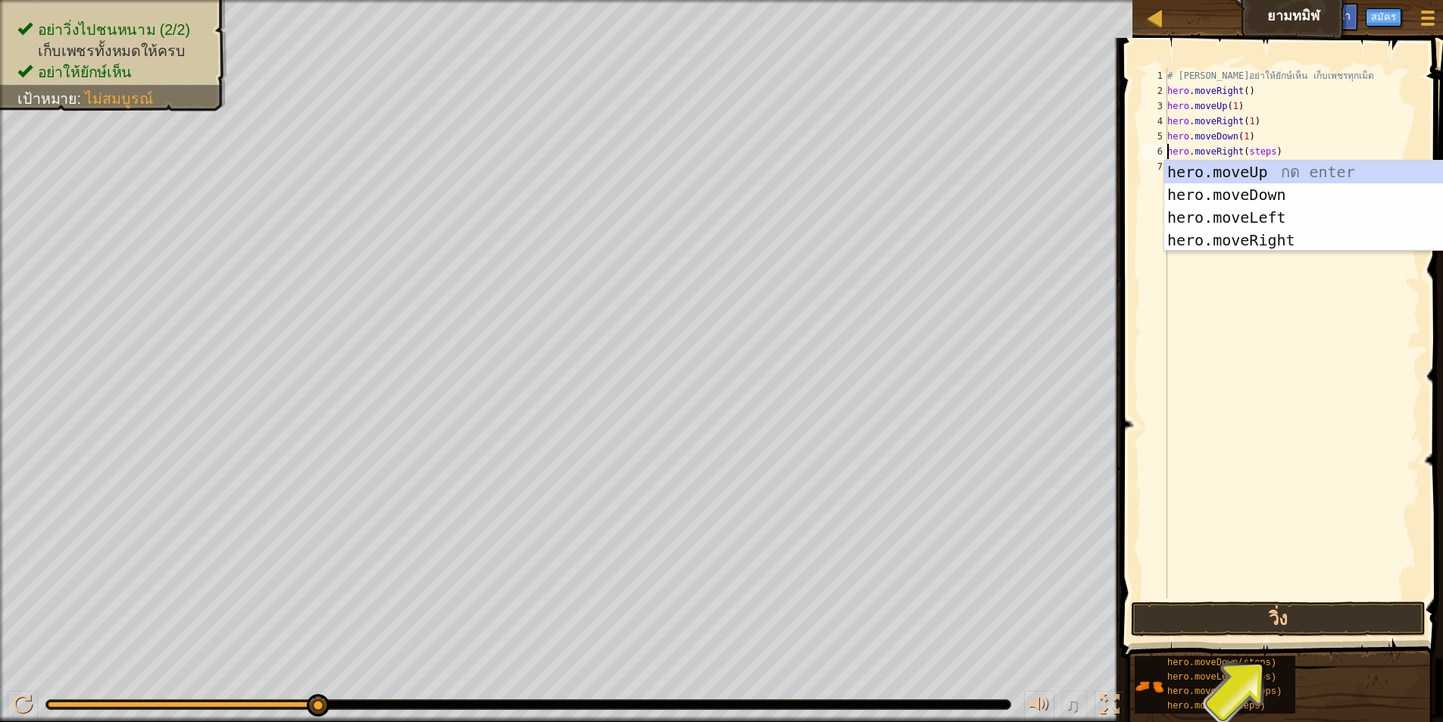
click at [1267, 148] on div "# [PERSON_NAME]อย่าให้ยักษ์เห็น เก็บเพชรทุกเม็ด hero . moveRight ( ) hero . mov…" at bounding box center [1292, 348] width 256 height 561
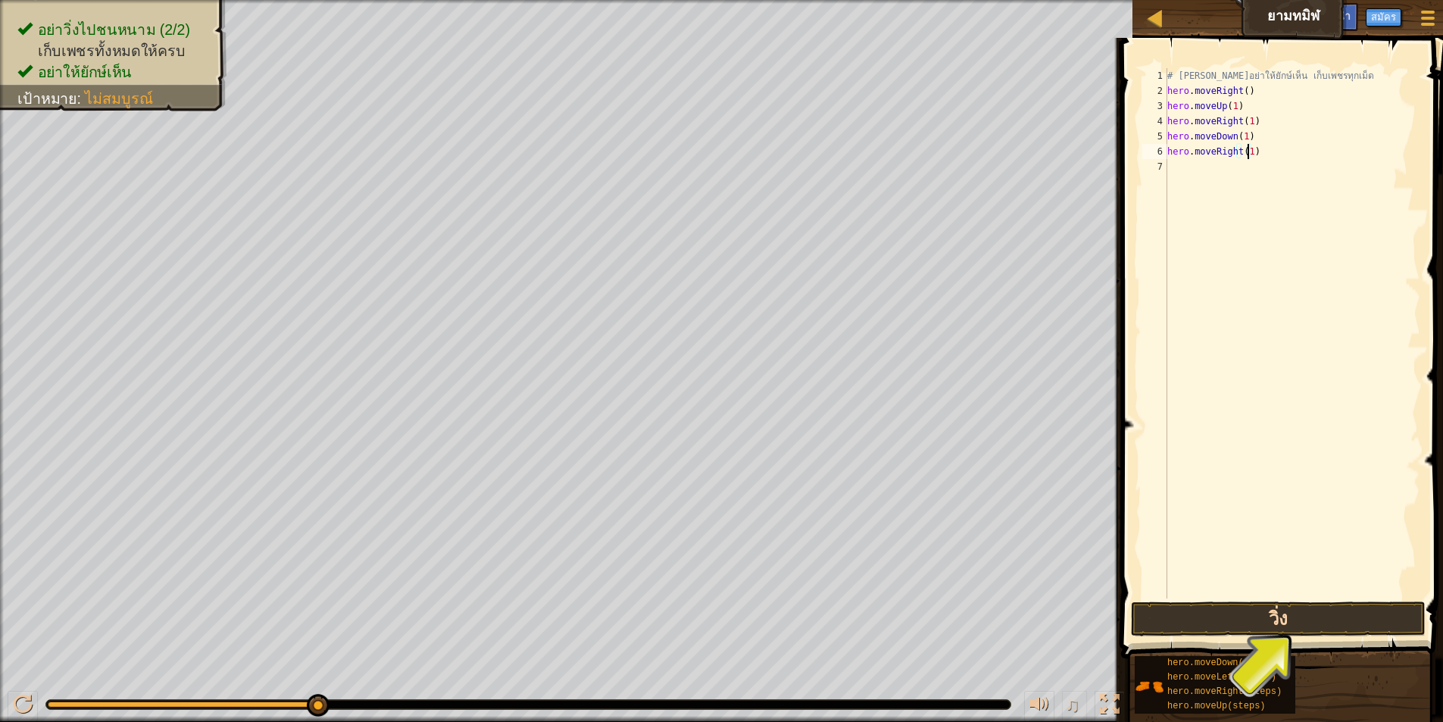
type textarea "hero.moveRight(1)"
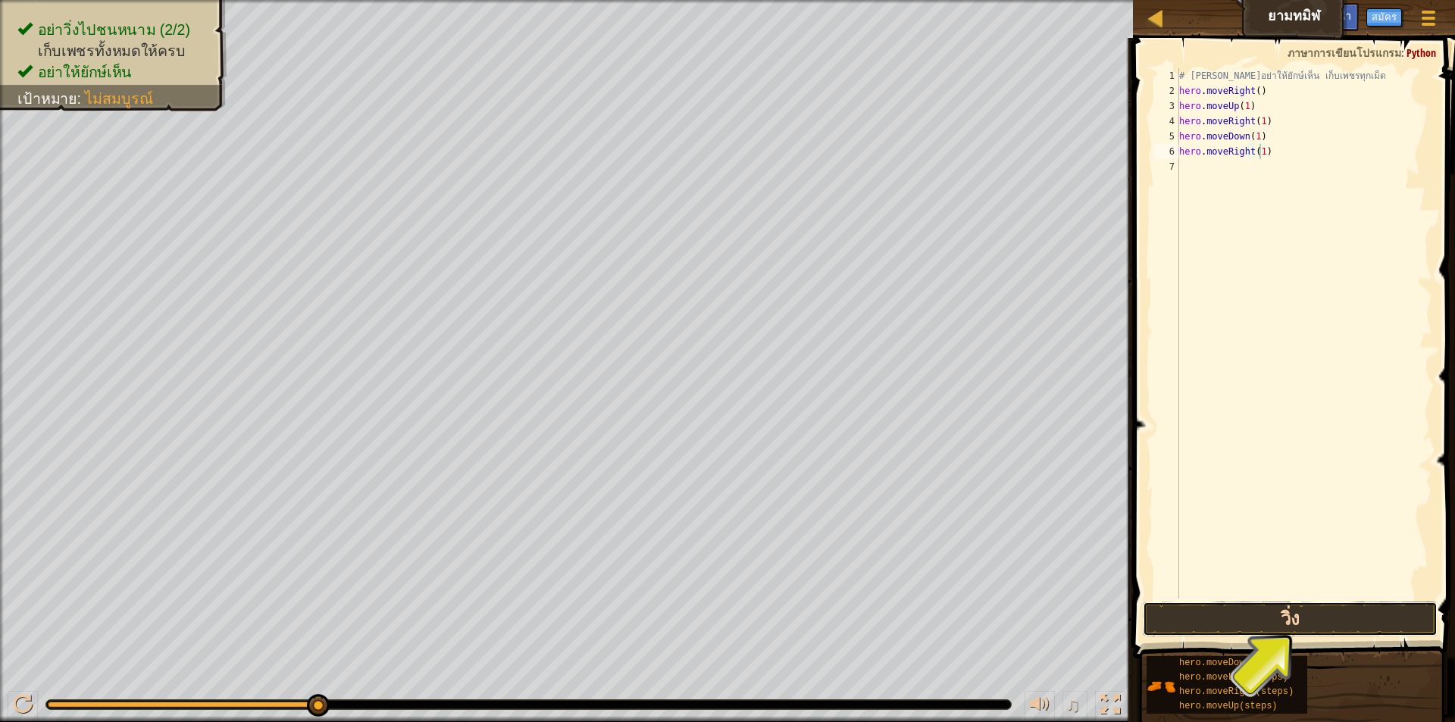
click at [1343, 608] on button "วิ่ง" at bounding box center [1289, 619] width 295 height 35
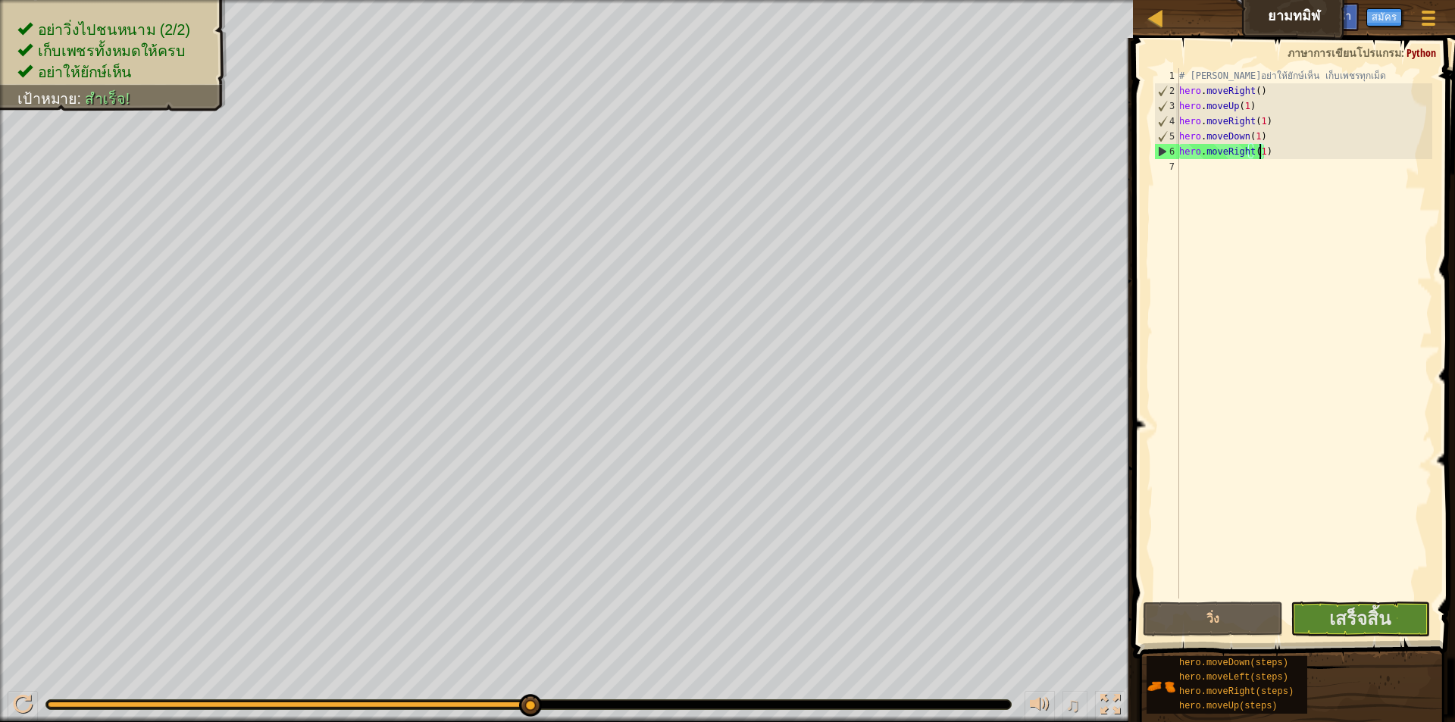
drag, startPoint x: 121, startPoint y: 705, endPoint x: 553, endPoint y: 717, distance: 432.0
click at [553, 717] on div "♫" at bounding box center [566, 700] width 1133 height 45
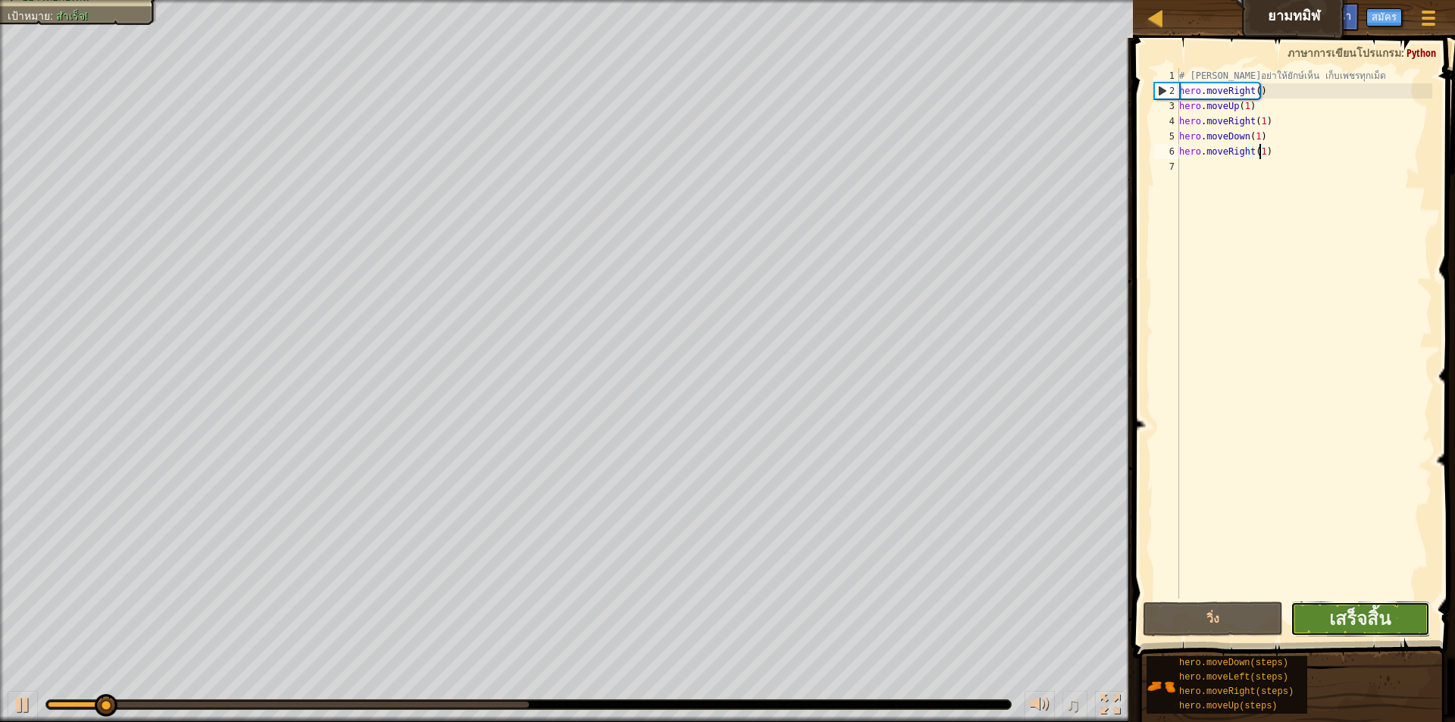
click at [1395, 622] on button "เสร็จสิ้น" at bounding box center [1359, 619] width 139 height 35
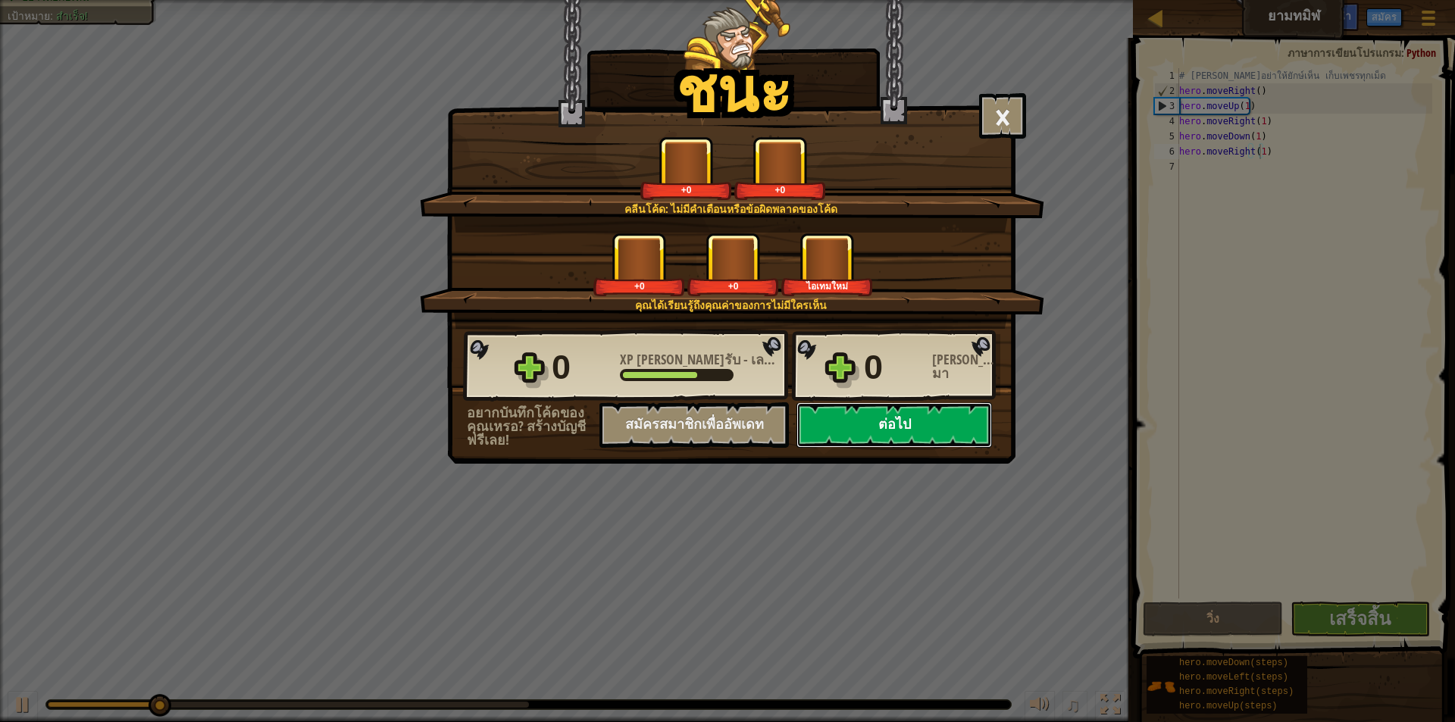
click at [859, 426] on button "ต่อไป" at bounding box center [893, 424] width 195 height 45
select select "th"
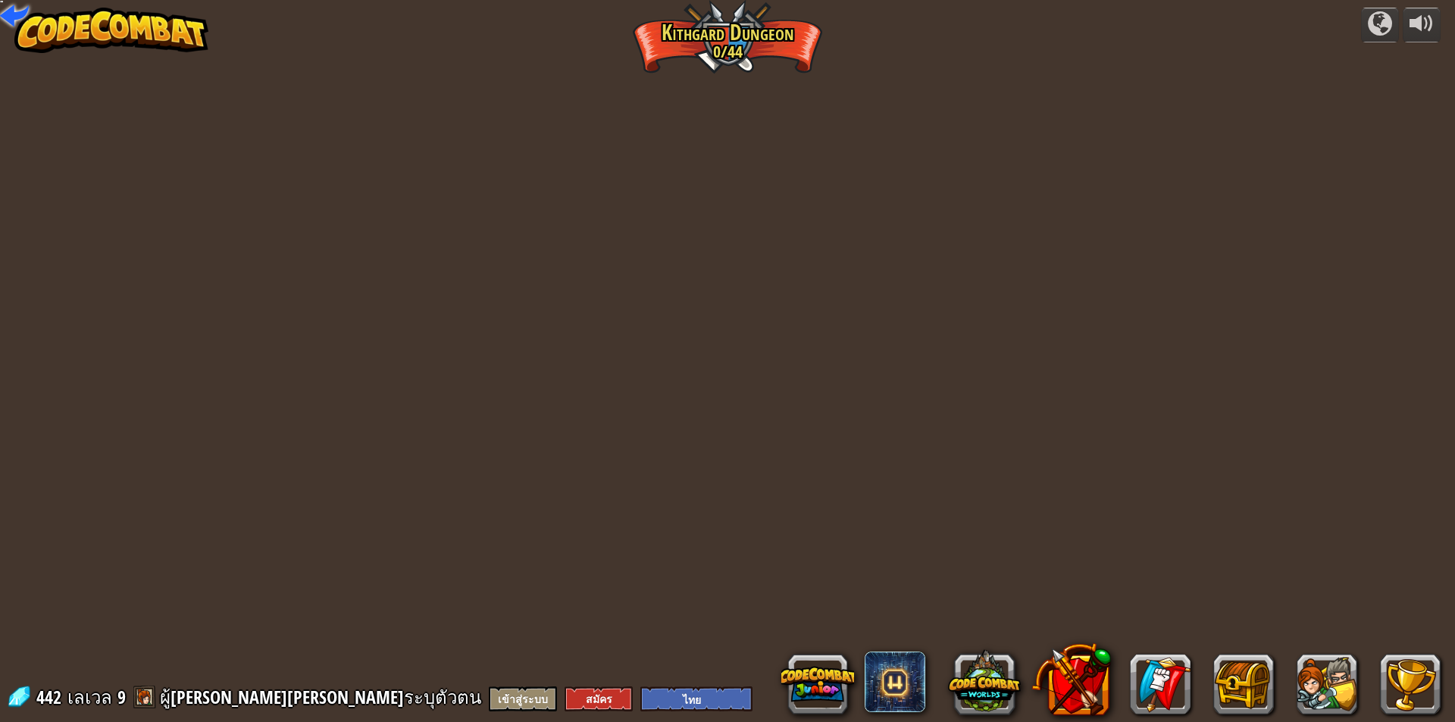
select select "th"
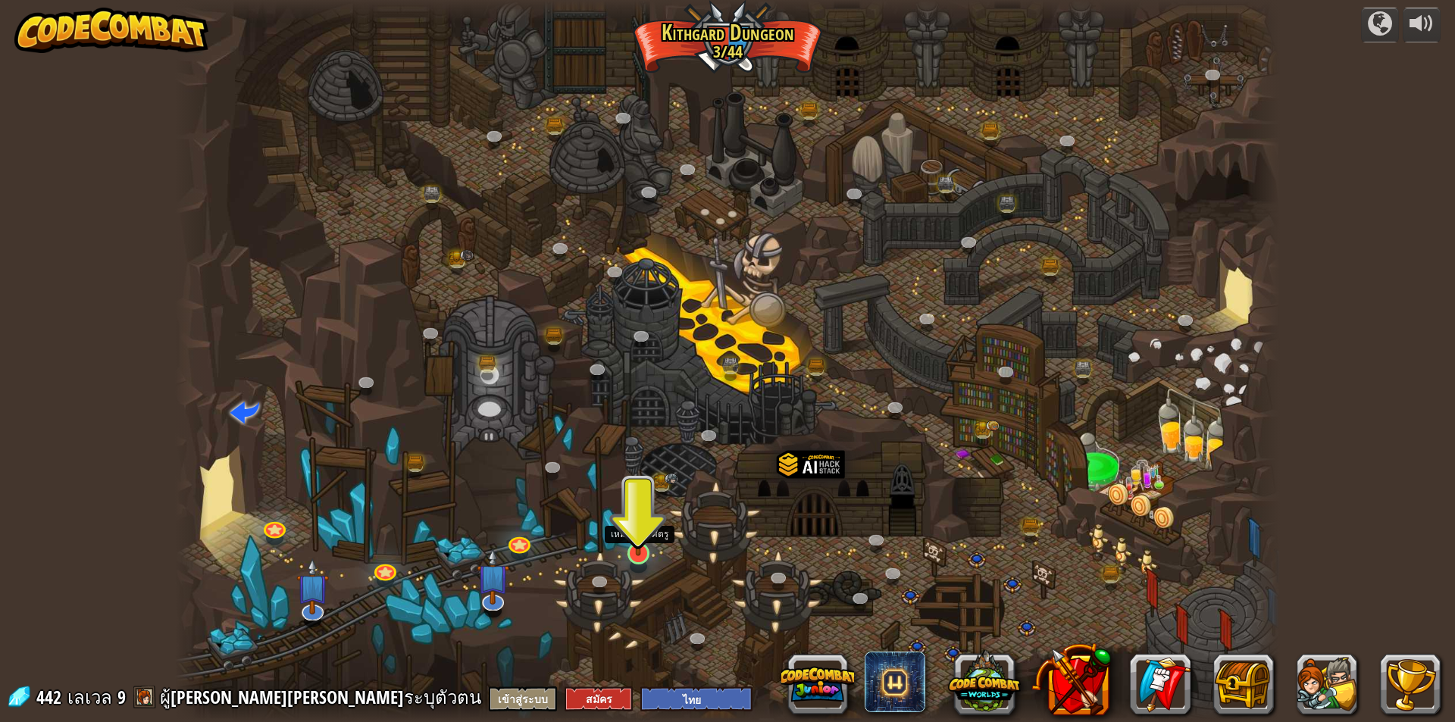
click at [642, 532] on img at bounding box center [638, 521] width 30 height 68
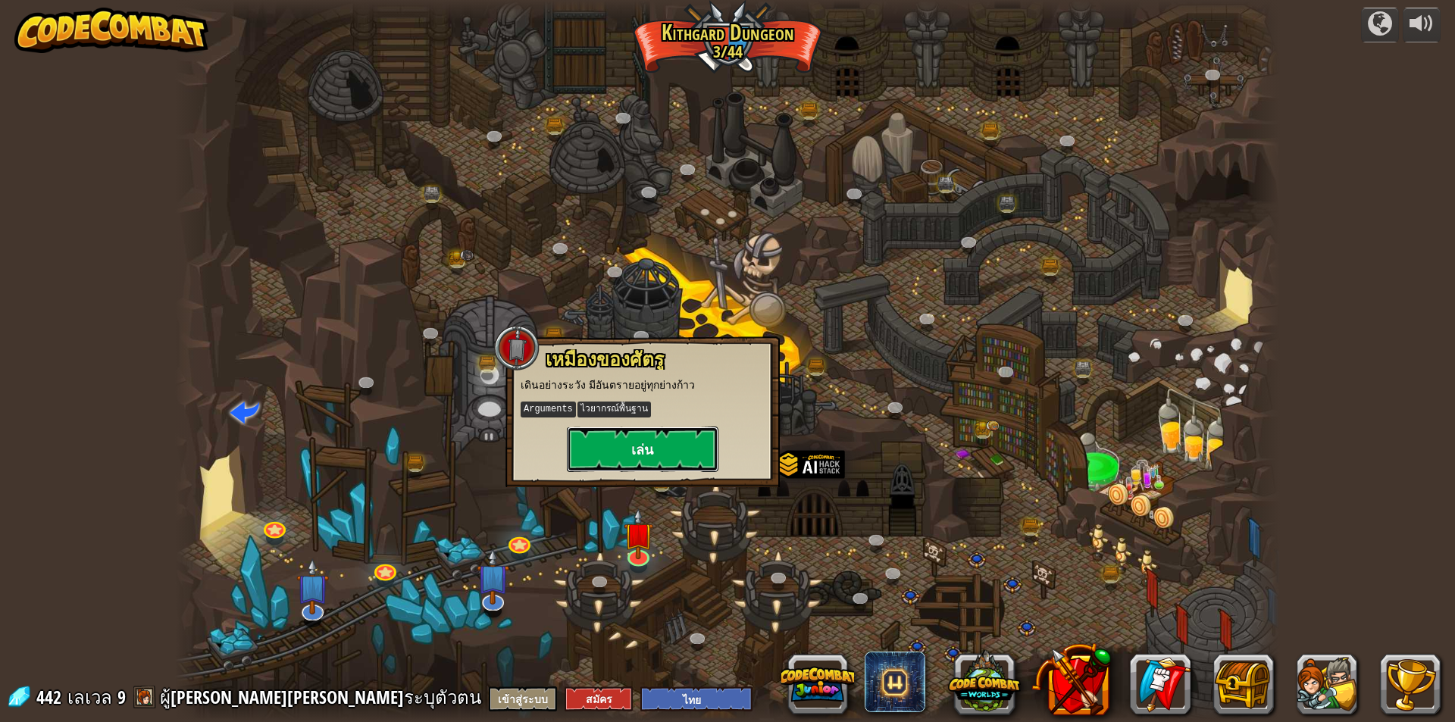
click at [665, 459] on button "เล่น" at bounding box center [643, 449] width 152 height 45
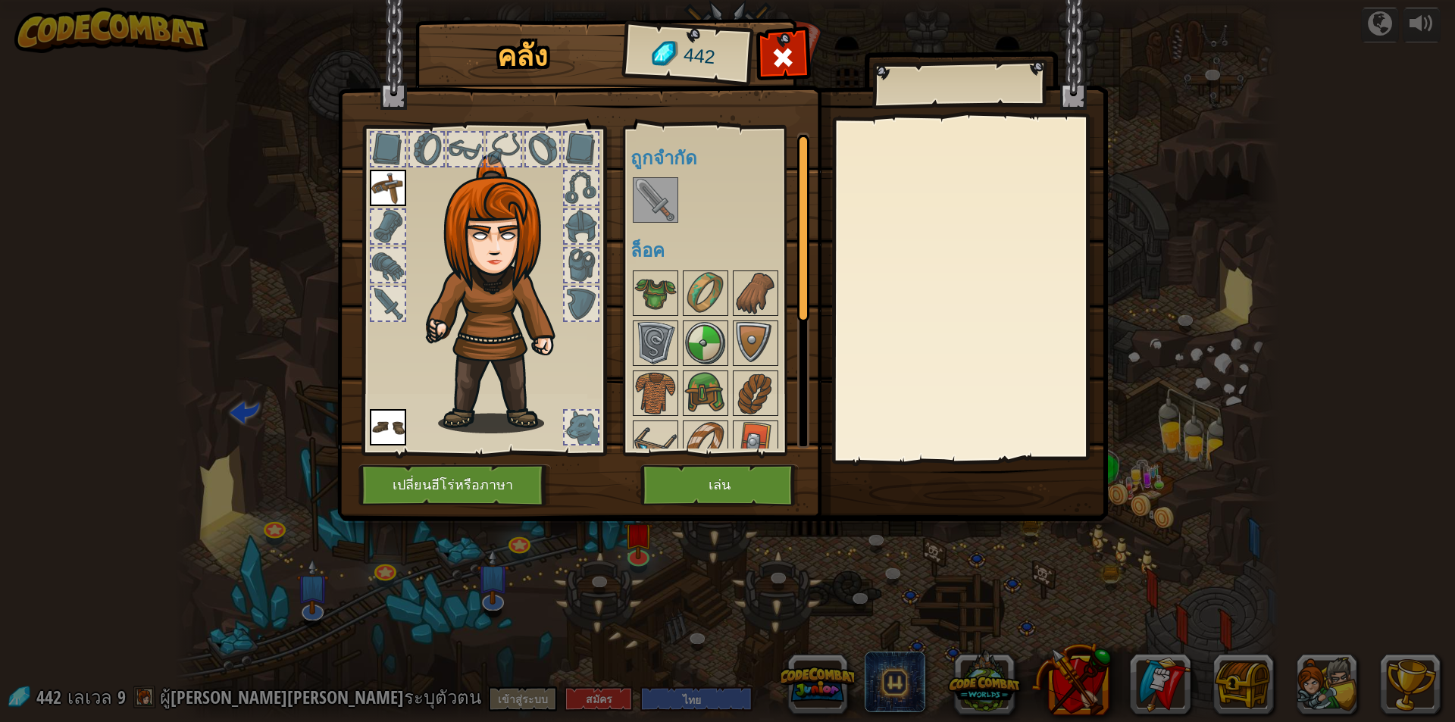
click at [652, 219] on img at bounding box center [655, 200] width 42 height 42
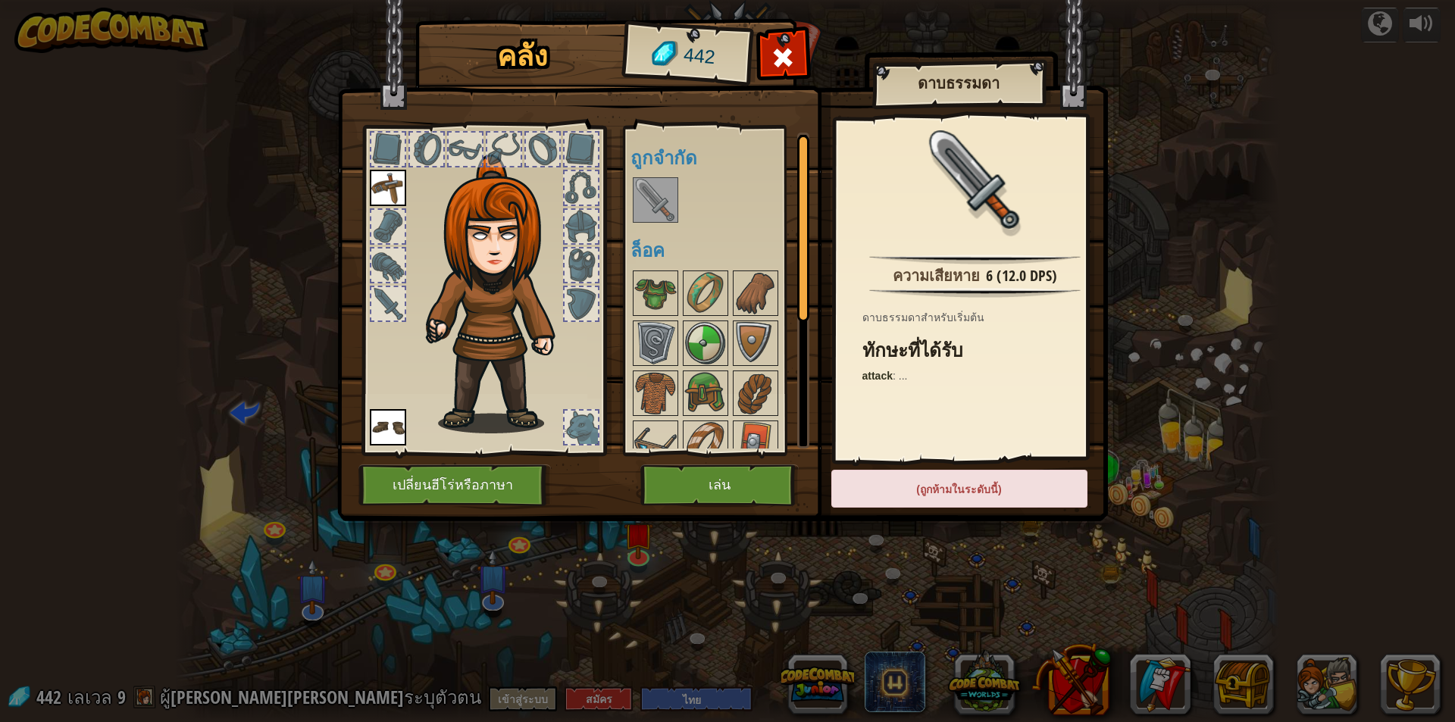
click at [656, 211] on img at bounding box center [655, 200] width 42 height 42
click at [714, 472] on button "เล่น" at bounding box center [719, 485] width 158 height 42
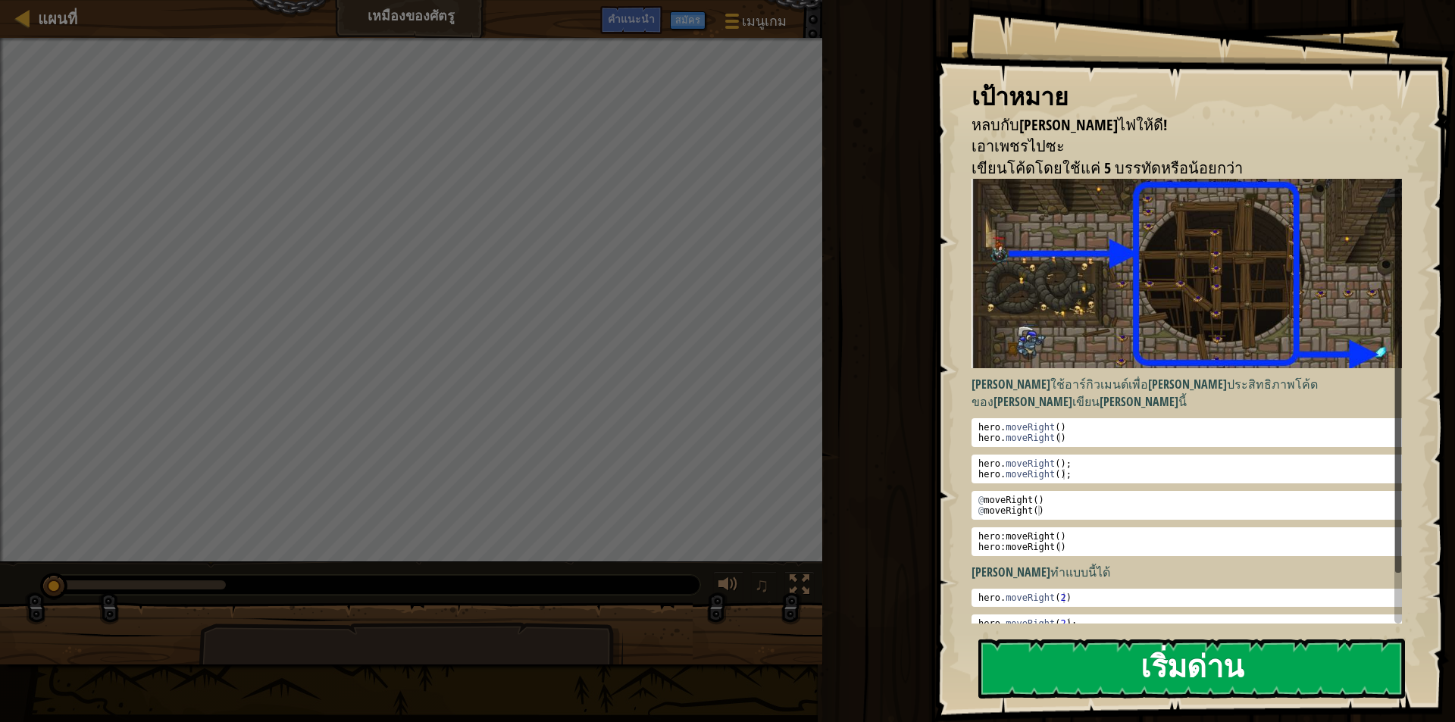
click at [1135, 685] on button "เริ่มด่าน" at bounding box center [1191, 669] width 427 height 60
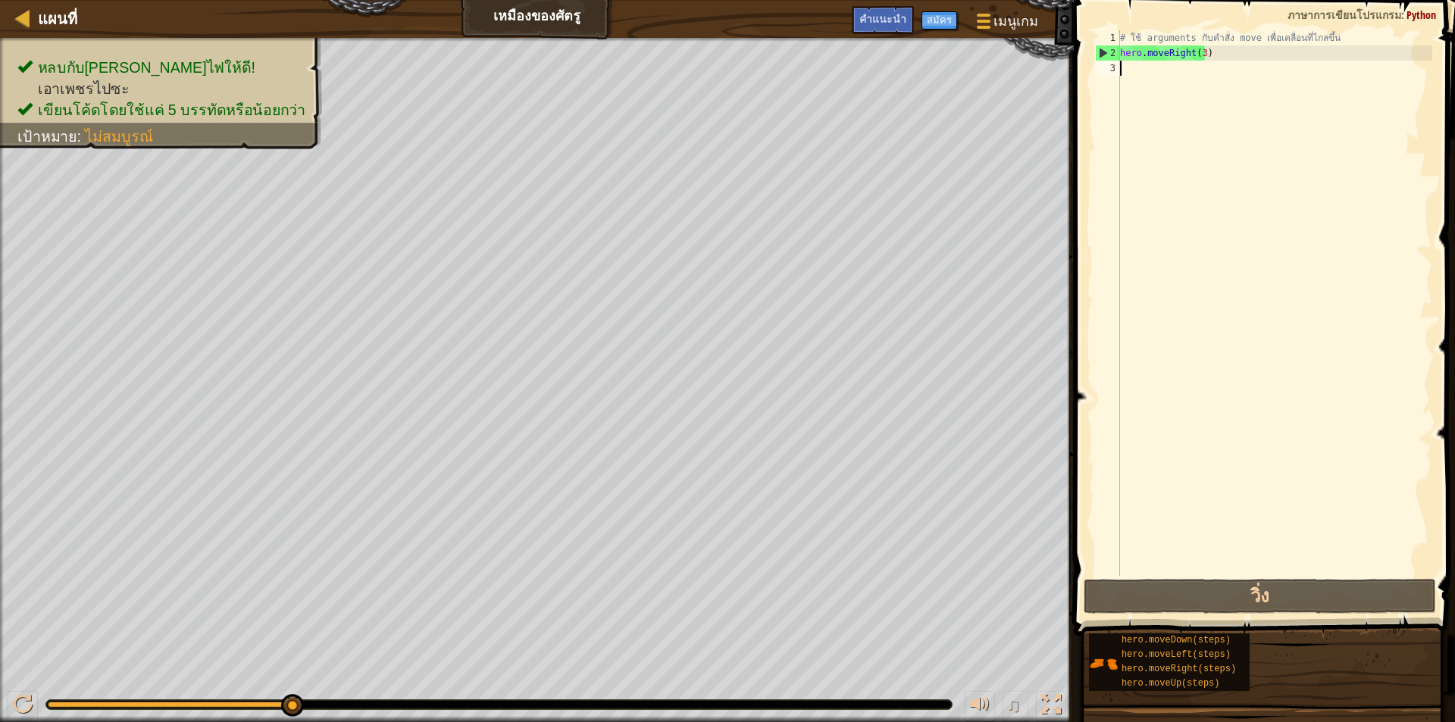
click at [1145, 77] on div "# ใช้ arguments กับคำสั่ง move เพื่อเคลื่อนที่ไกลขึ้น hero . moveRight ( 3 )" at bounding box center [1274, 318] width 315 height 576
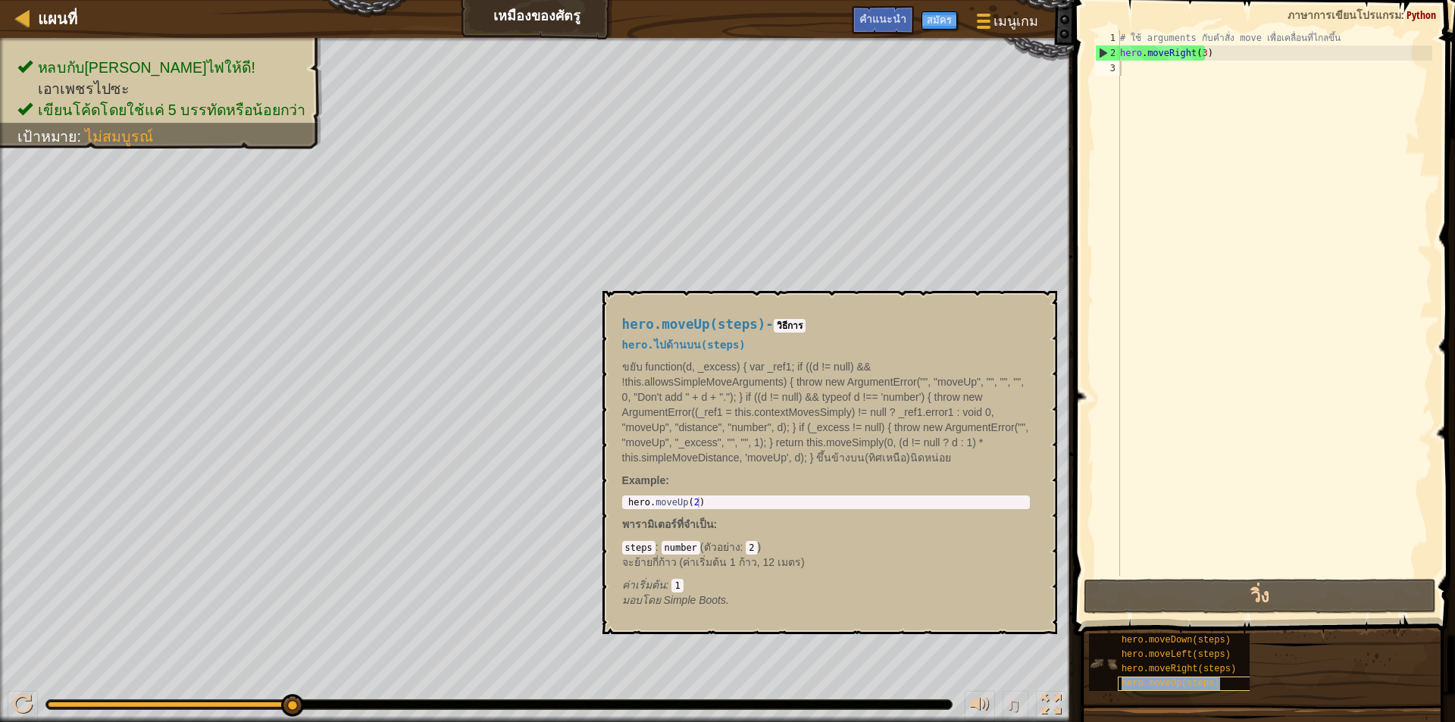
type textarea "hero.moveUp(steps)"
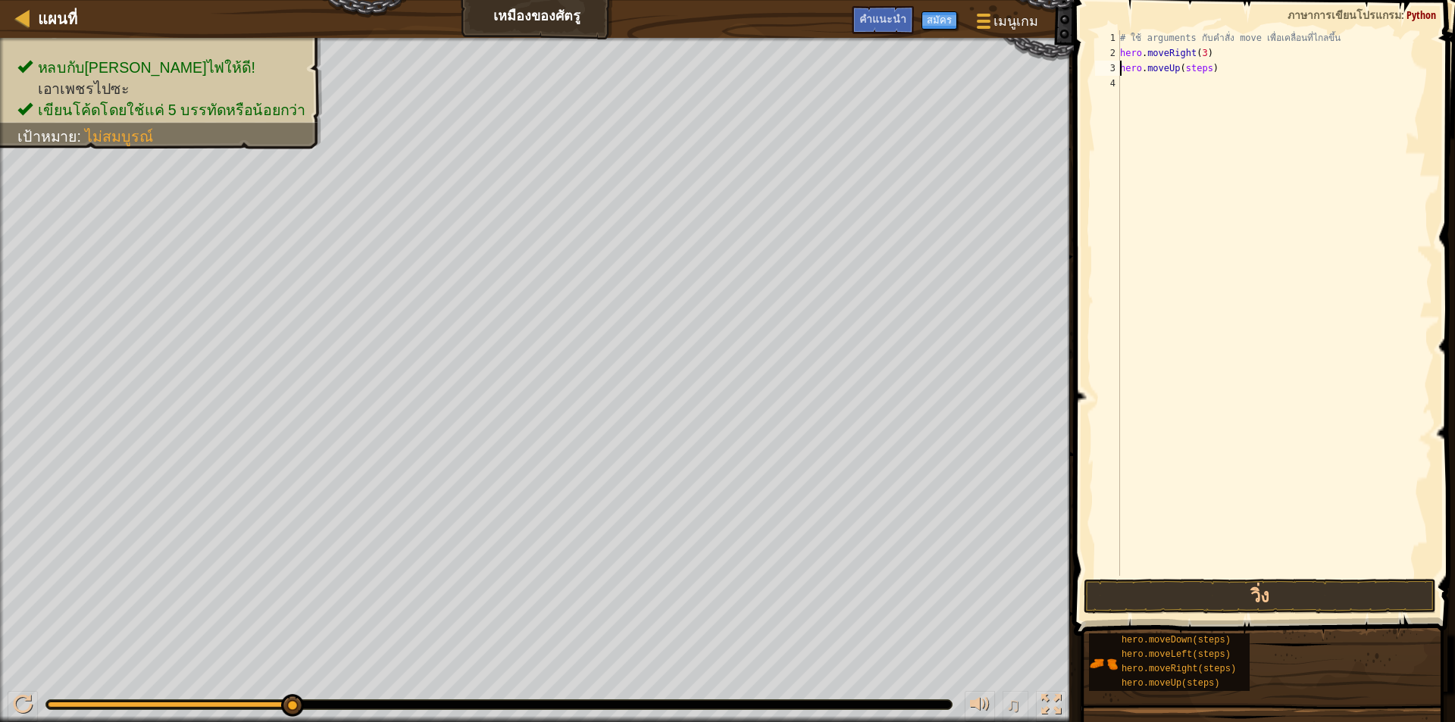
click at [1209, 68] on div "# ใช้ arguments กับคำสั่ง move เพื่อเคลื่อนที่ไกลขึ้น hero . moveRight ( 3 ) he…" at bounding box center [1274, 318] width 315 height 576
click at [1183, 80] on div "# ใช้ arguments กับคำสั่ง move เพื่อเคลื่อนที่ไกลขึ้น hero . moveRight ( 3 ) he…" at bounding box center [1274, 318] width 315 height 576
click at [1233, 583] on button "วิ่ง" at bounding box center [1259, 596] width 352 height 35
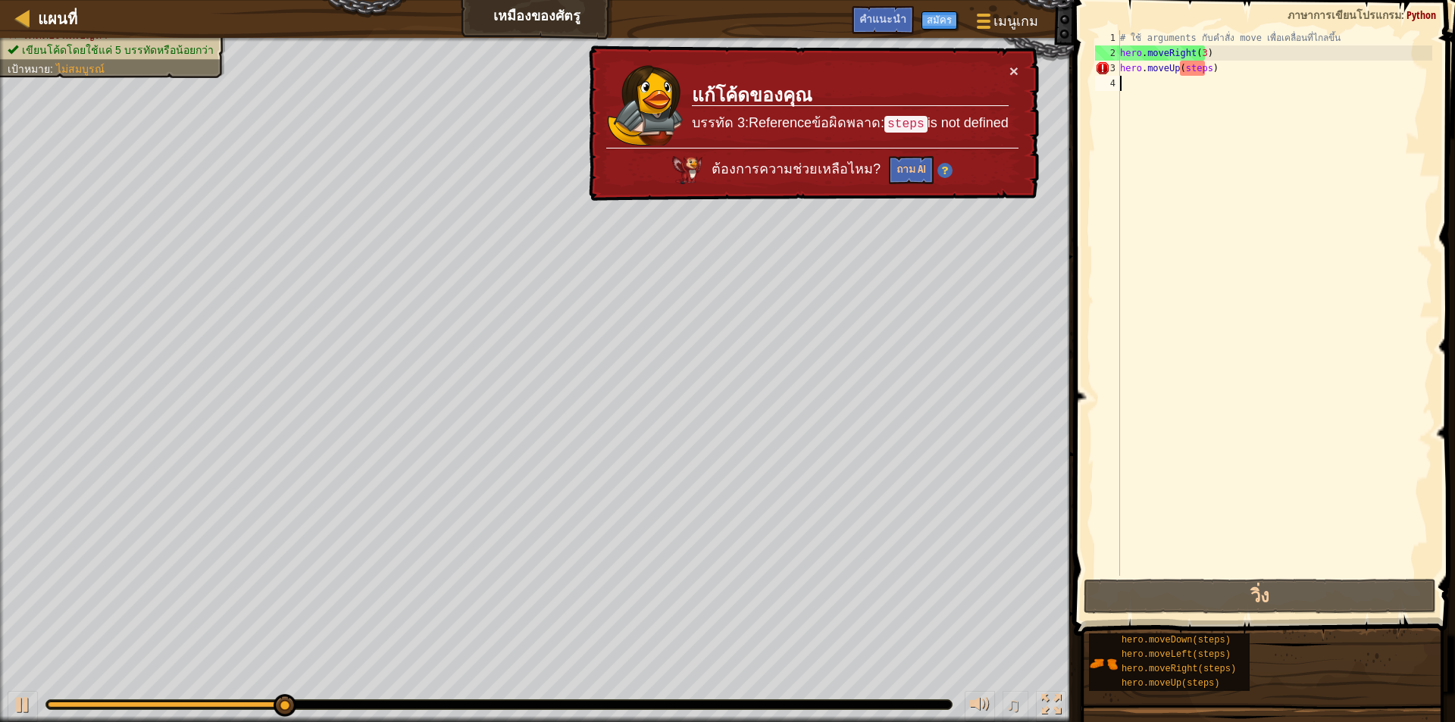
click at [1207, 74] on div "# ใช้ arguments กับคำสั่ง move เพื่อเคลื่อนที่ไกลขึ้น hero . moveRight ( 3 ) he…" at bounding box center [1274, 318] width 315 height 576
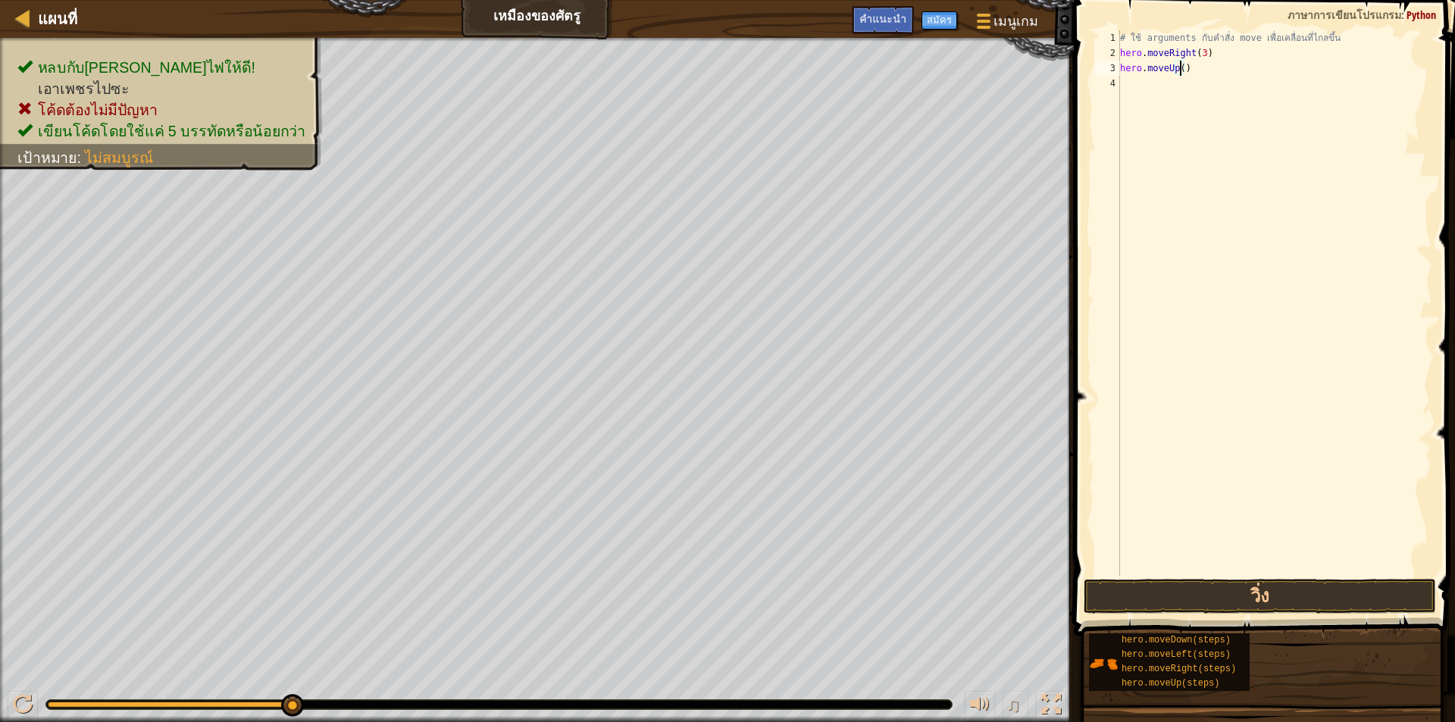
type textarea "hero.moveUp(1)"
click at [1123, 87] on div "# ใช้ arguments กับคำสั่ง move เพื่อเคลื่อนที่ไกลขึ้น hero . moveRight ( 3 ) he…" at bounding box center [1274, 318] width 315 height 576
click at [1218, 85] on div "# ใช้ arguments กับคำสั่ง move เพื่อเคลื่อนที่ไกลขึ้น hero . moveRight ( 3 ) he…" at bounding box center [1274, 318] width 315 height 576
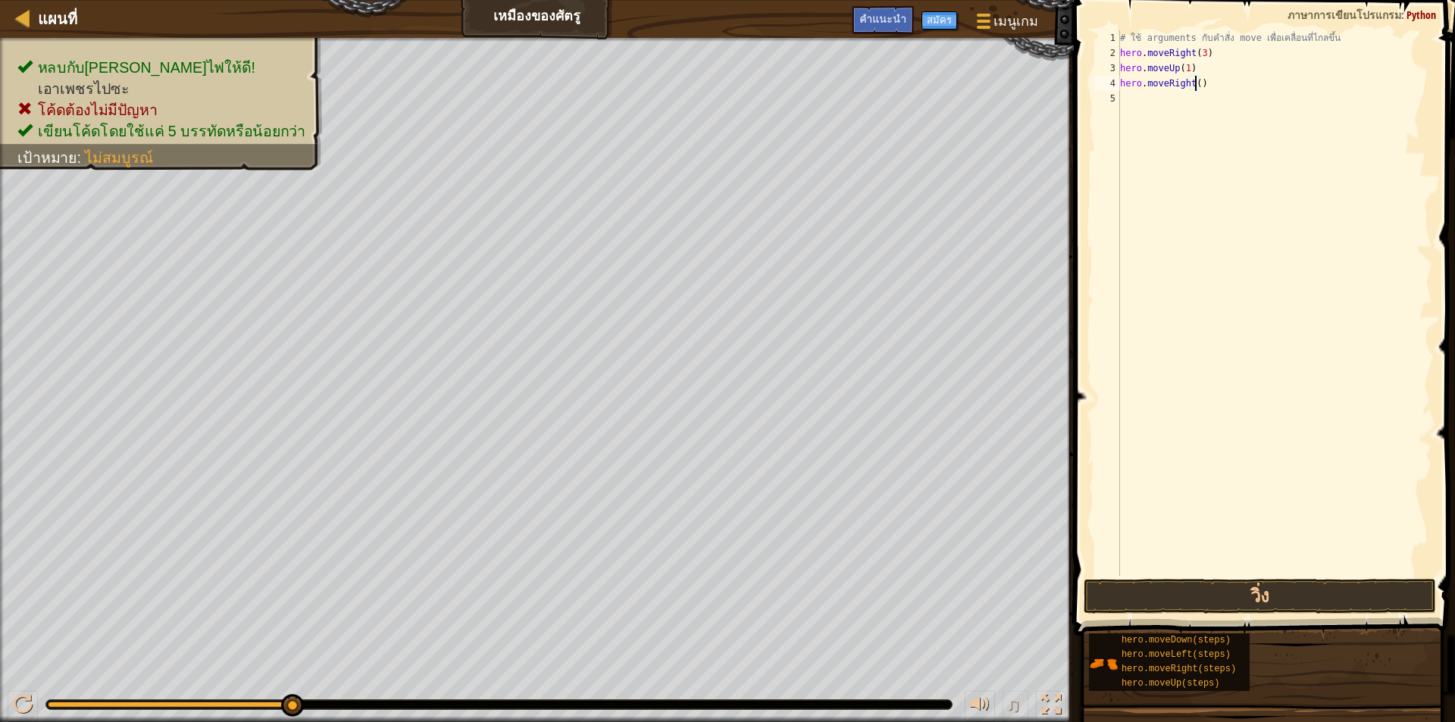
type textarea "hero.moveRight(1)"
click at [1162, 114] on div "# ใช้ arguments กับคำสั่ง move เพื่อเคลื่อนที่ไกลขึ้น hero . moveRight ( 3 ) he…" at bounding box center [1274, 318] width 315 height 576
click at [1217, 97] on div "# ใช้ arguments กับคำสั่ง move เพื่อเคลื่อนที่ไกลขึ้น hero . moveRight ( 3 ) he…" at bounding box center [1274, 318] width 315 height 576
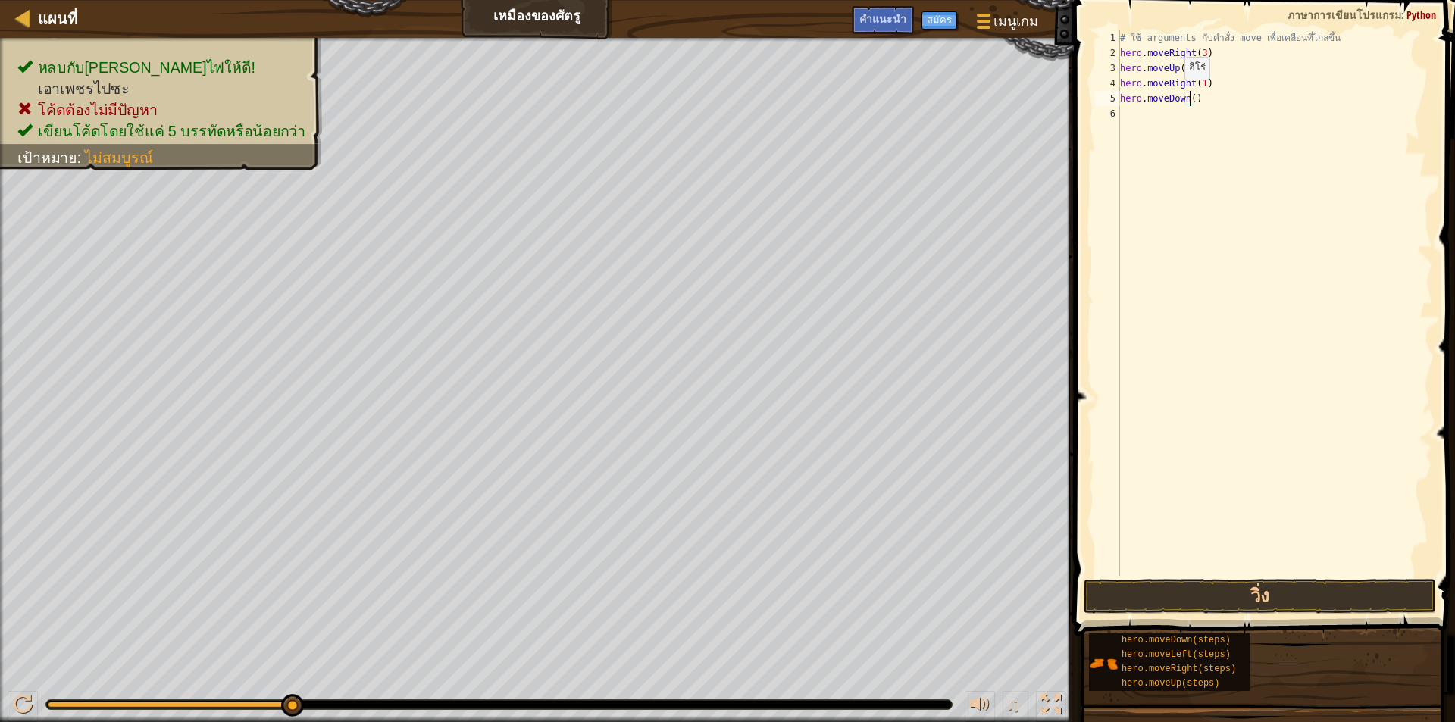
type textarea "hero.moveDown(3)"
click at [1158, 117] on div "# ใช้ arguments กับคำสั่ง move เพื่อเคลื่อนที่ไกลขึ้น hero . moveRight ( 3 ) he…" at bounding box center [1274, 318] width 315 height 576
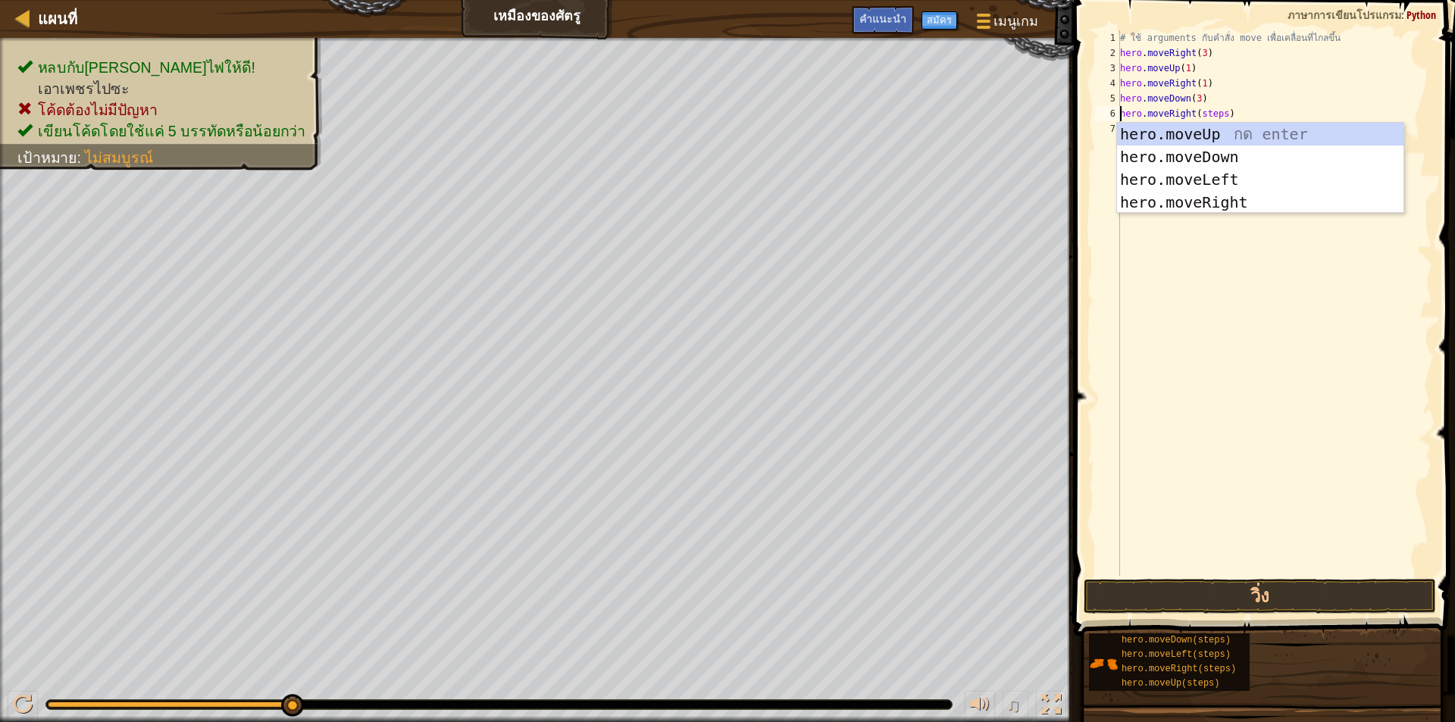
click at [1225, 118] on div "# ใช้ arguments กับคำสั่ง move เพื่อเคลื่อนที่ไกลขึ้น hero . moveRight ( 3 ) he…" at bounding box center [1274, 318] width 315 height 576
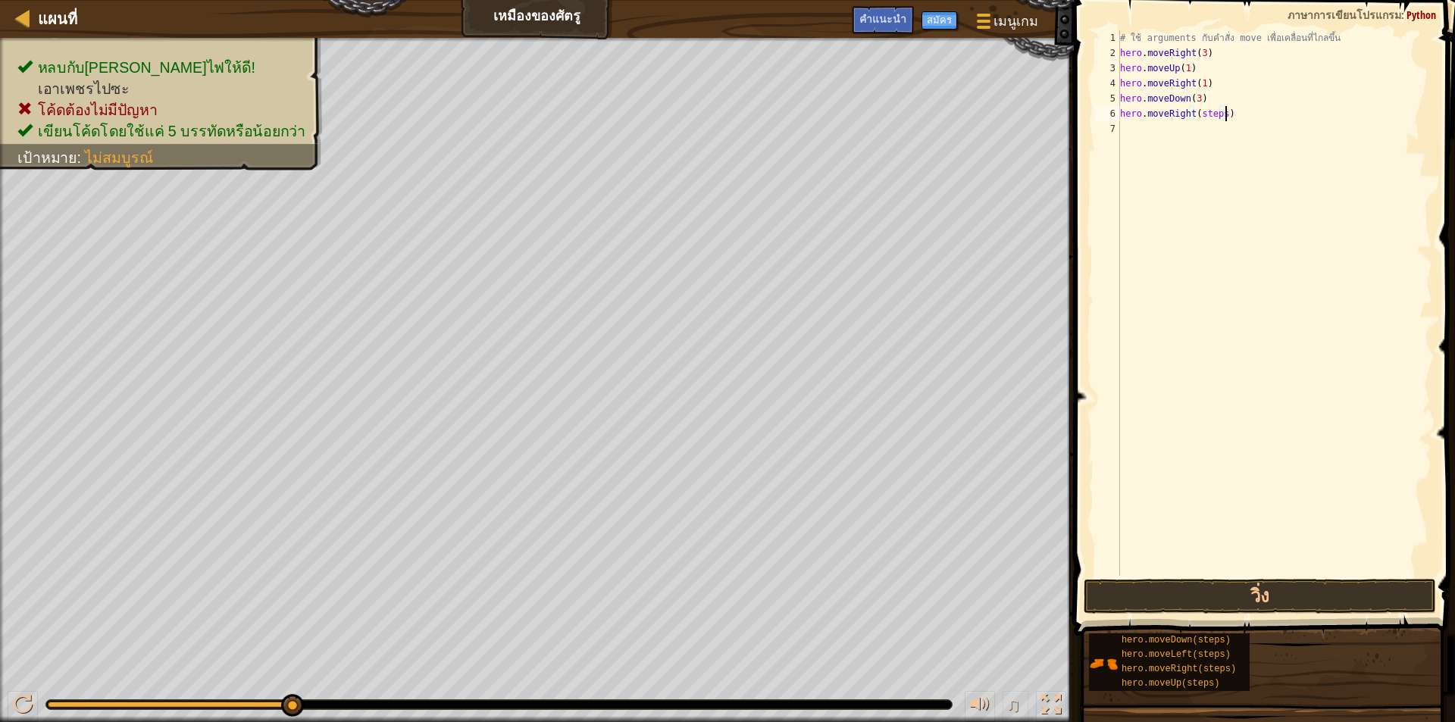
click at [1223, 118] on div "# ใช้ arguments กับคำสั่ง move เพื่อเคลื่อนที่ไกลขึ้น hero . moveRight ( 3 ) he…" at bounding box center [1274, 318] width 315 height 576
click at [1221, 120] on div "# ใช้ arguments กับคำสั่ง move เพื่อเคลื่อนที่ไกลขึ้น hero . moveRight ( 3 ) he…" at bounding box center [1274, 318] width 315 height 576
type textarea "hero.moveRight(3)"
click at [1205, 601] on button "วิ่ง" at bounding box center [1259, 596] width 352 height 35
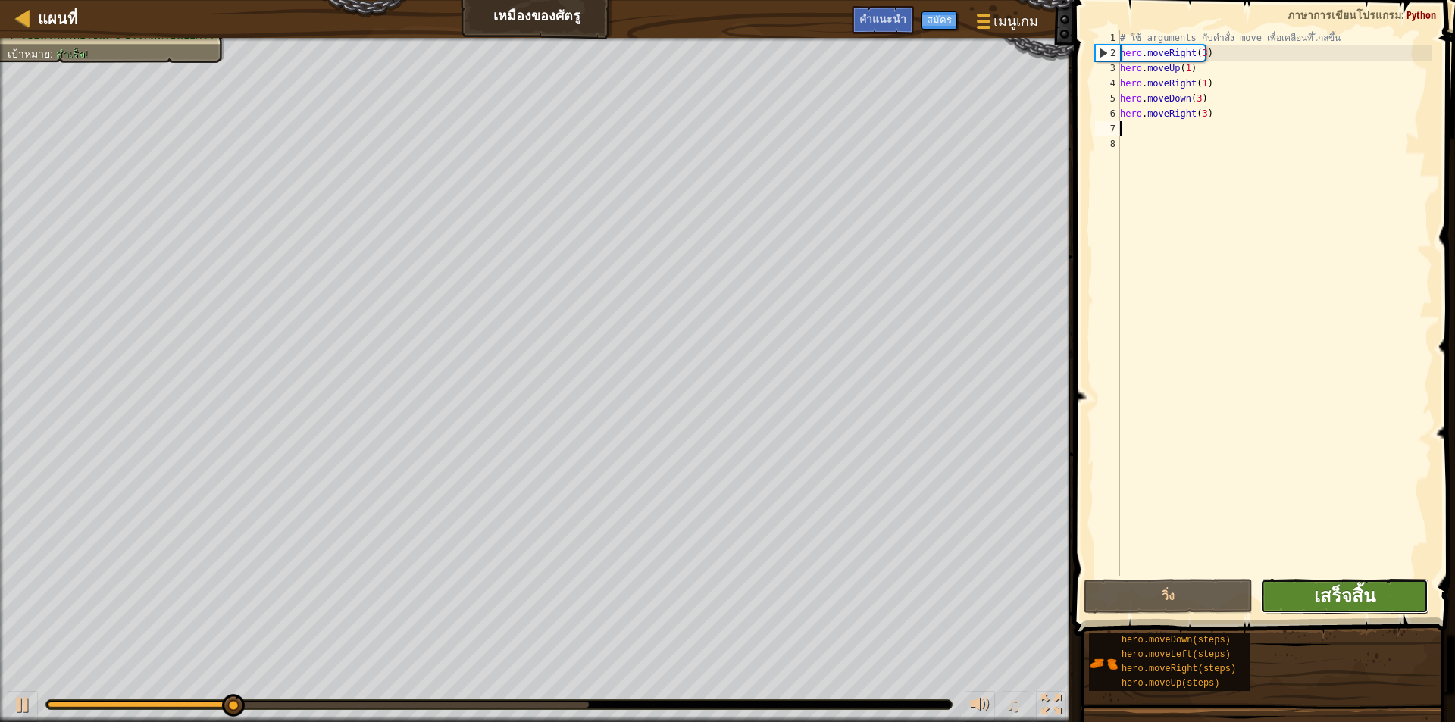
click at [1366, 604] on span "เสร็จสิ้น" at bounding box center [1344, 595] width 61 height 24
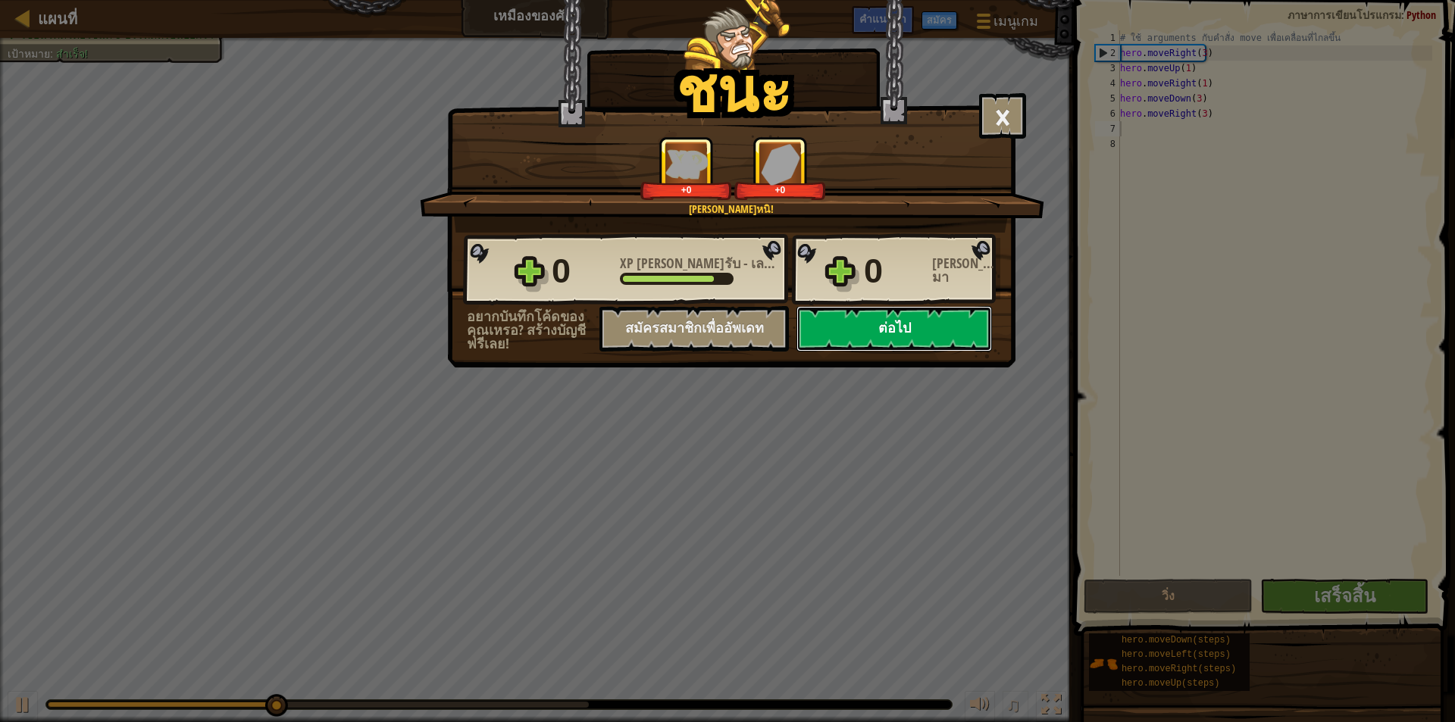
click at [889, 325] on button "ต่อไป" at bounding box center [893, 328] width 195 height 45
select select "th"
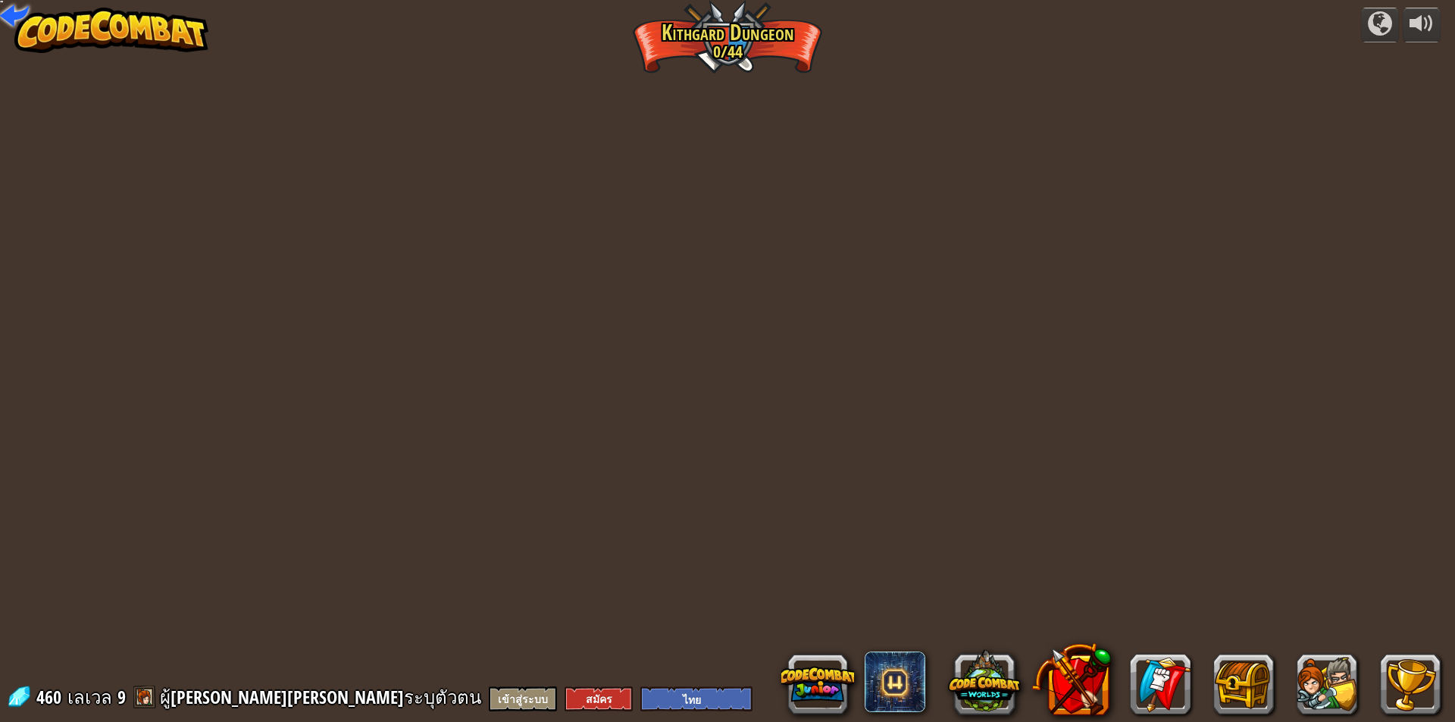
select select "th"
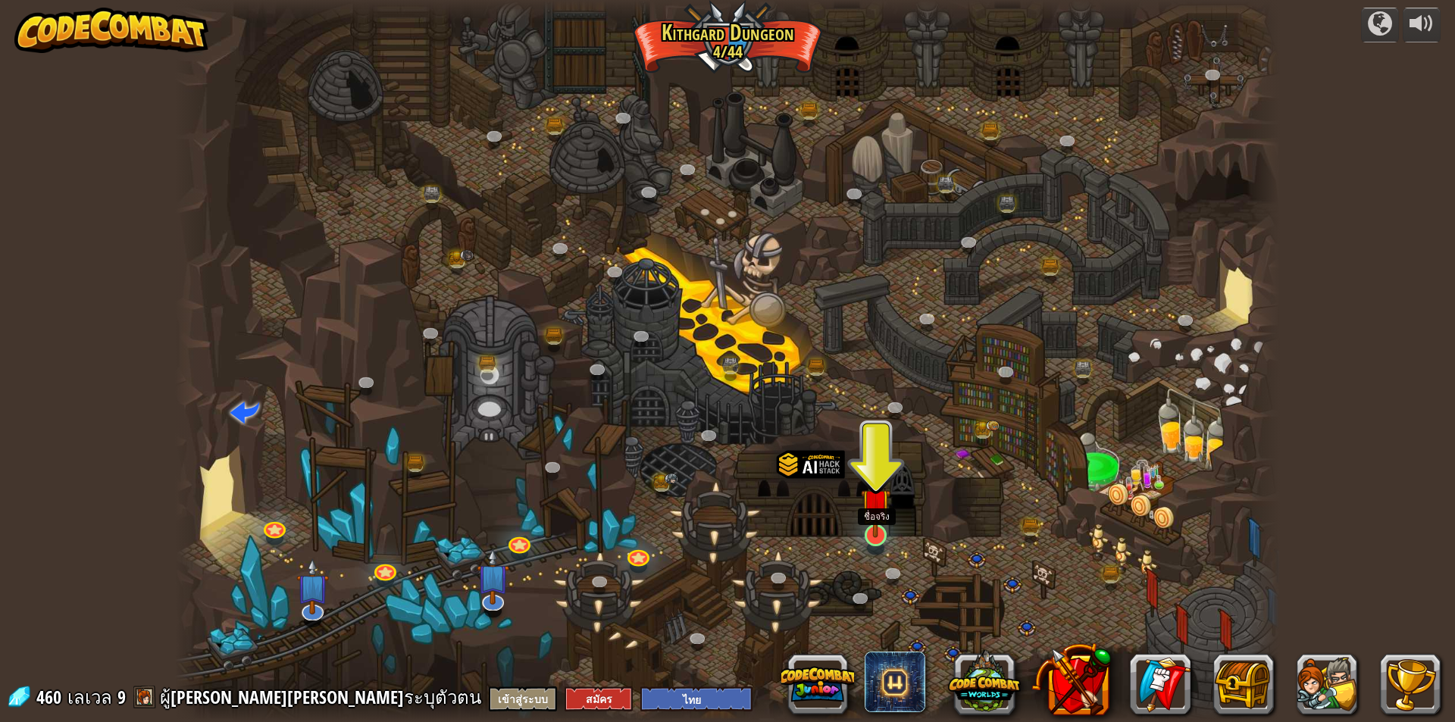
click at [864, 530] on img at bounding box center [876, 503] width 30 height 68
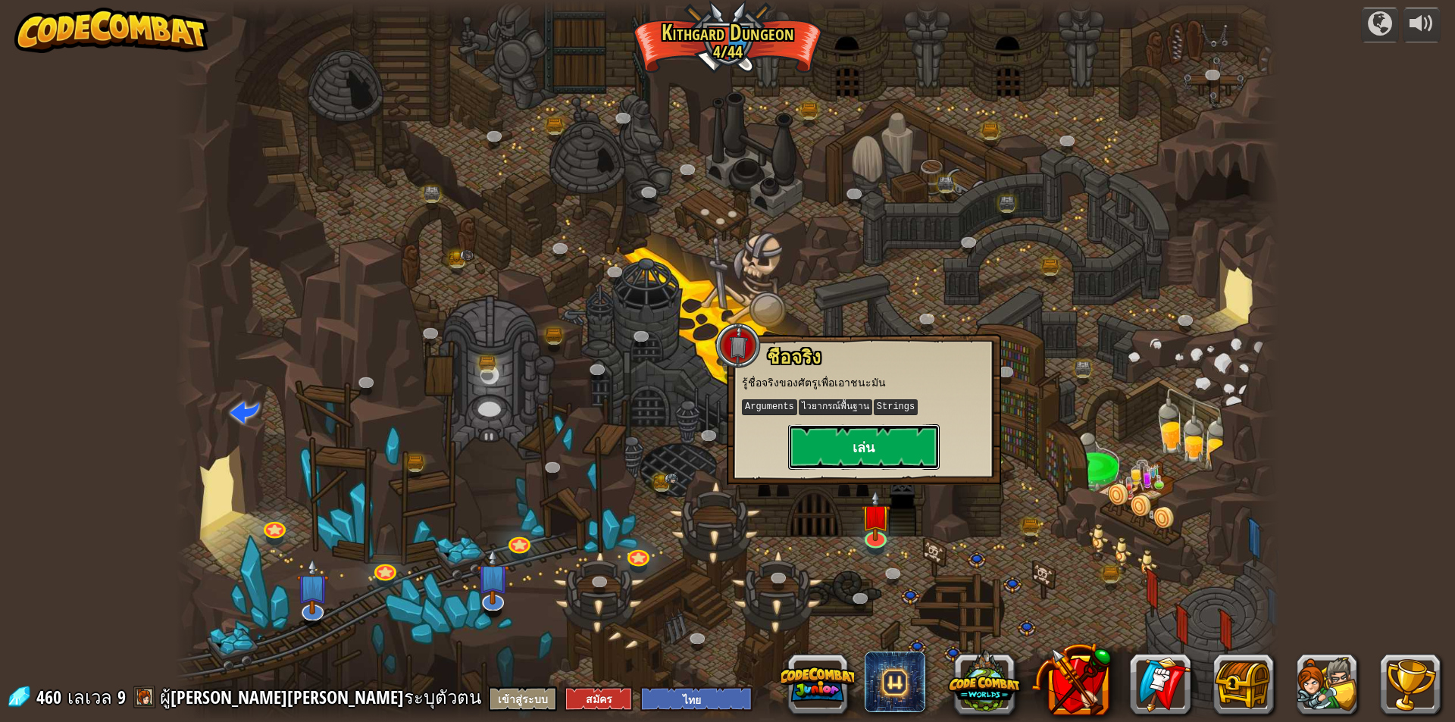
click at [855, 454] on button "เล่น" at bounding box center [864, 446] width 152 height 45
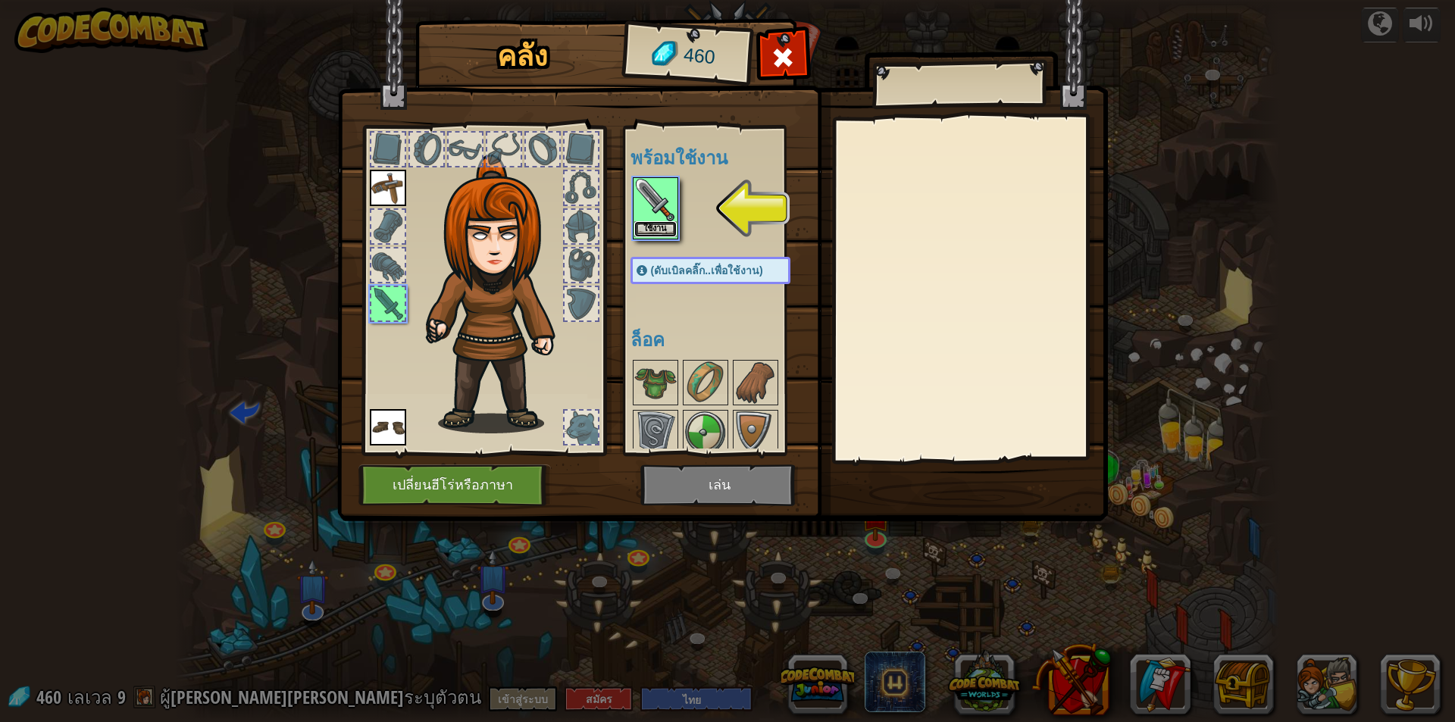
click at [660, 227] on button "ใช้งาน" at bounding box center [655, 229] width 42 height 16
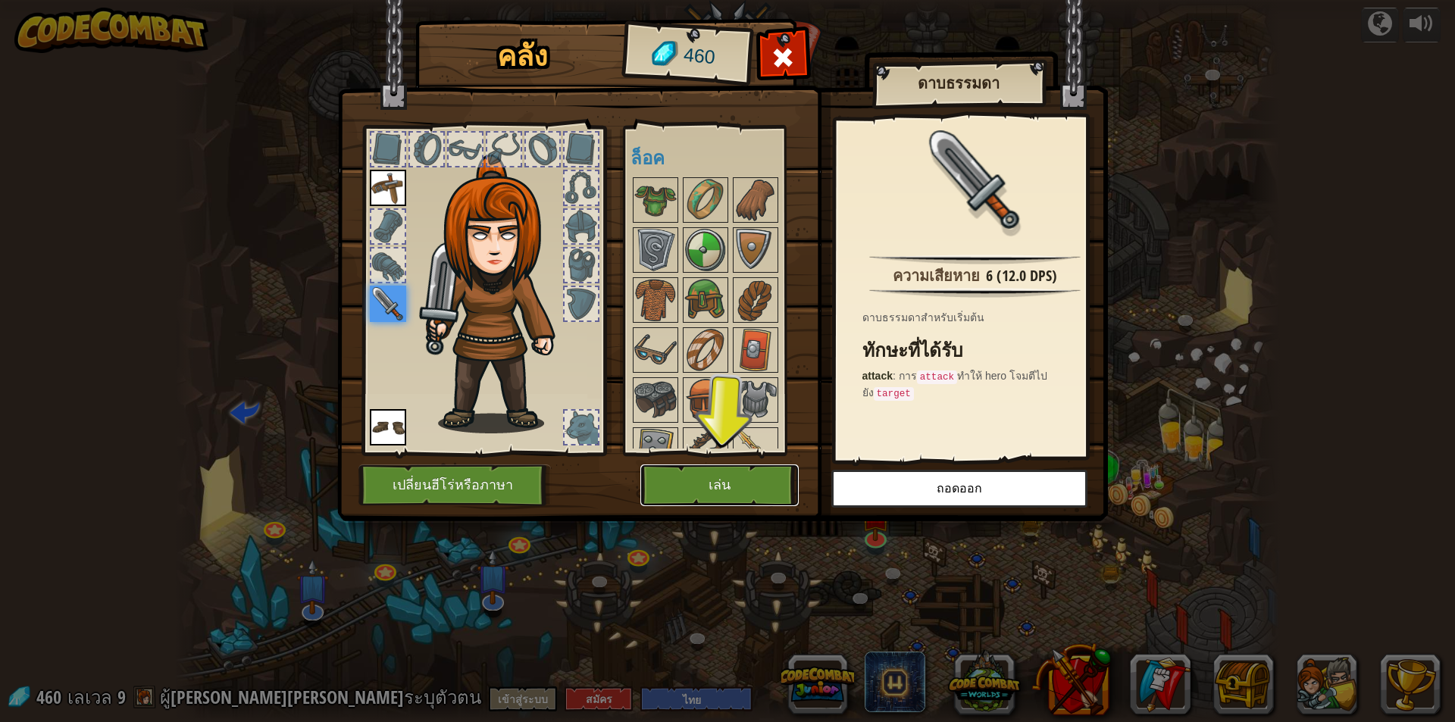
click at [780, 494] on button "เล่น" at bounding box center [719, 485] width 158 height 42
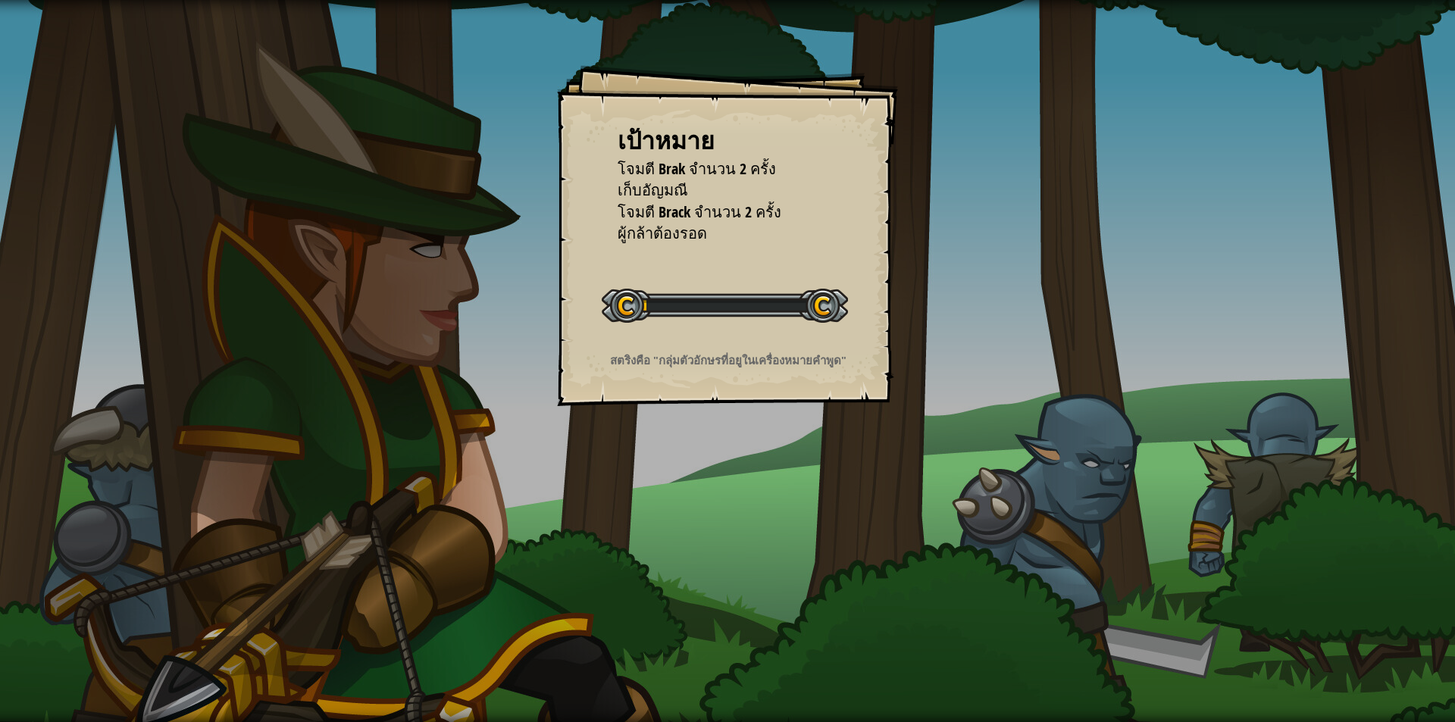
click at [748, 486] on div "เป้าหมาย โจมตี Brak จำนวน 2 ครั้ง เก็บ[PERSON_NAME] โจมตี Brack จำนวน 2 ครั้ง ผ…" at bounding box center [727, 361] width 1455 height 722
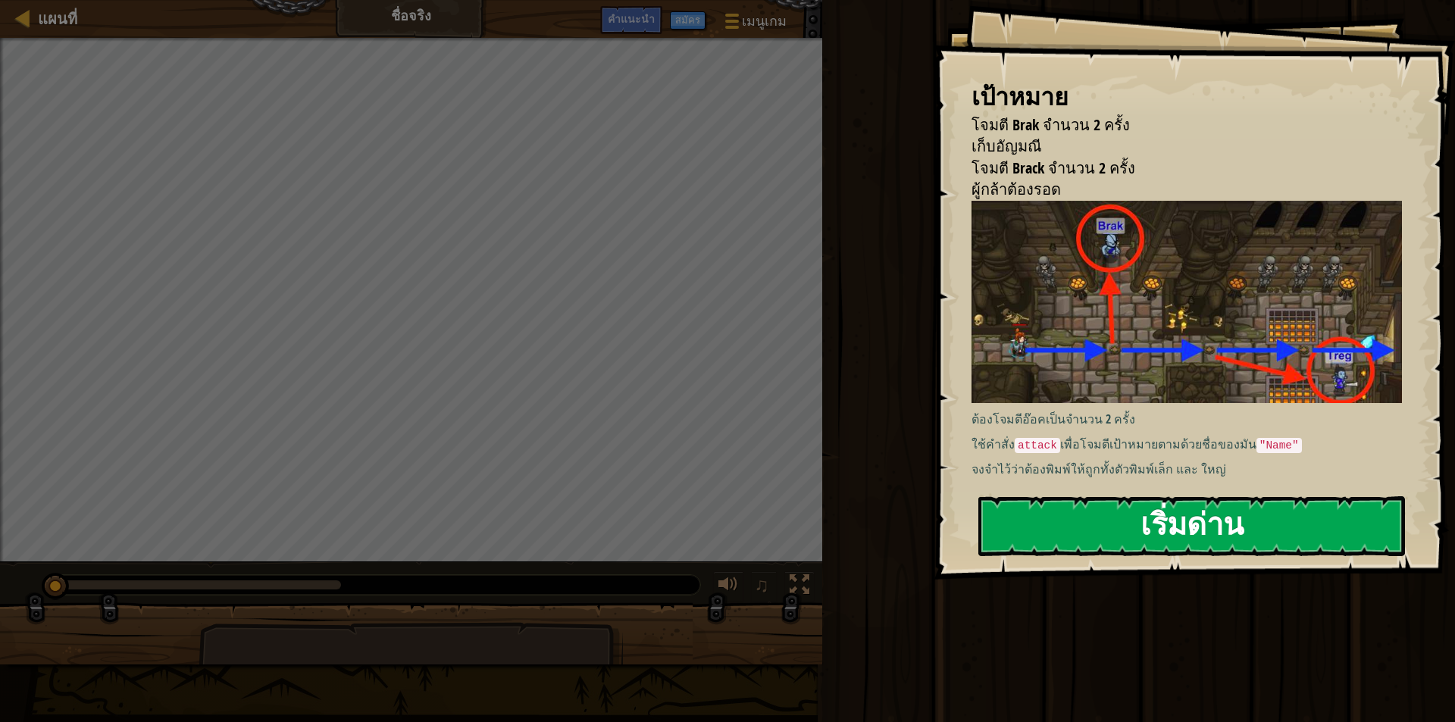
click at [1095, 513] on button "เริ่มด่าน" at bounding box center [1191, 526] width 427 height 60
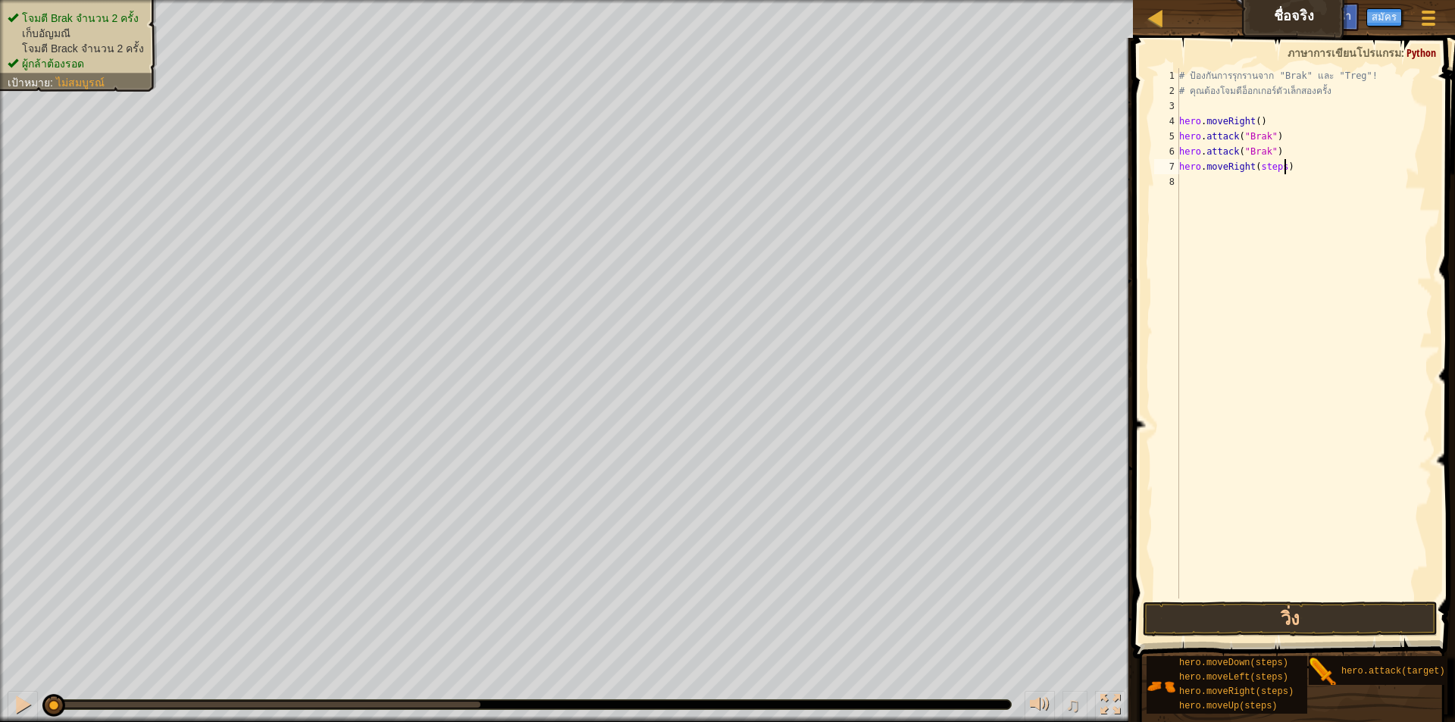
click at [1286, 170] on div "# ป้องกันการรุกรานจาก "Brak" และ "Treg"! # คุณต้องโจมตีอ็อกเกอร์ตัวเล็กสองครั้ง…" at bounding box center [1304, 348] width 256 height 561
click at [1283, 170] on div "# ป้องกันการรุกรานจาก "Brak" และ "Treg"! # คุณต้องโจมตีอ็อกเกอร์ตัวเล็กสองครั้ง…" at bounding box center [1304, 348] width 256 height 561
click at [1281, 170] on div "# ป้องกันการรุกรานจาก "Brak" และ "Treg"! # คุณต้องโจมตีอ็อกเกอร์ตัวเล็กสองครั้ง…" at bounding box center [1304, 348] width 256 height 561
type textarea "hero.moveRight(3)"
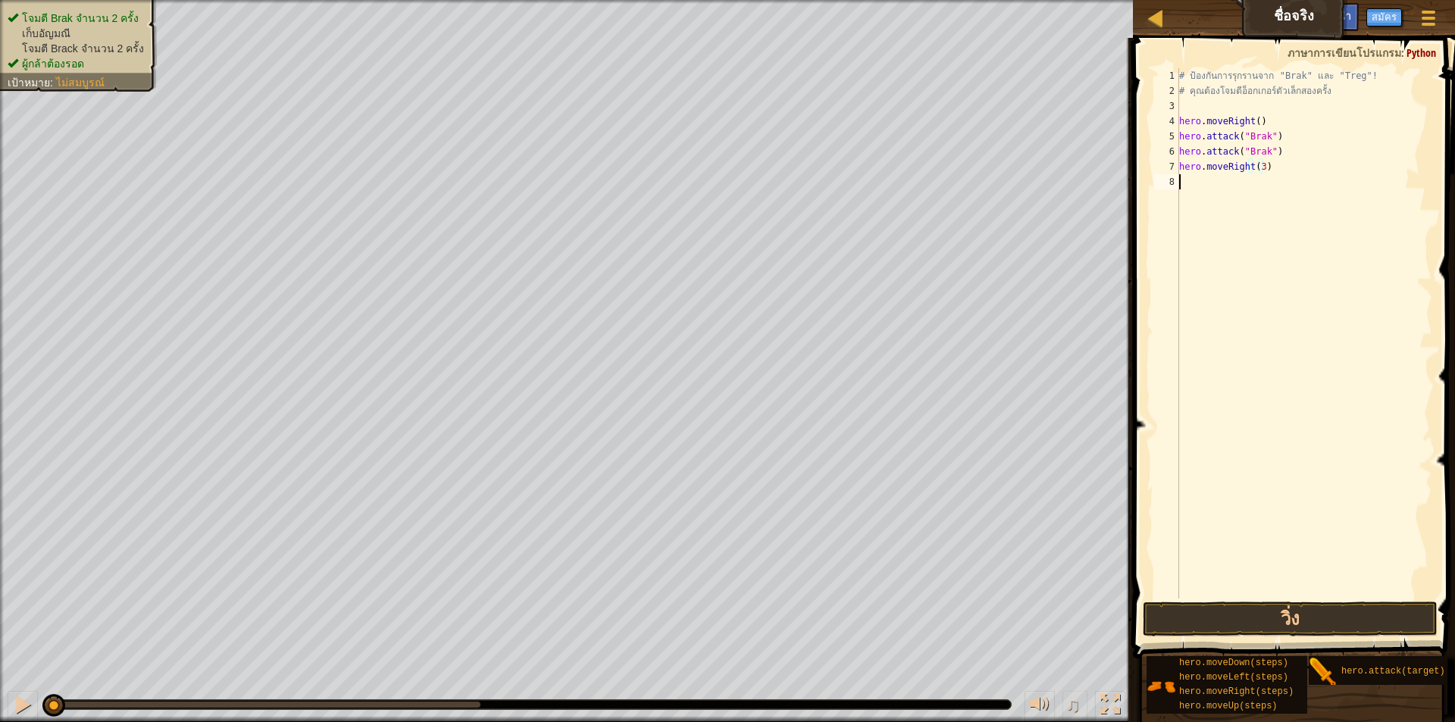
click at [1212, 183] on div "# ป้องกันการรุกรานจาก "Brak" และ "Treg"! # คุณต้องโจมตีอ็อกเกอร์ตัวเล็กสองครั้ง…" at bounding box center [1304, 348] width 256 height 561
type textarea "hero.attack(target)"
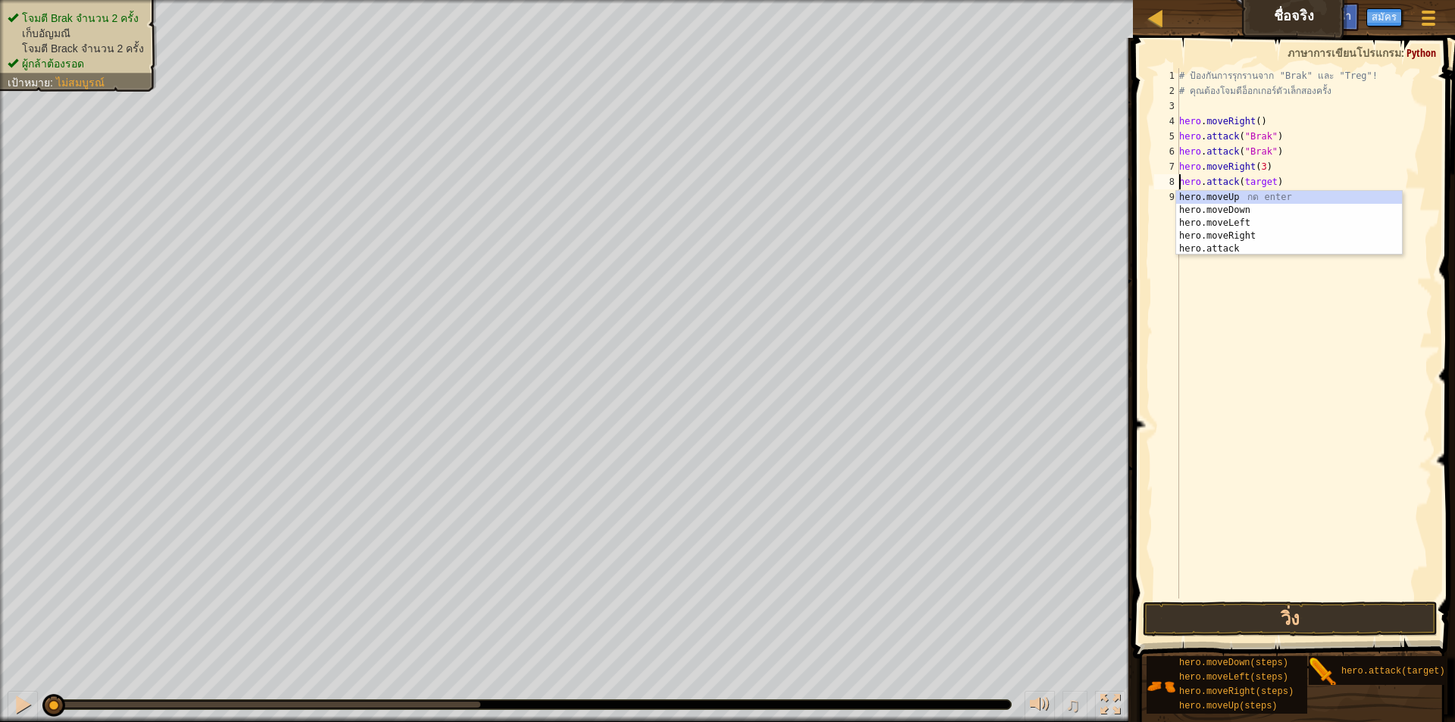
click at [1285, 181] on div "# ป้องกันการรุกรานจาก "Brak" และ "Treg"! # คุณต้องโจมตีอ็อกเกอร์ตัวเล็กสองครั้ง…" at bounding box center [1304, 348] width 256 height 561
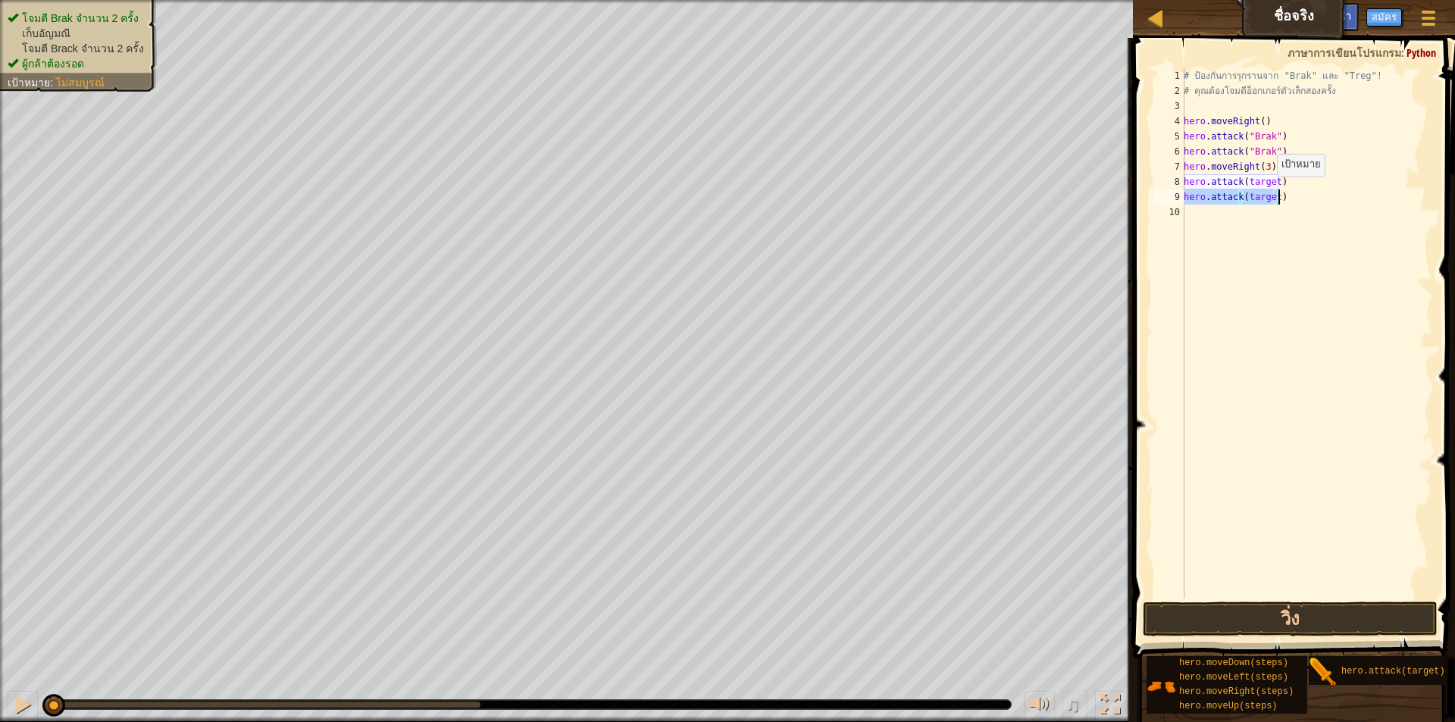
click at [1268, 192] on div "# ป้องกันการรุกรานจาก "Brak" และ "Treg"! # คุณต้องโจมตีอ็อกเกอร์ตัวเล็กสองครั้ง…" at bounding box center [1306, 333] width 252 height 530
click at [1274, 203] on div "# ป้องกันการรุกรานจาก "Brak" และ "Treg"! # คุณต้องโจมตีอ็อกเกอร์ตัวเล็กสองครั้ง…" at bounding box center [1306, 348] width 252 height 561
click at [1277, 187] on div "# ป้องกันการรุกรานจาก "Brak" และ "Treg"! # คุณต้องโจมตีอ็อกเกอร์ตัวเล็กสองครั้ง…" at bounding box center [1306, 348] width 252 height 561
click at [1275, 189] on div "# ป้องกันการรุกรานจาก "Brak" และ "Treg"! # คุณต้องโจมตีอ็อกเกอร์ตัวเล็กสองครั้ง…" at bounding box center [1306, 348] width 252 height 561
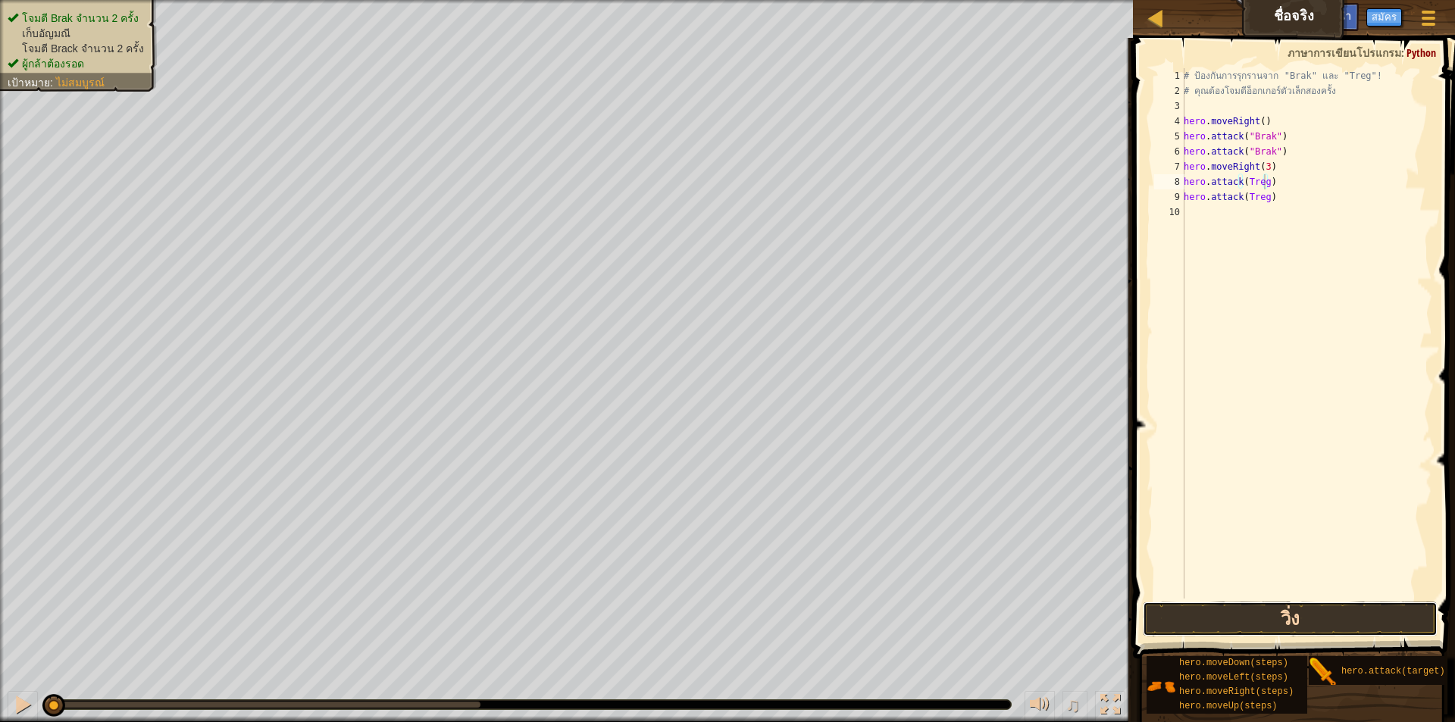
click at [1277, 612] on button "วิ่ง" at bounding box center [1289, 619] width 295 height 35
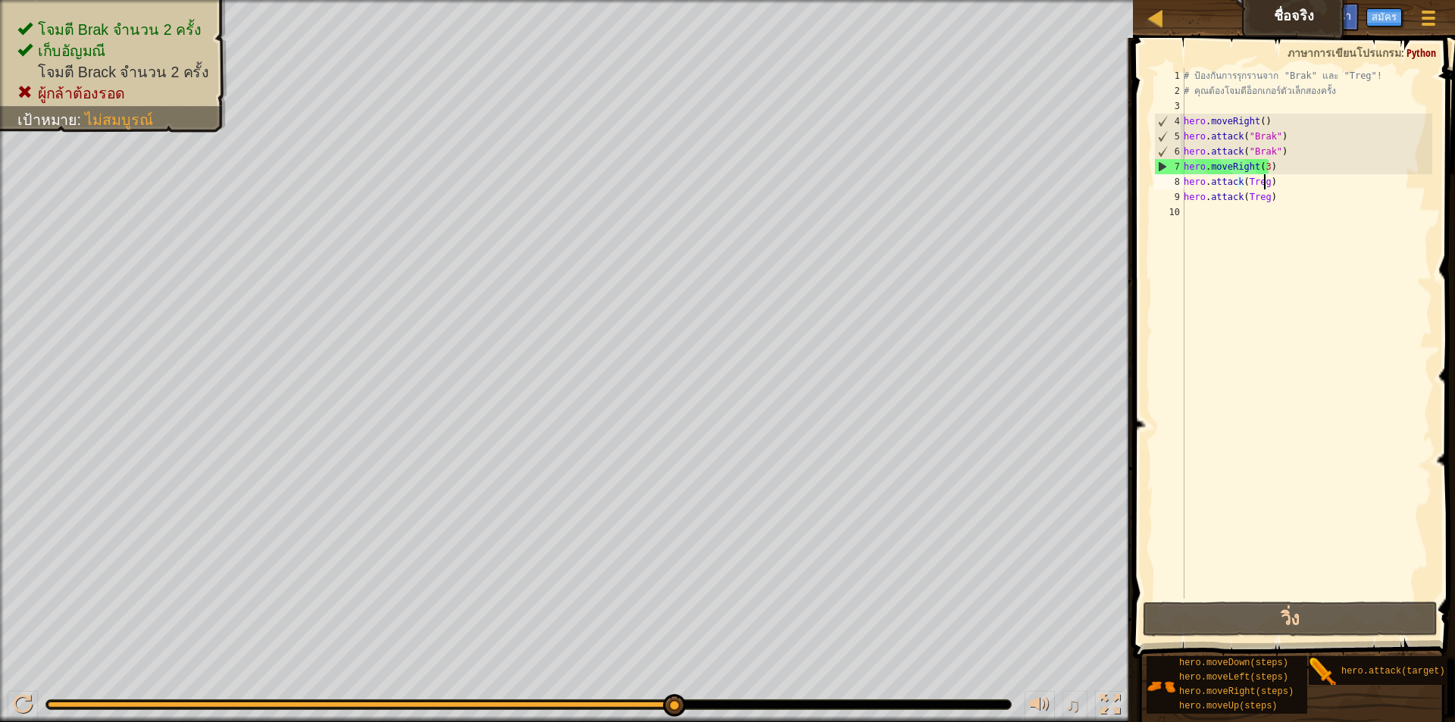
click at [1248, 201] on div "# ป้องกันการรุกรานจาก "Brak" และ "Treg"! # คุณต้องโจมตีอ็อกเกอร์ตัวเล็กสองครั้ง…" at bounding box center [1306, 348] width 252 height 561
click at [1244, 201] on div "# ป้องกันการรุกรานจาก "Brak" และ "Treg"! # คุณต้องโจมตีอ็อกเกอร์ตัวเล็กสองครั้ง…" at bounding box center [1306, 348] width 252 height 561
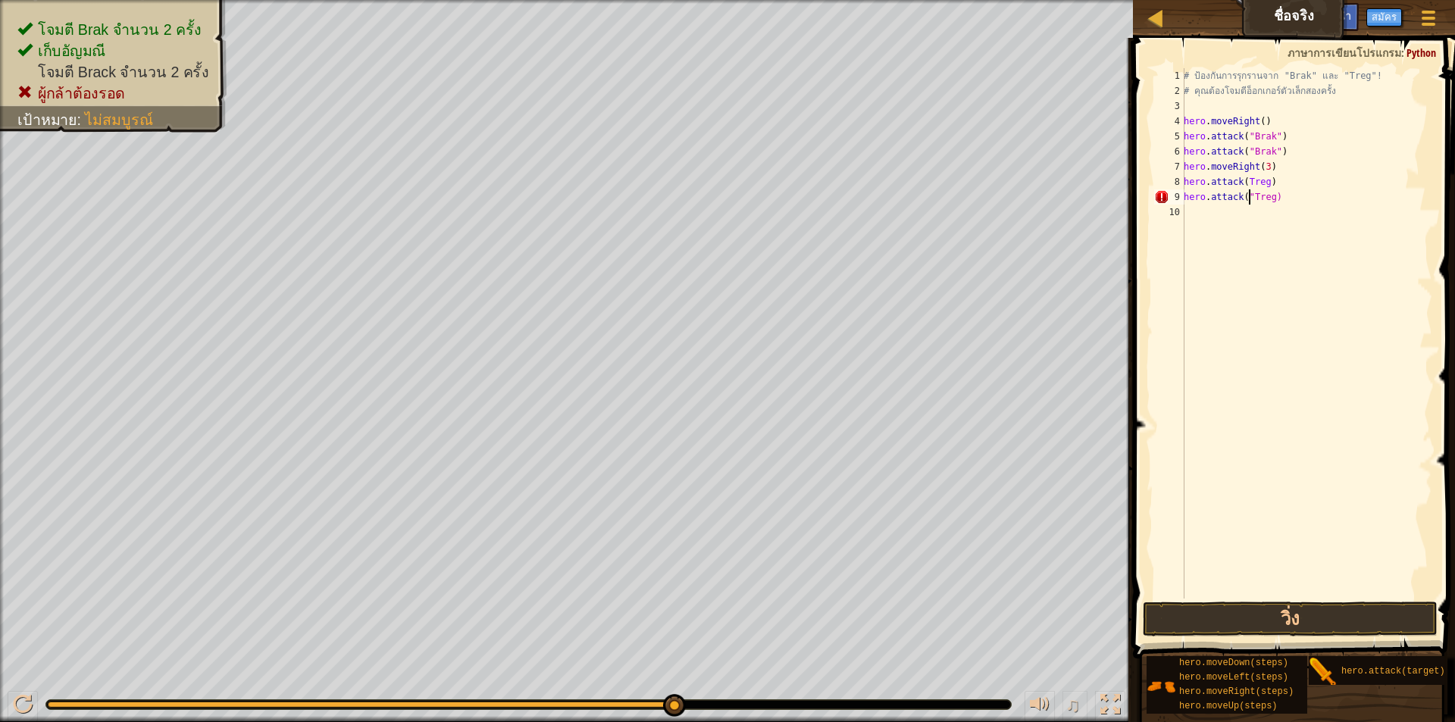
click at [1271, 195] on div "# ป้องกันการรุกรานจาก "Brak" และ "Treg"! # คุณต้องโจมตีอ็อกเกอร์ตัวเล็กสองครั้ง…" at bounding box center [1306, 348] width 252 height 561
click at [1267, 198] on div "# ป้องกันการรุกรานจาก "Brak" และ "Treg"! # คุณต้องโจมตีอ็อกเกอร์ตัวเล็กสองครั้ง…" at bounding box center [1306, 348] width 252 height 561
click at [1243, 186] on div "# ป้องกันการรุกรานจาก "Brak" และ "Treg"! # คุณต้องโจมตีอ็อกเกอร์ตัวเล็กสองครั้ง…" at bounding box center [1306, 348] width 252 height 561
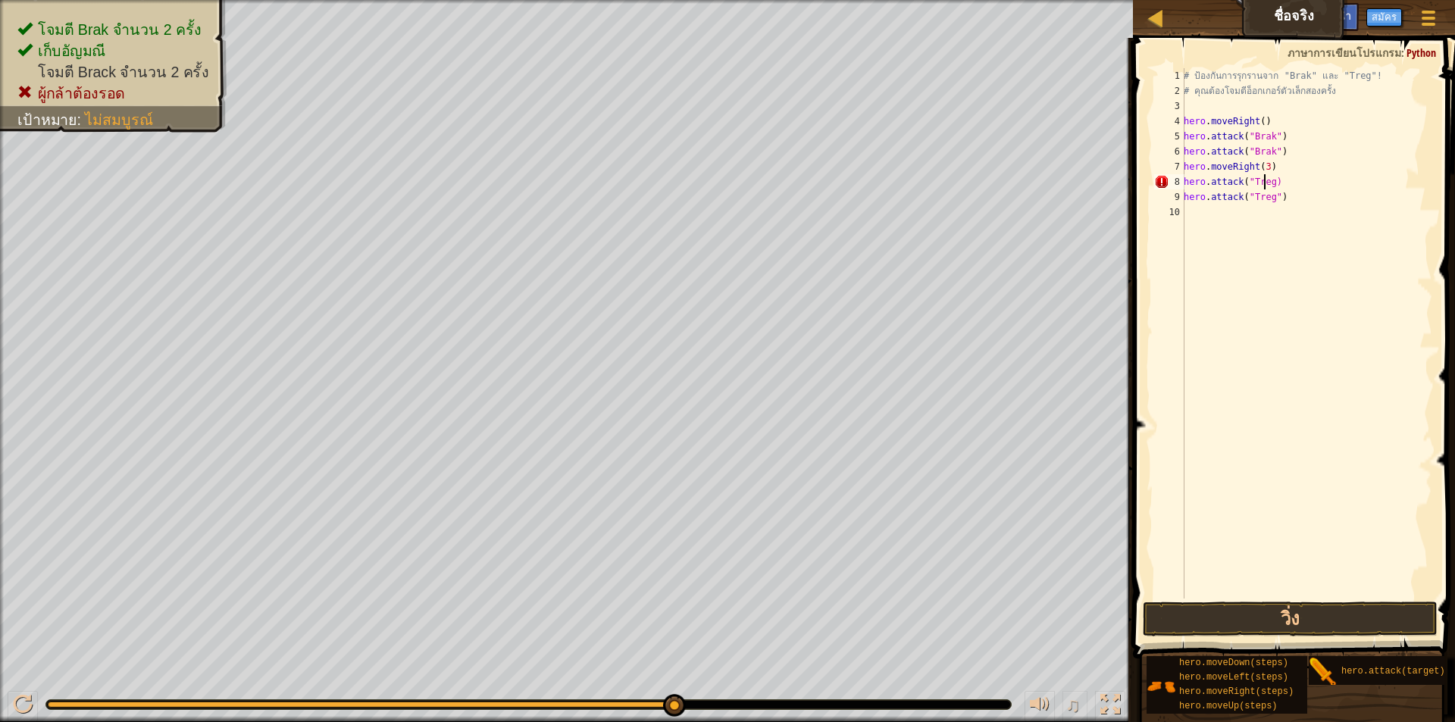
click at [1266, 180] on div "# ป้องกันการรุกรานจาก "Brak" และ "Treg"! # คุณต้องโจมตีอ็อกเกอร์ตัวเล็กสองครั้ง…" at bounding box center [1306, 348] width 252 height 561
click at [1270, 180] on div "# ป้องกันการรุกรานจาก "Brak" และ "Treg"! # คุณต้องโจมตีอ็อกเกอร์ตัวเล็กสองครั้ง…" at bounding box center [1306, 348] width 252 height 561
type textarea "hero.attack("Treg")"
click at [1277, 607] on button "วิ่ง" at bounding box center [1289, 619] width 295 height 35
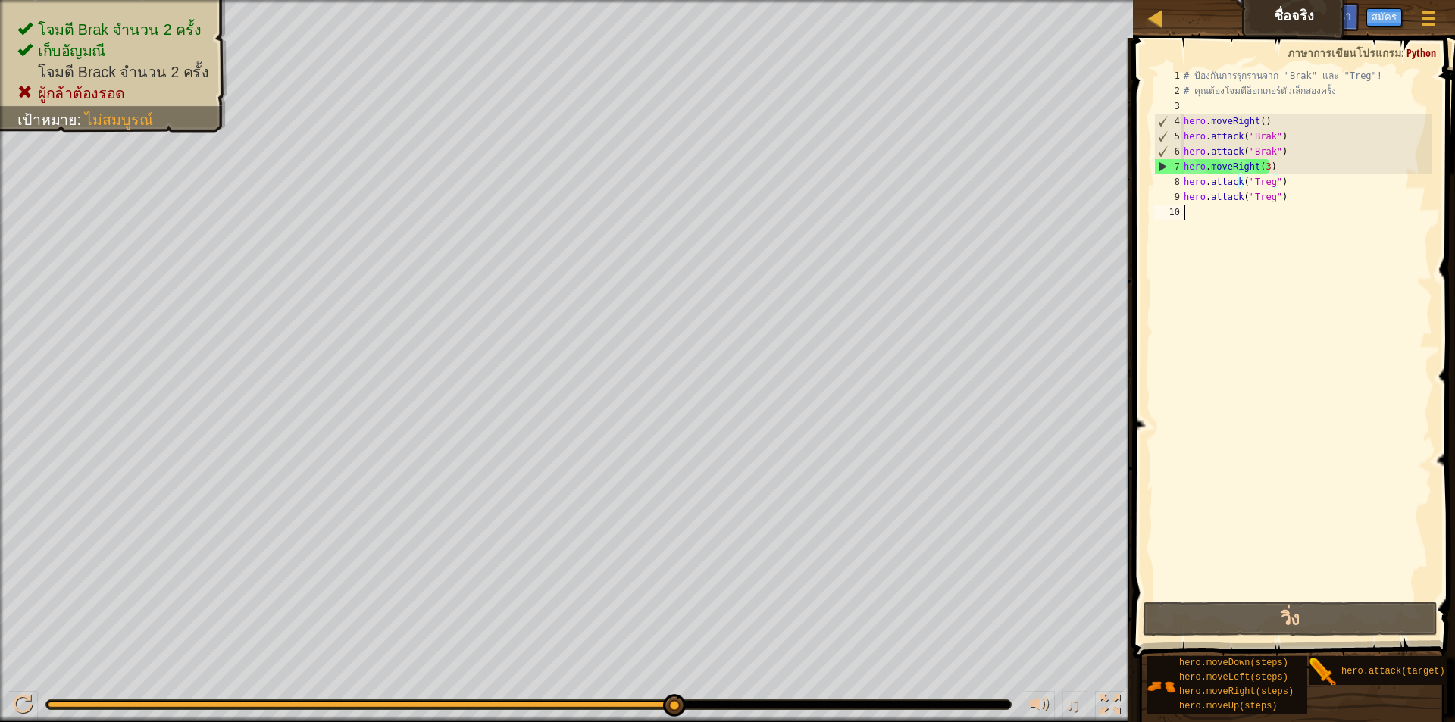
click at [1237, 258] on div "# ป้องกันการรุกรานจาก "Brak" และ "Treg"! # คุณต้องโจมตีอ็อกเกอร์ตัวเล็กสองครั้ง…" at bounding box center [1306, 348] width 252 height 561
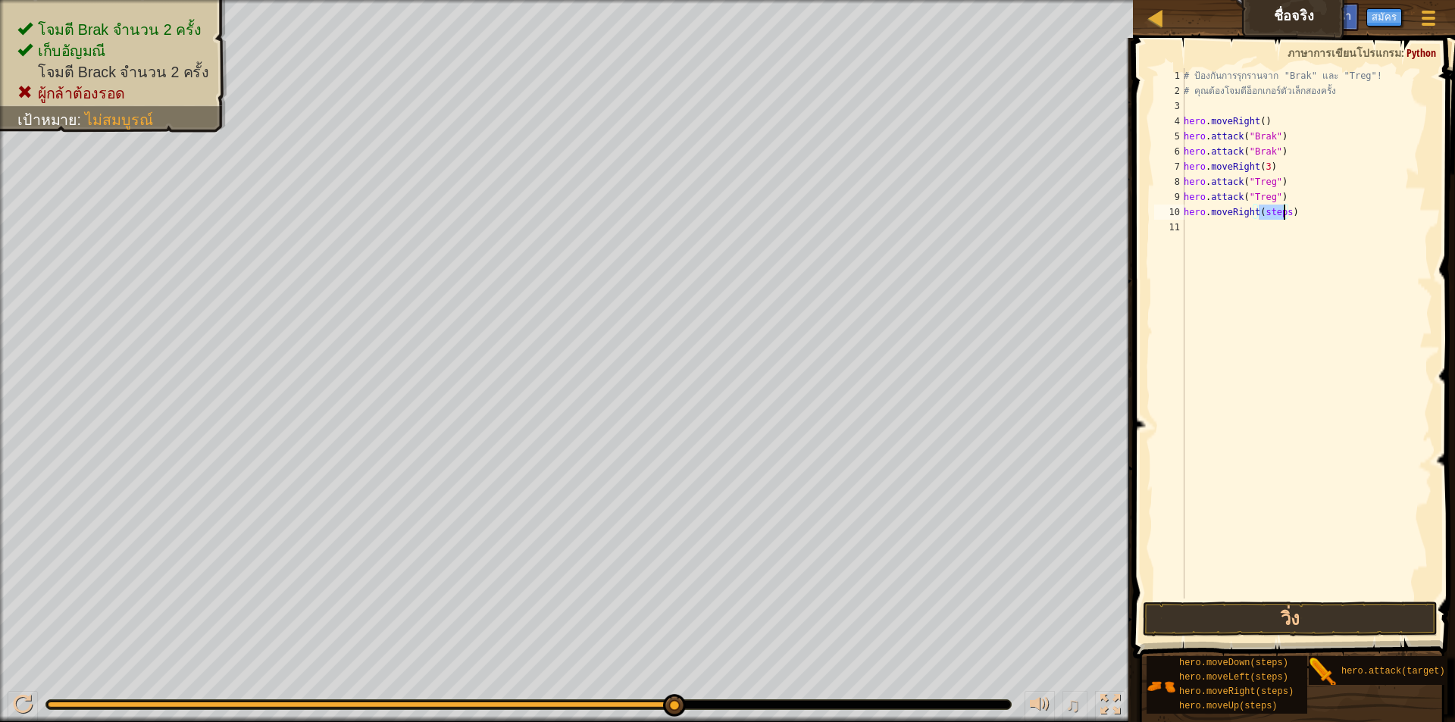
drag, startPoint x: 1260, startPoint y: 209, endPoint x: 1285, endPoint y: 214, distance: 25.6
click at [1285, 214] on div "# ป้องกันการรุกรานจาก "Brak" และ "Treg"! # คุณต้องโจมตีอ็อกเกอร์ตัวเล็กสองครั้ง…" at bounding box center [1306, 348] width 252 height 561
click at [1290, 614] on button "วิ่ง" at bounding box center [1289, 619] width 295 height 35
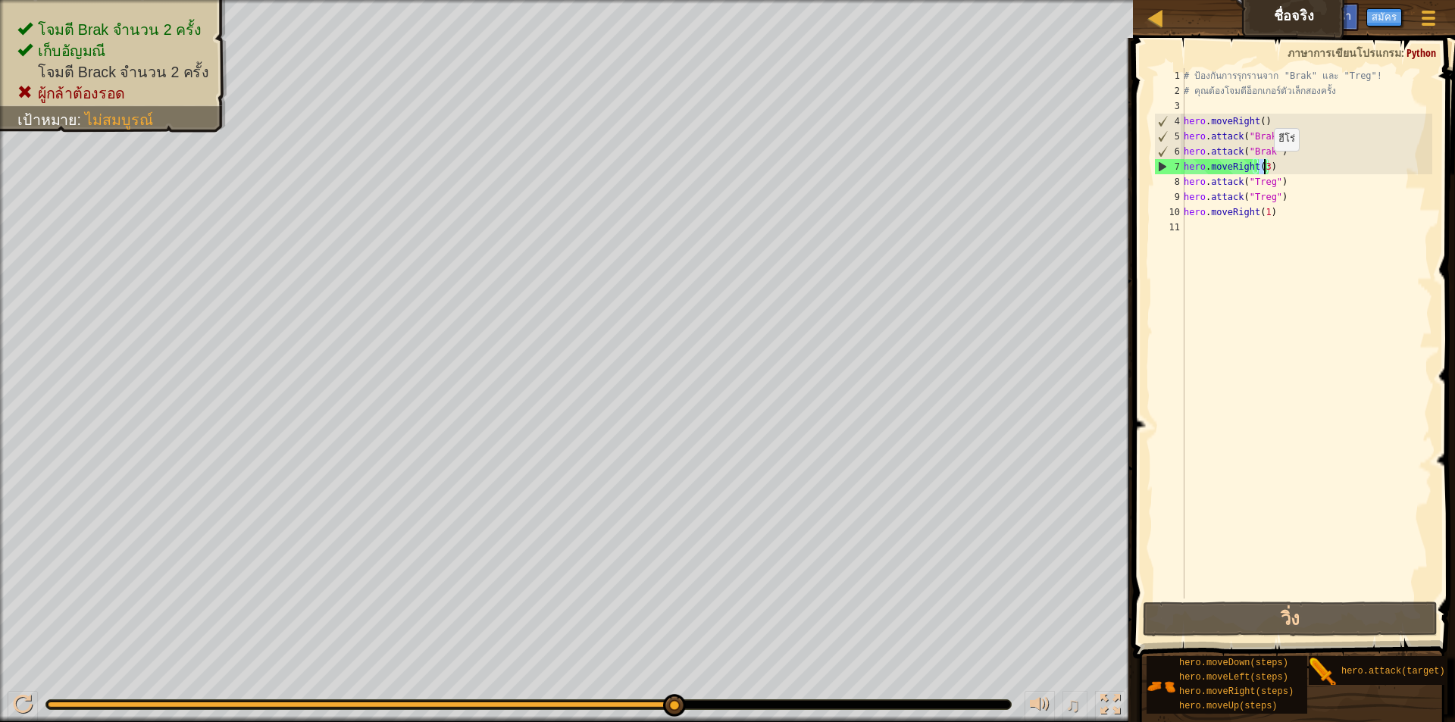
click at [1265, 166] on div "# ป้องกันการรุกรานจาก "Brak" และ "Treg"! # คุณต้องโจมตีอ็อกเกอร์ตัวเล็กสองครั้ง…" at bounding box center [1306, 348] width 252 height 561
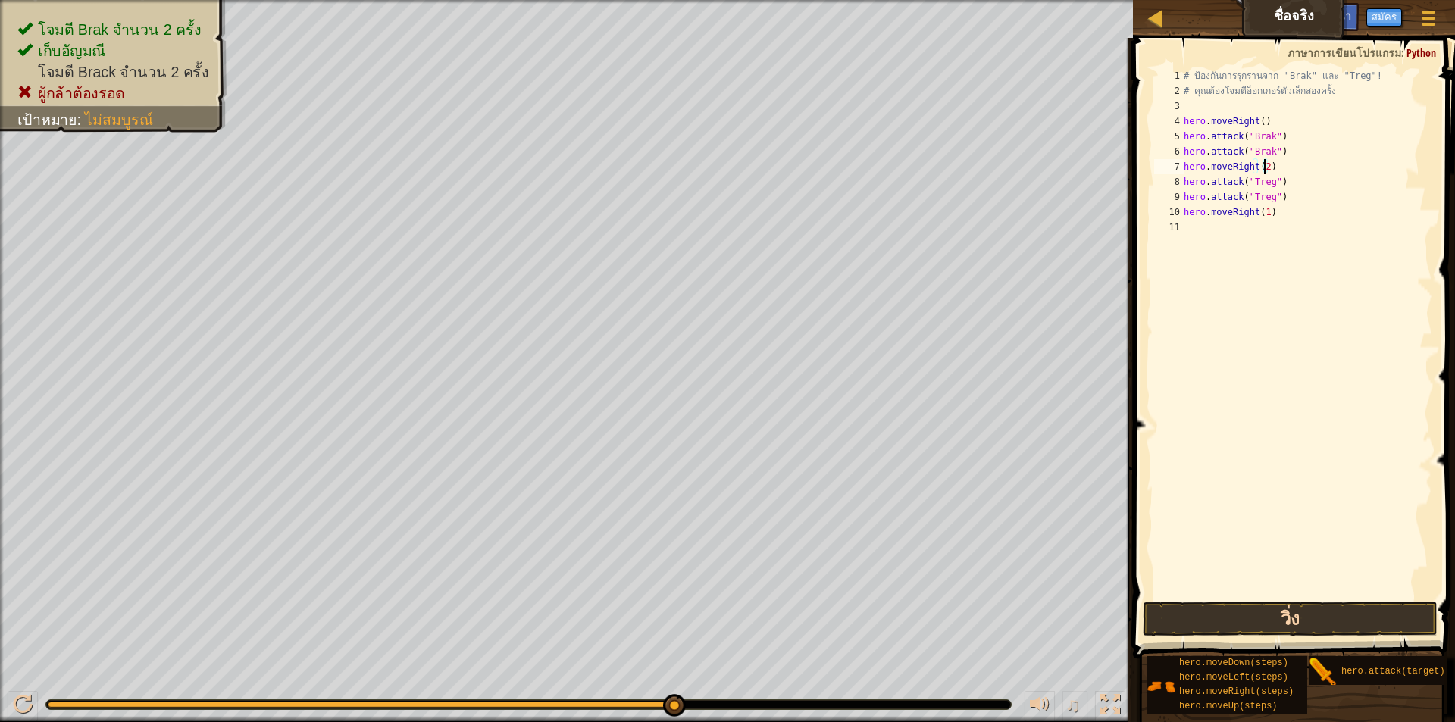
type textarea "hero.moveRight(2)"
click at [1304, 606] on button "วิ่ง" at bounding box center [1289, 619] width 295 height 35
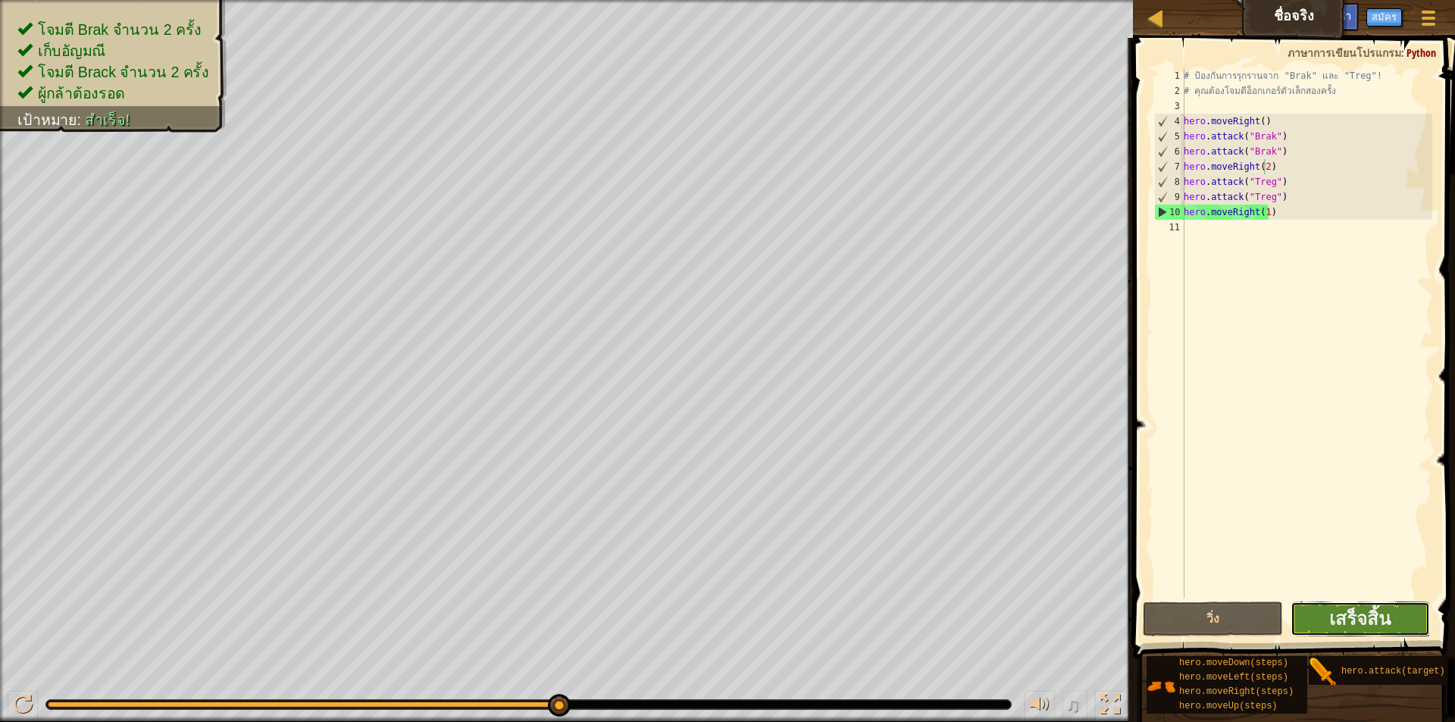
click at [1319, 607] on button "เสร็จสิ้น" at bounding box center [1359, 619] width 139 height 35
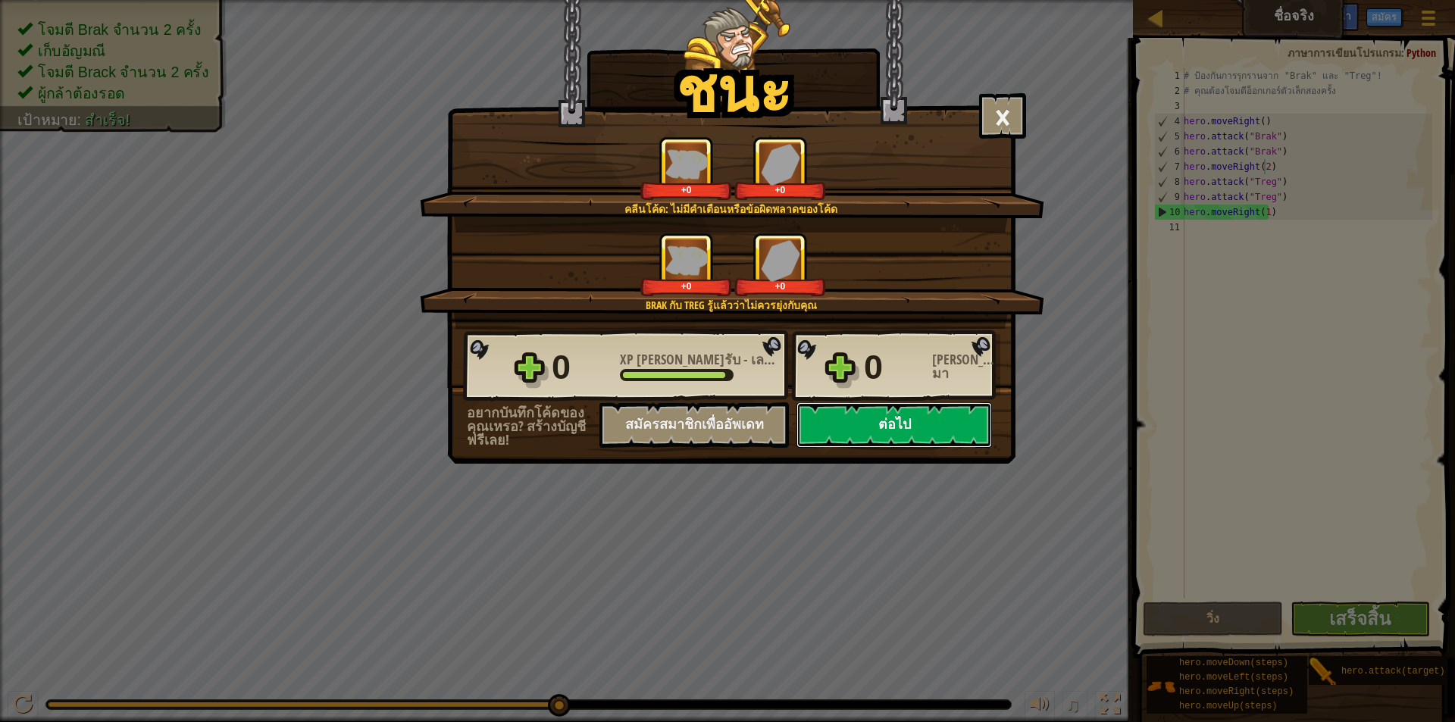
click at [889, 430] on button "ต่อไป" at bounding box center [893, 424] width 195 height 45
select select "th"
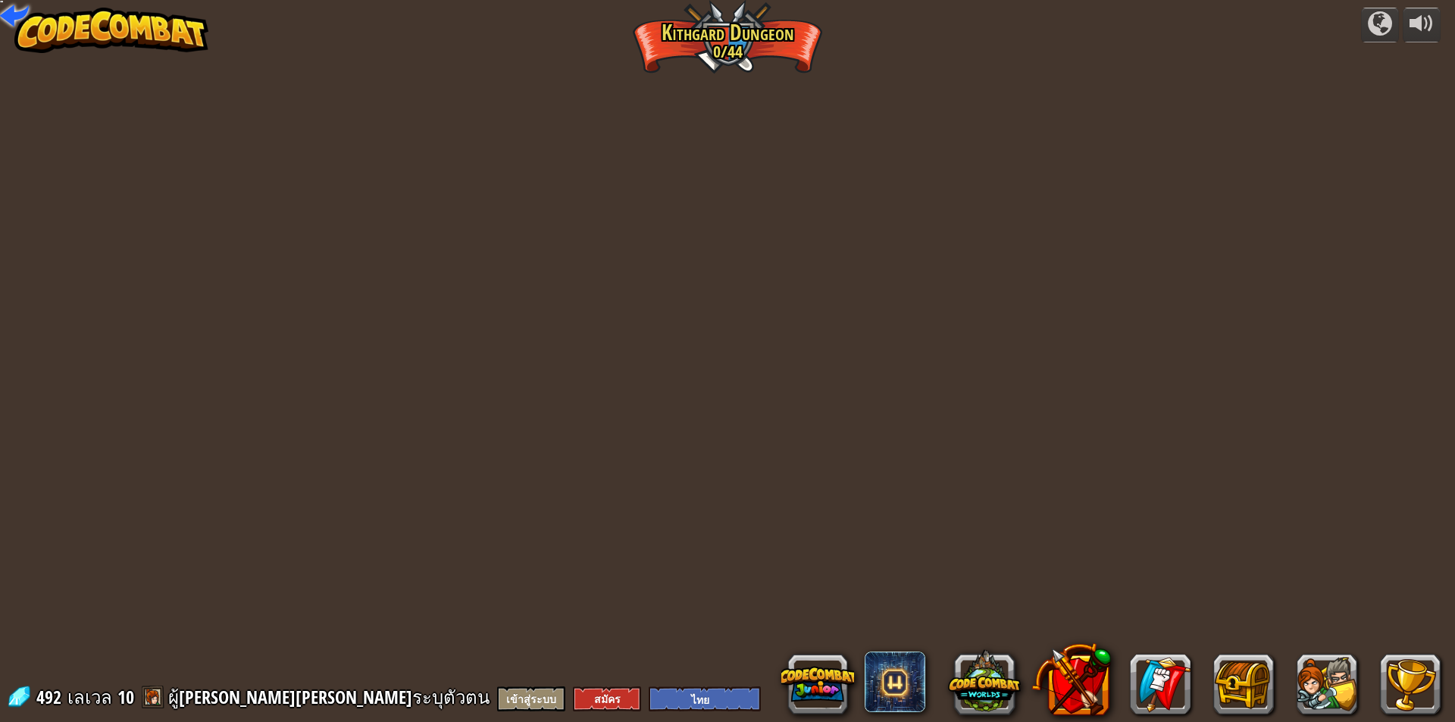
select select "th"
